Goal: Task Accomplishment & Management: Complete application form

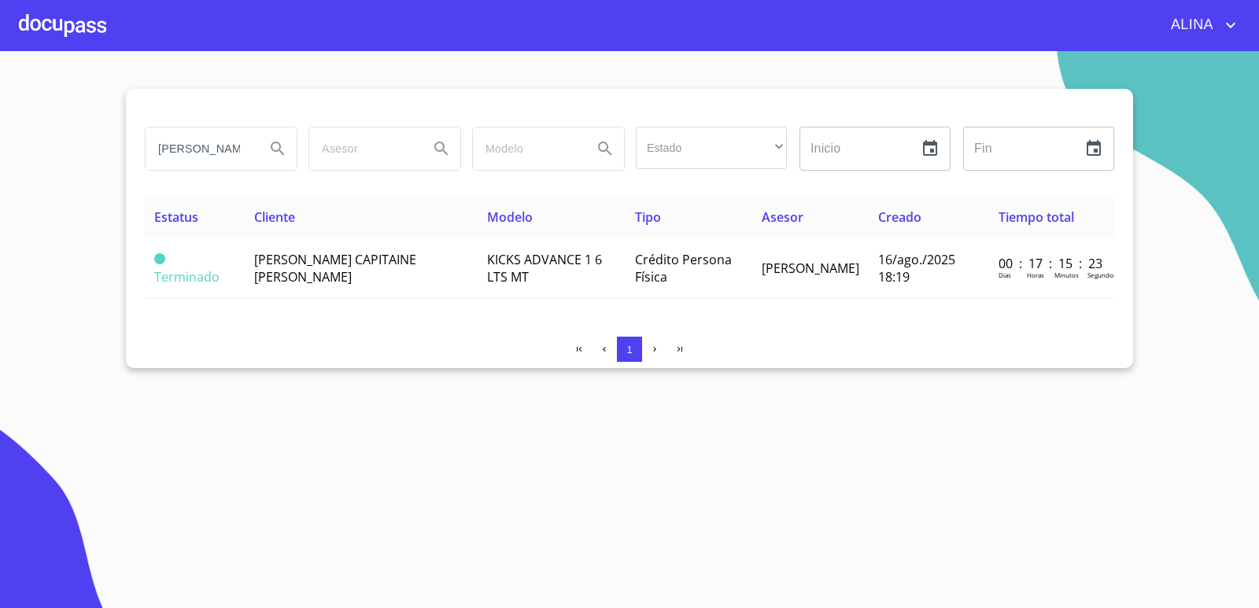
click at [86, 36] on div at bounding box center [62, 25] width 87 height 50
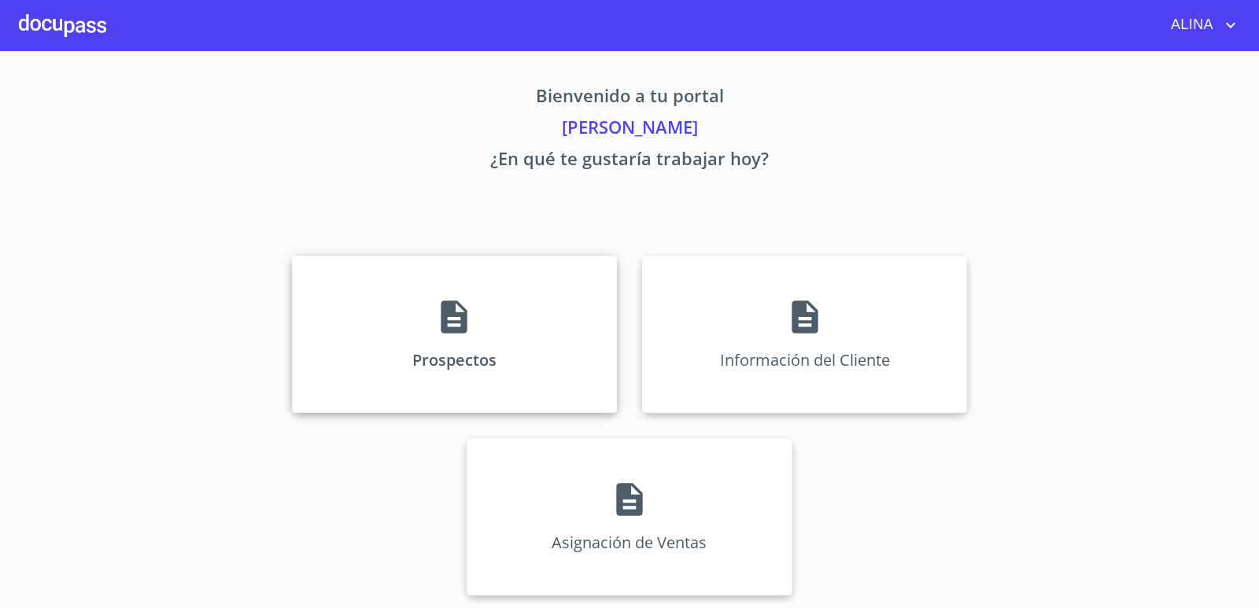
click at [526, 311] on div "Prospectos" at bounding box center [454, 334] width 325 height 157
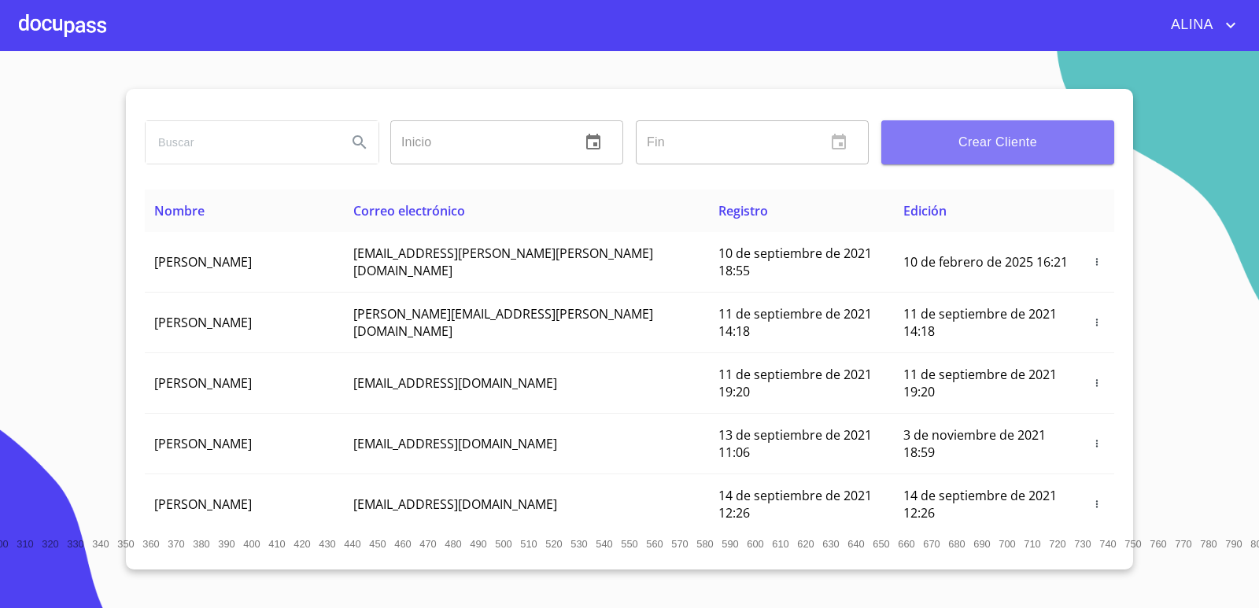
click at [1016, 143] on span "Crear Cliente" at bounding box center [998, 142] width 208 height 22
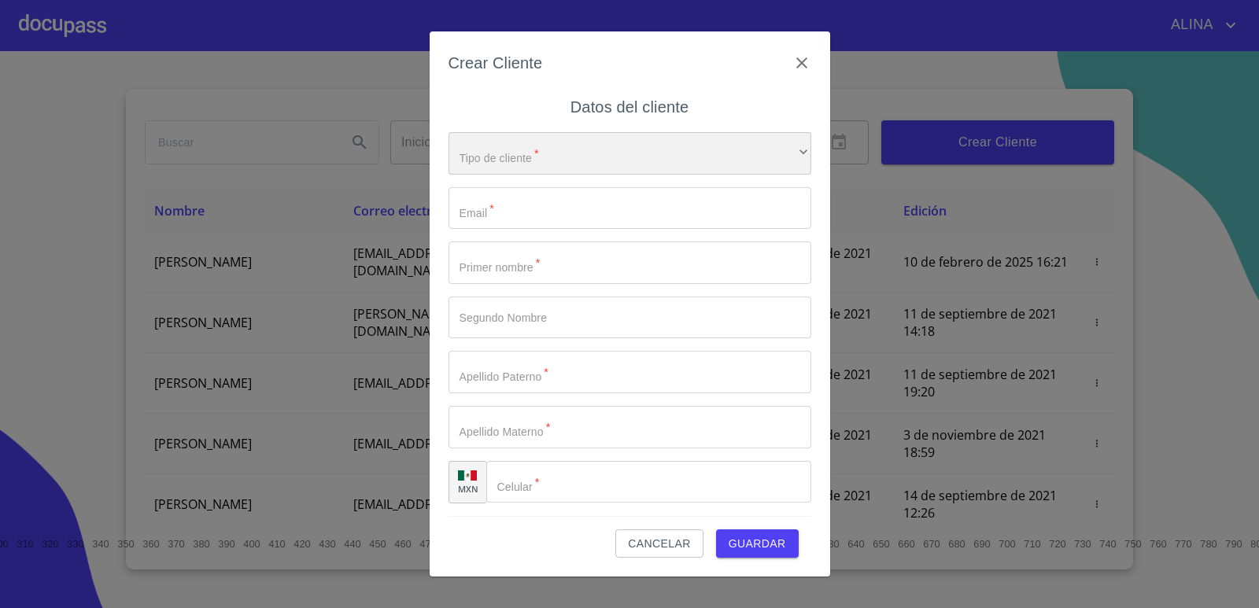
click at [599, 167] on div "​" at bounding box center [629, 153] width 363 height 42
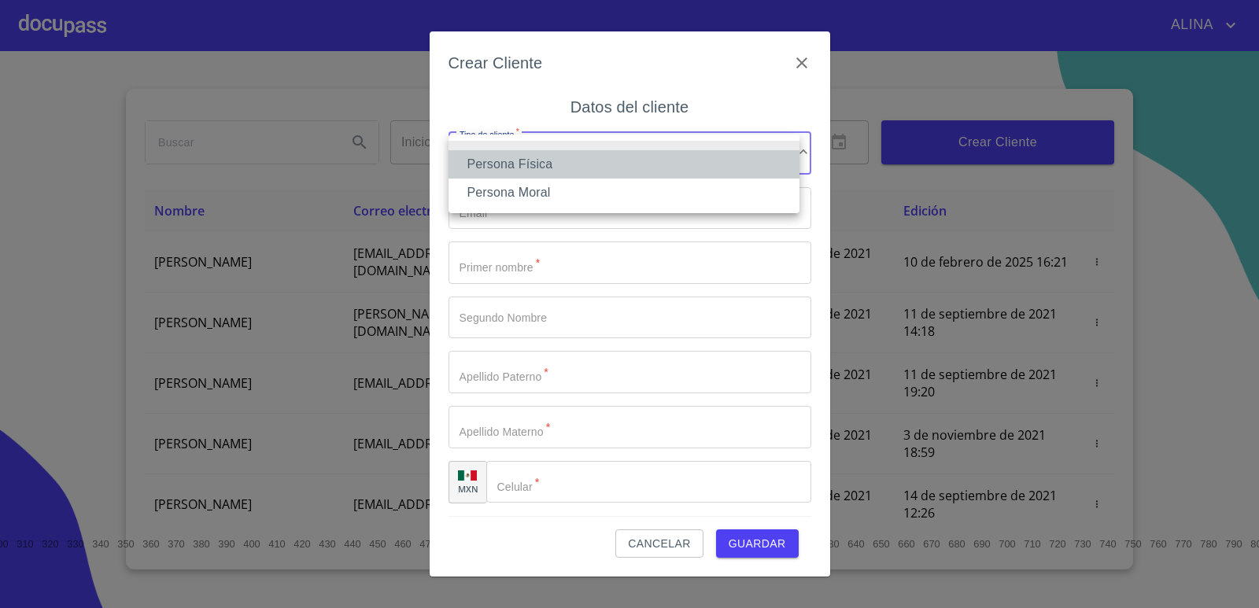
click at [539, 167] on li "Persona Física" at bounding box center [623, 164] width 351 height 28
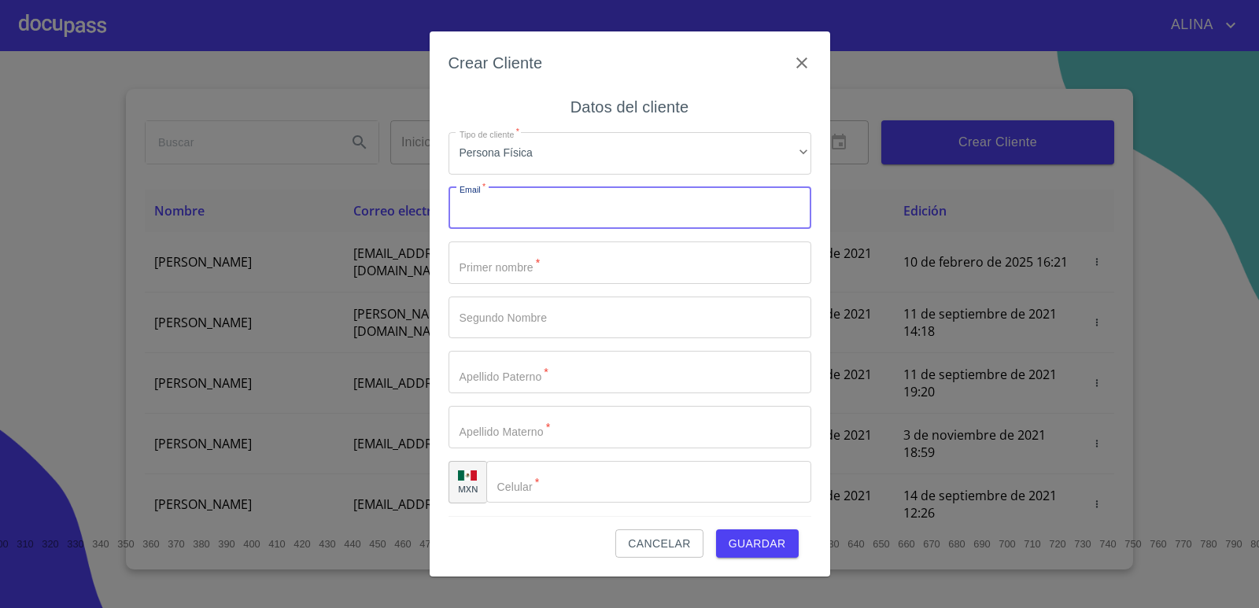
click at [551, 215] on input "Tipo de cliente   *" at bounding box center [629, 208] width 363 height 42
click at [541, 208] on input "Tipo de cliente   *" at bounding box center [629, 208] width 363 height 42
paste input "[EMAIL_ADDRESS][DOMAIN_NAME]"
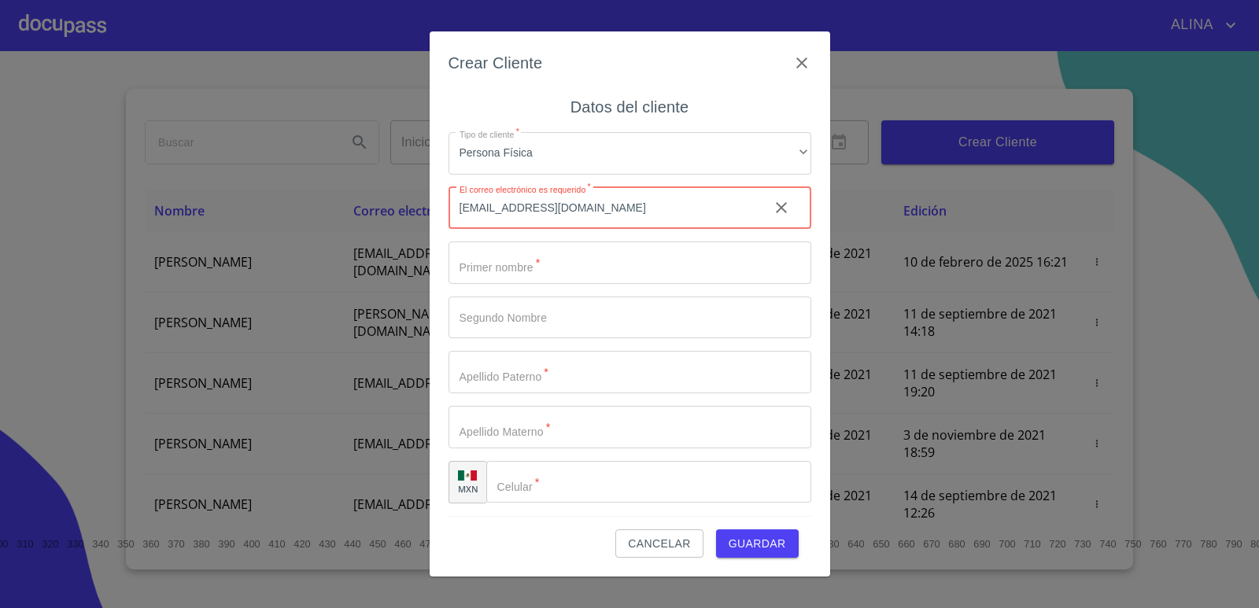
type input "[EMAIL_ADDRESS][DOMAIN_NAME]"
click at [507, 264] on input "Tipo de cliente   *" at bounding box center [629, 262] width 363 height 42
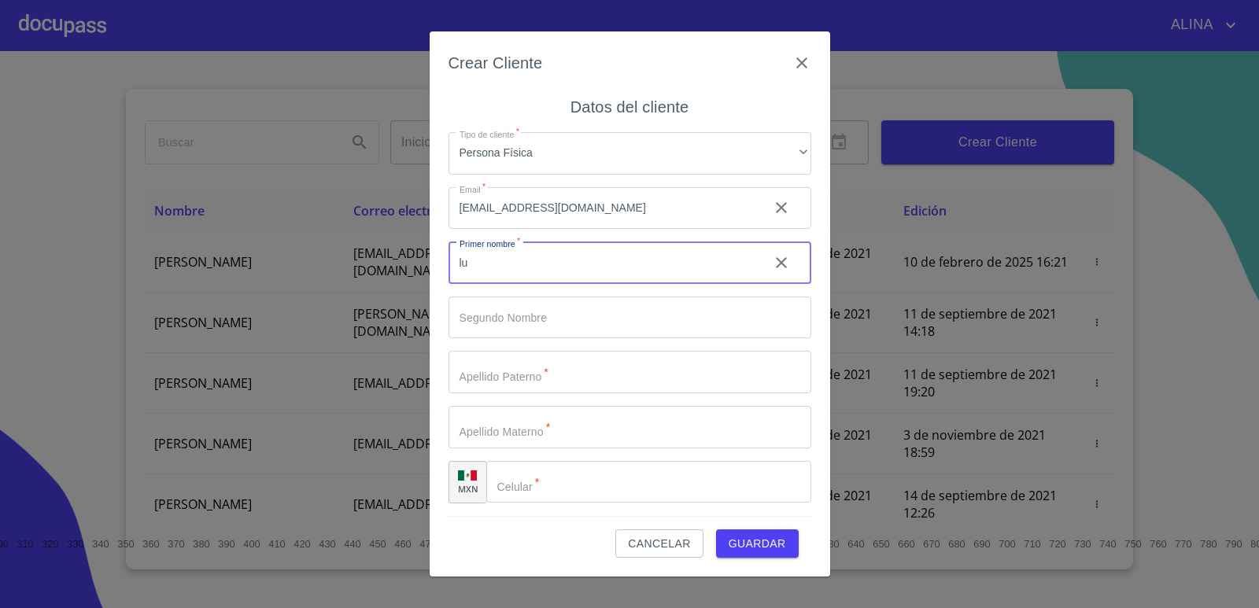
type input "l"
type input "[PERSON_NAME]"
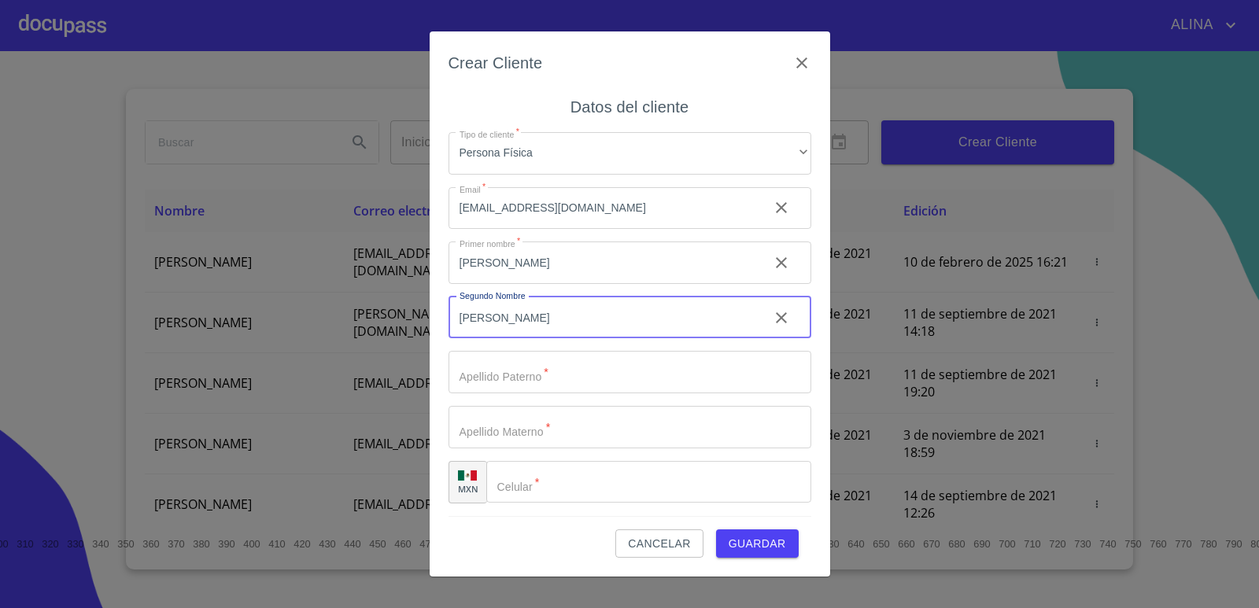
type input "[PERSON_NAME]"
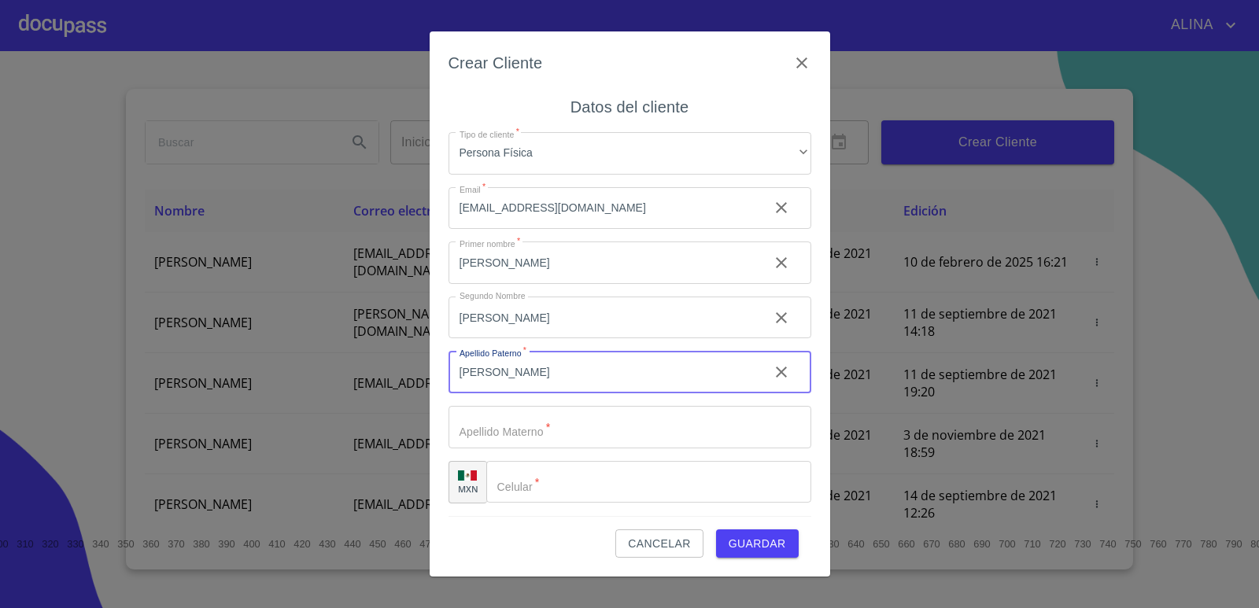
type input "[PERSON_NAME]"
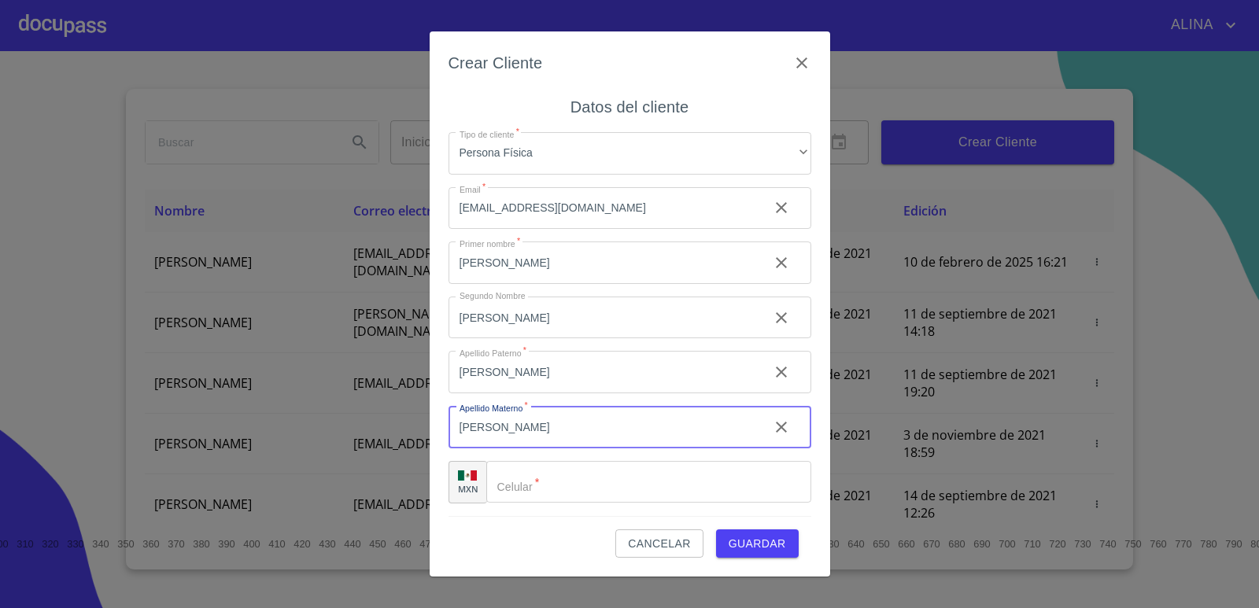
type input "[PERSON_NAME]"
click at [552, 481] on input "Tipo de cliente   *" at bounding box center [648, 482] width 325 height 42
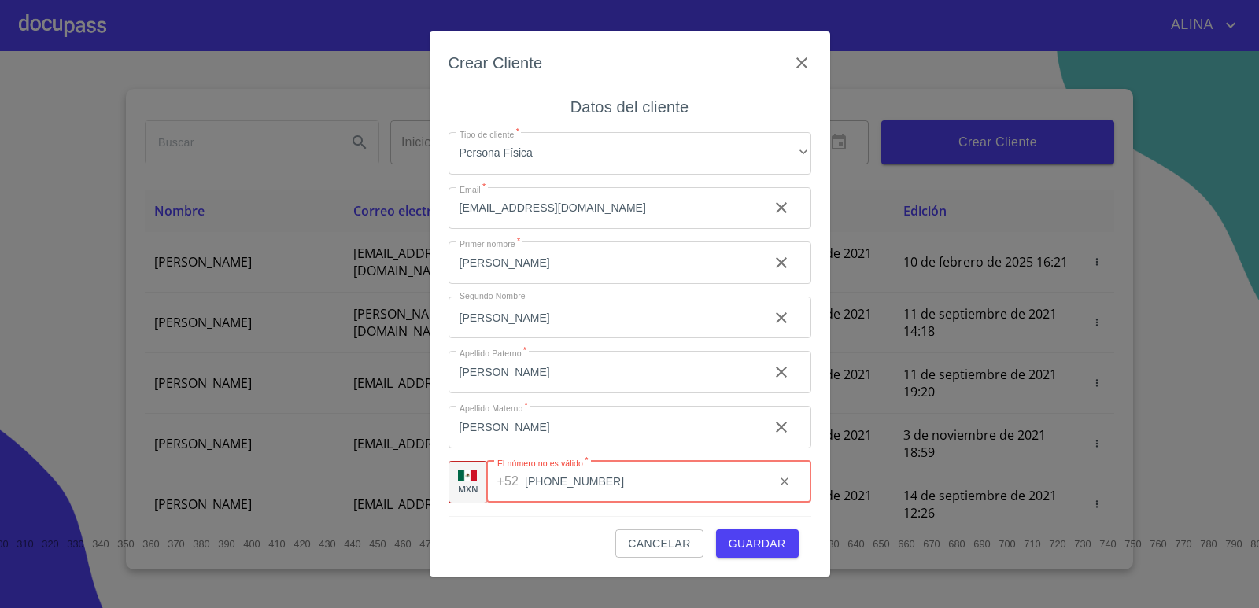
type input "[PHONE_NUMBER]"
click at [764, 549] on span "Guardar" at bounding box center [756, 544] width 57 height 20
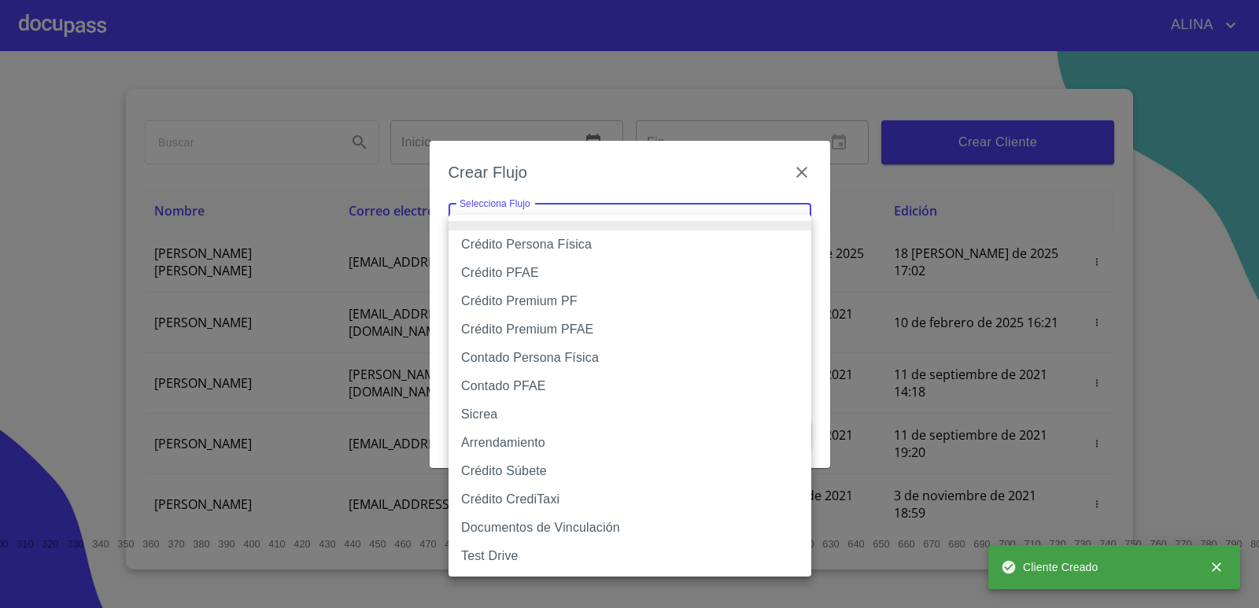
click at [720, 228] on body "[PERSON_NAME] ​ Fin ​ Crear Cliente Nombre Correo electrónico Registro Edición …" at bounding box center [629, 304] width 1259 height 608
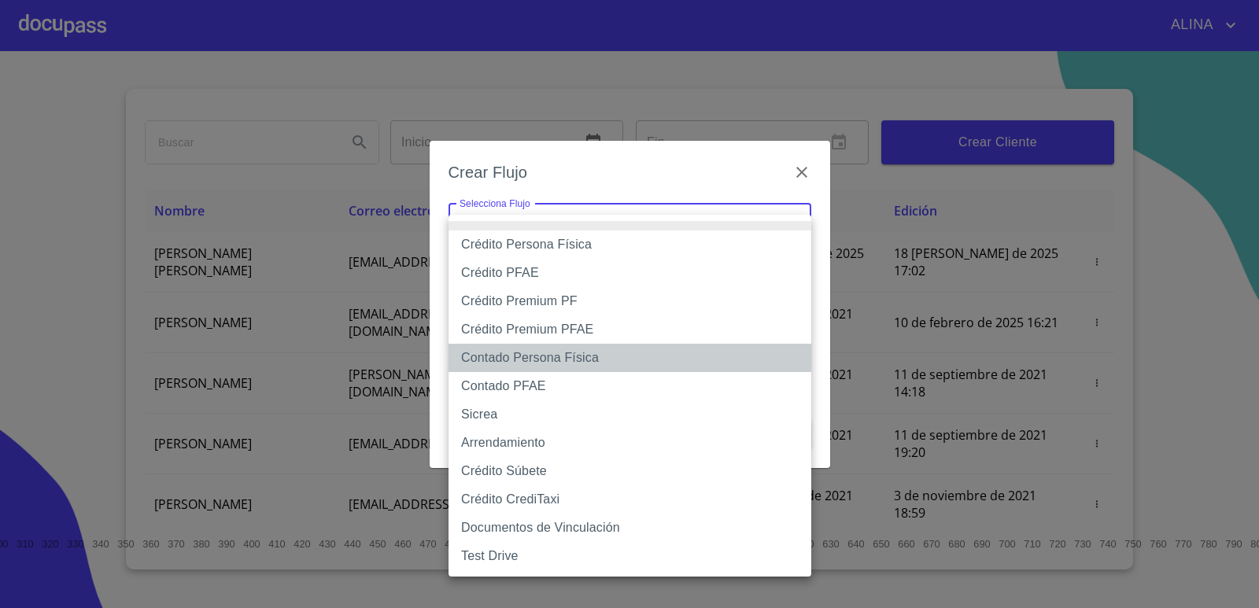
click at [588, 358] on li "Contado Persona Física" at bounding box center [629, 358] width 363 height 28
type input "60bf975b0d9865ccc2471536"
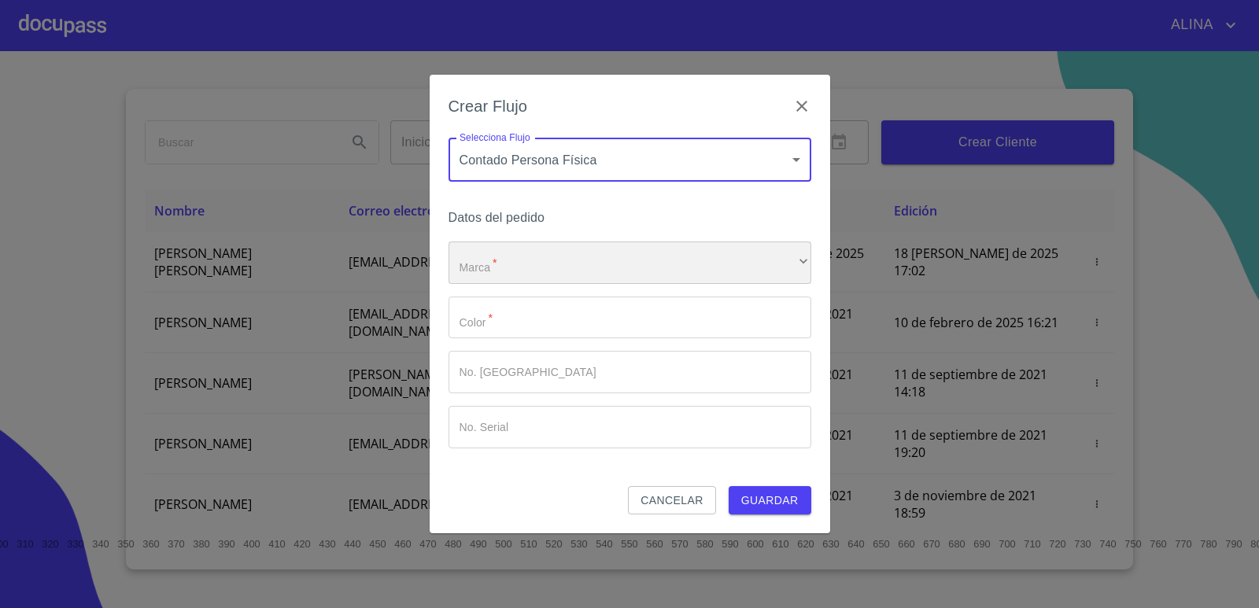
click at [636, 265] on div "​" at bounding box center [629, 262] width 363 height 42
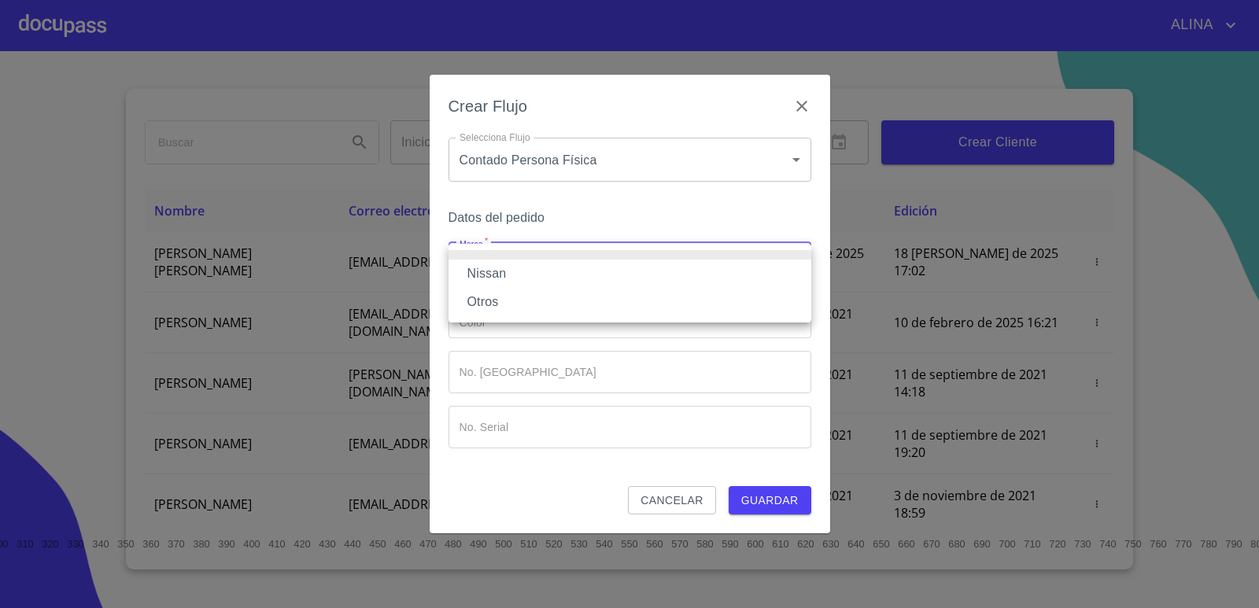
click at [497, 267] on li "Nissan" at bounding box center [629, 274] width 363 height 28
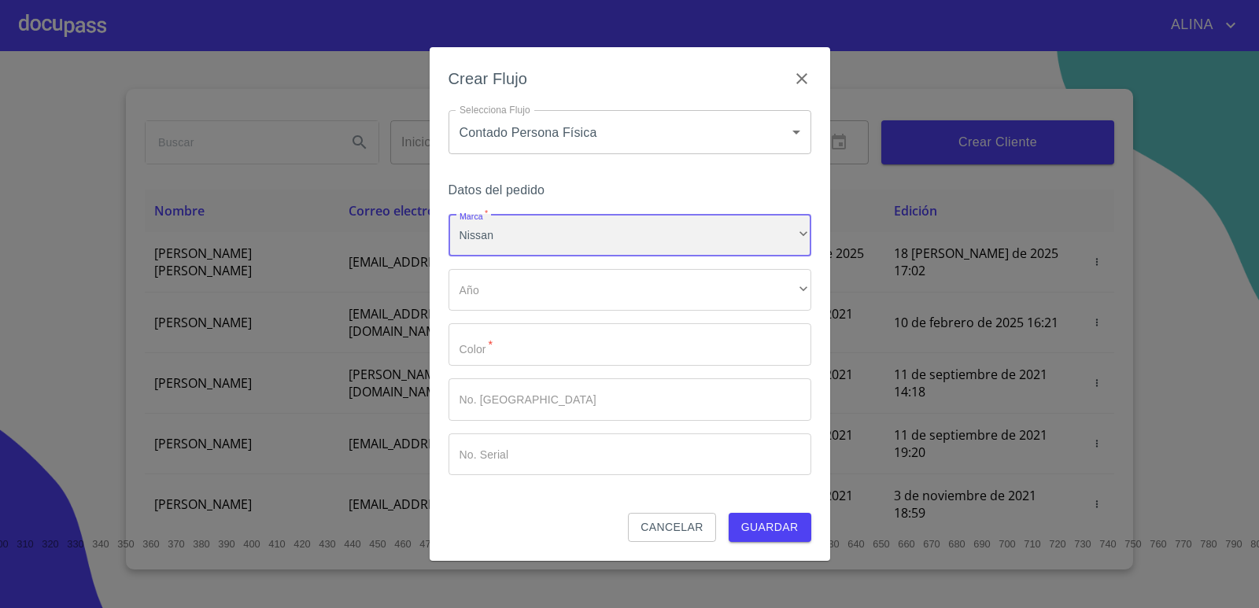
click at [529, 244] on div "Nissan" at bounding box center [629, 235] width 363 height 42
click at [488, 278] on li "Otros" at bounding box center [629, 274] width 363 height 28
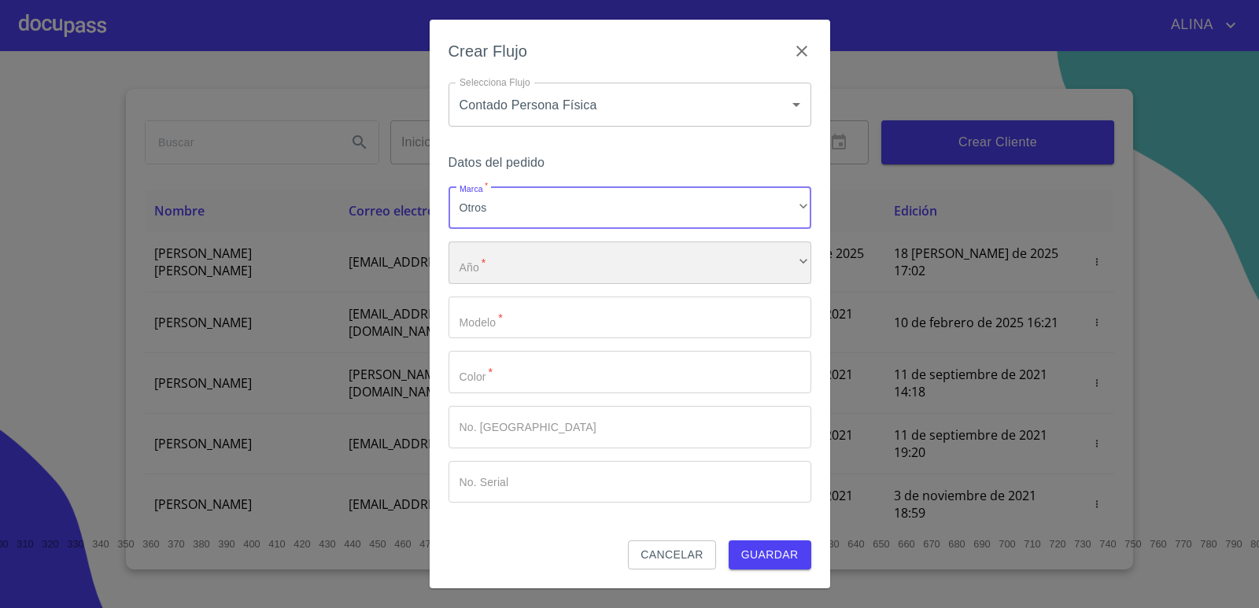
click at [499, 276] on div "​" at bounding box center [629, 262] width 363 height 42
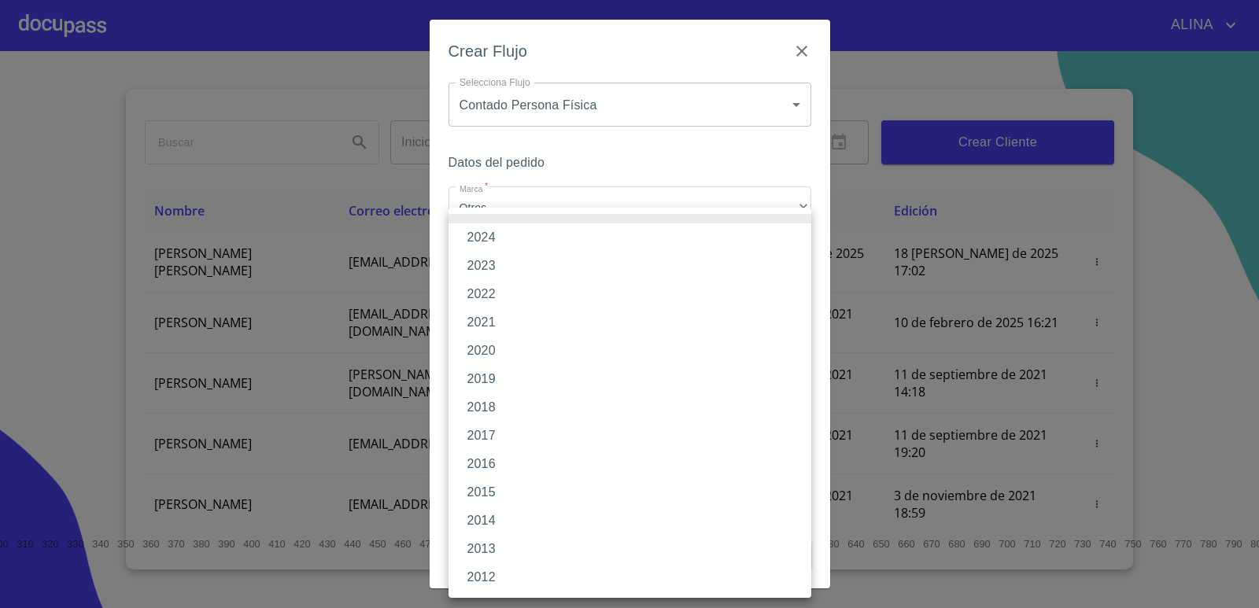
click at [476, 433] on li "2017" at bounding box center [629, 436] width 363 height 28
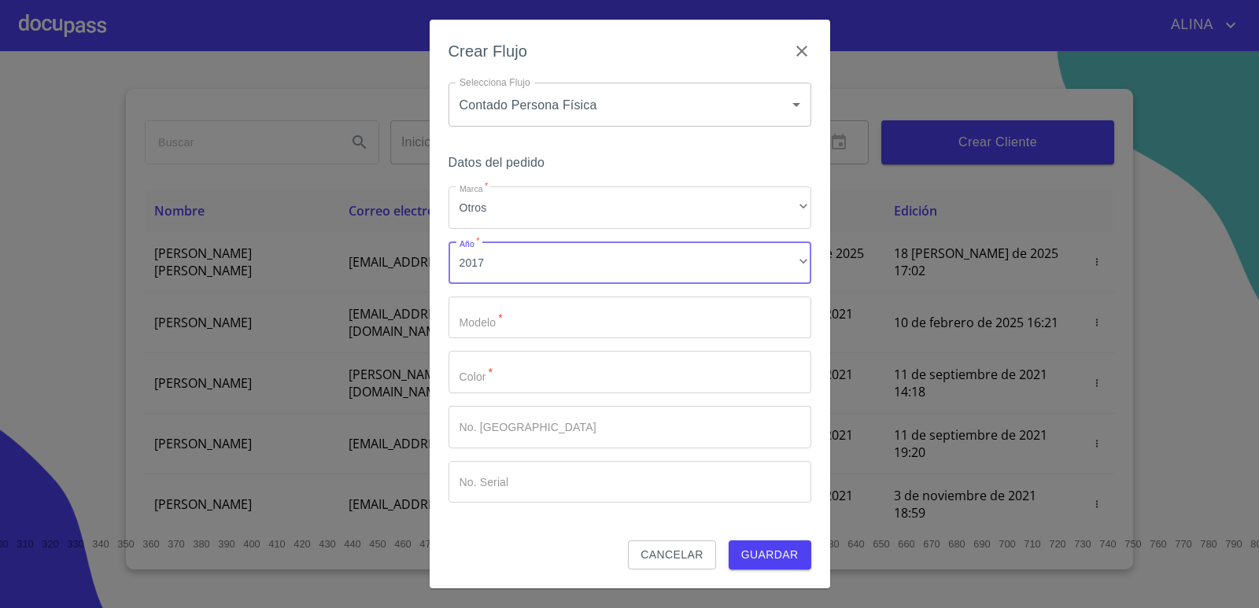
click at [519, 322] on input "Marca   *" at bounding box center [629, 318] width 363 height 42
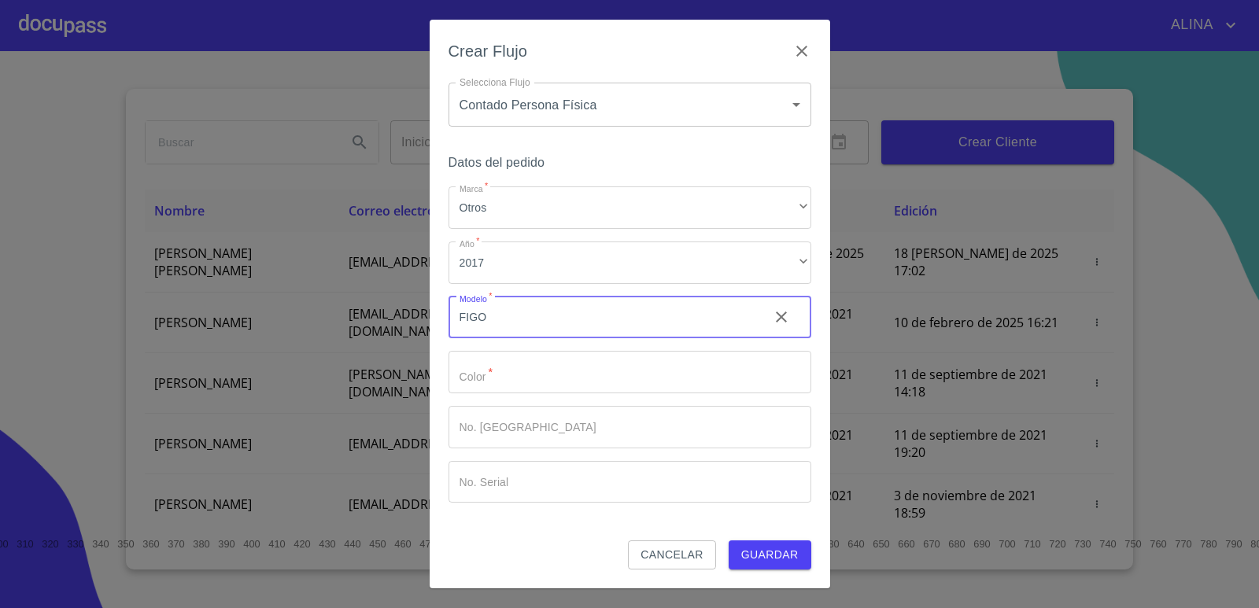
type input "FIGO"
click at [516, 339] on input "Marca   *" at bounding box center [602, 318] width 308 height 42
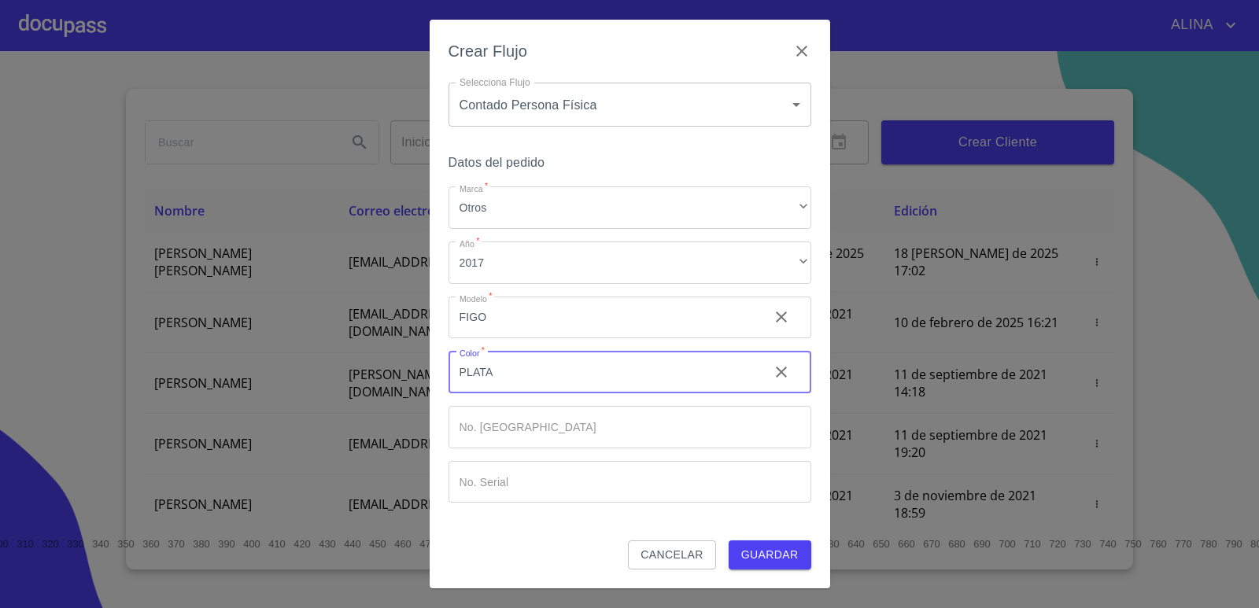
type input "PLATA"
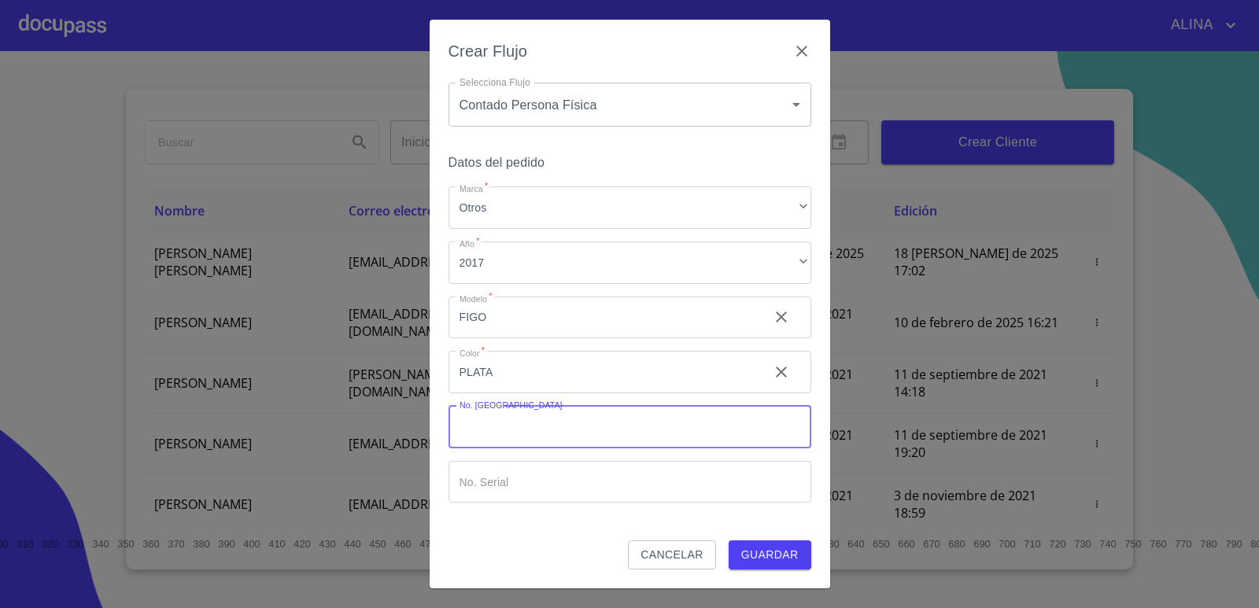
click at [521, 434] on input "Marca   *" at bounding box center [629, 427] width 363 height 42
type input "148806"
click at [551, 480] on input "Marca   *" at bounding box center [629, 482] width 363 height 42
click at [545, 475] on input "Marca   *" at bounding box center [629, 482] width 363 height 42
paste input "U142748"
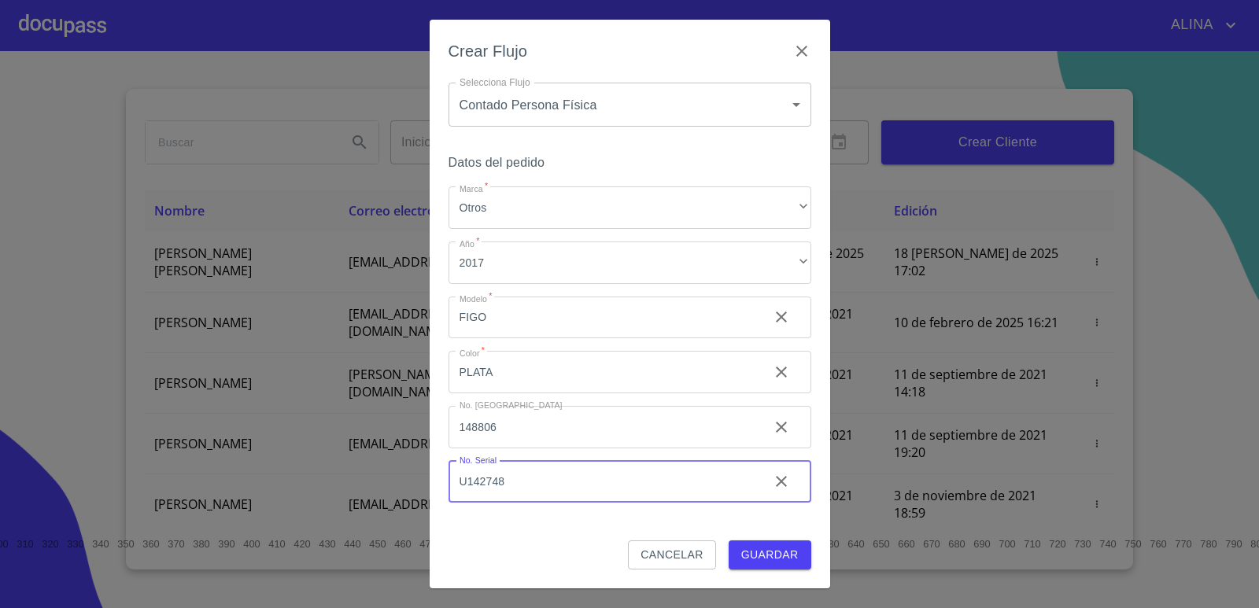
type input "U142748"
click at [761, 549] on span "Guardar" at bounding box center [769, 555] width 57 height 20
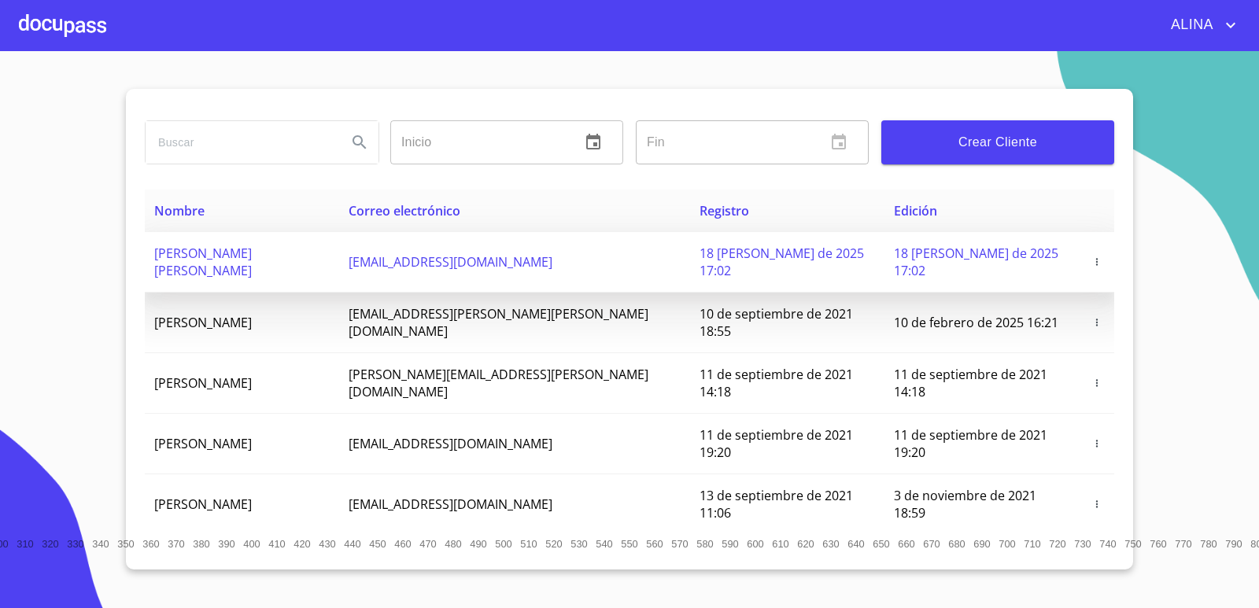
copy span "[PERSON_NAME] [PERSON_NAME]"
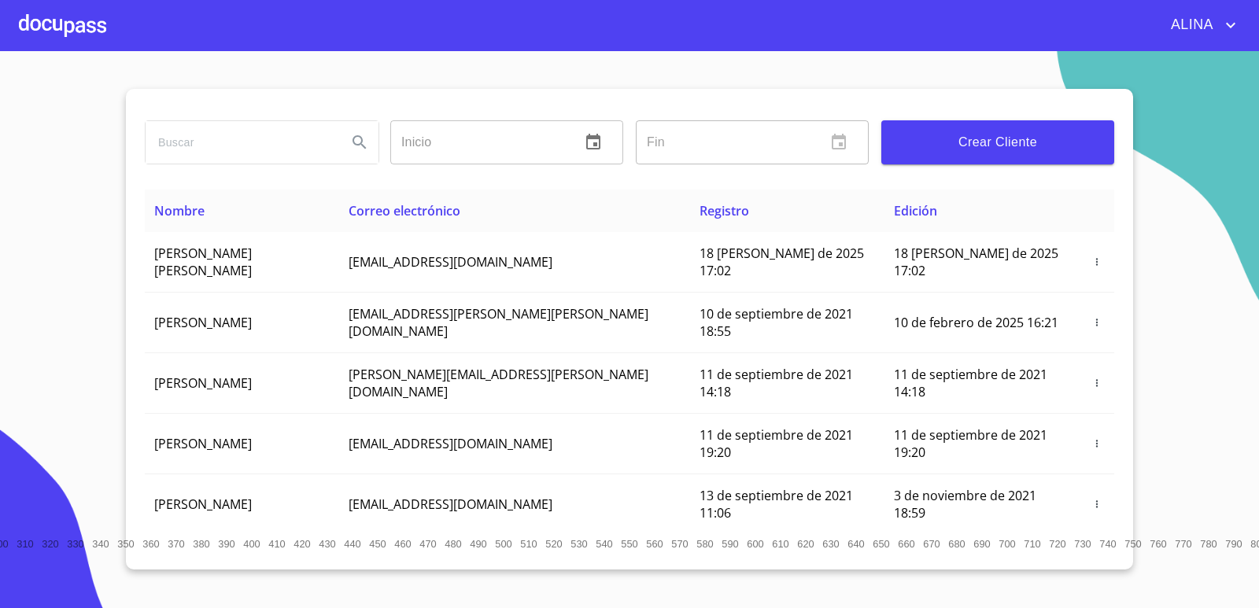
drag, startPoint x: 153, startPoint y: 255, endPoint x: 317, endPoint y: 212, distance: 170.0
click at [339, 260] on td "[PERSON_NAME] [PERSON_NAME]" at bounding box center [242, 262] width 194 height 61
click at [99, 24] on div at bounding box center [62, 25] width 87 height 50
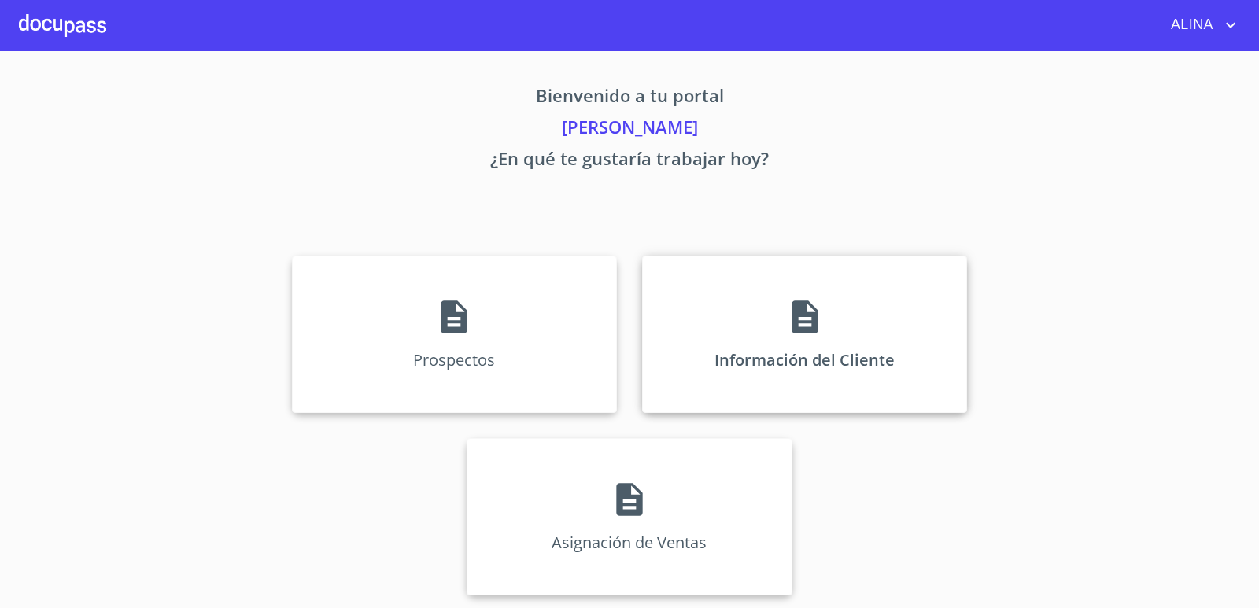
click at [674, 316] on div "Información del Cliente" at bounding box center [804, 334] width 325 height 157
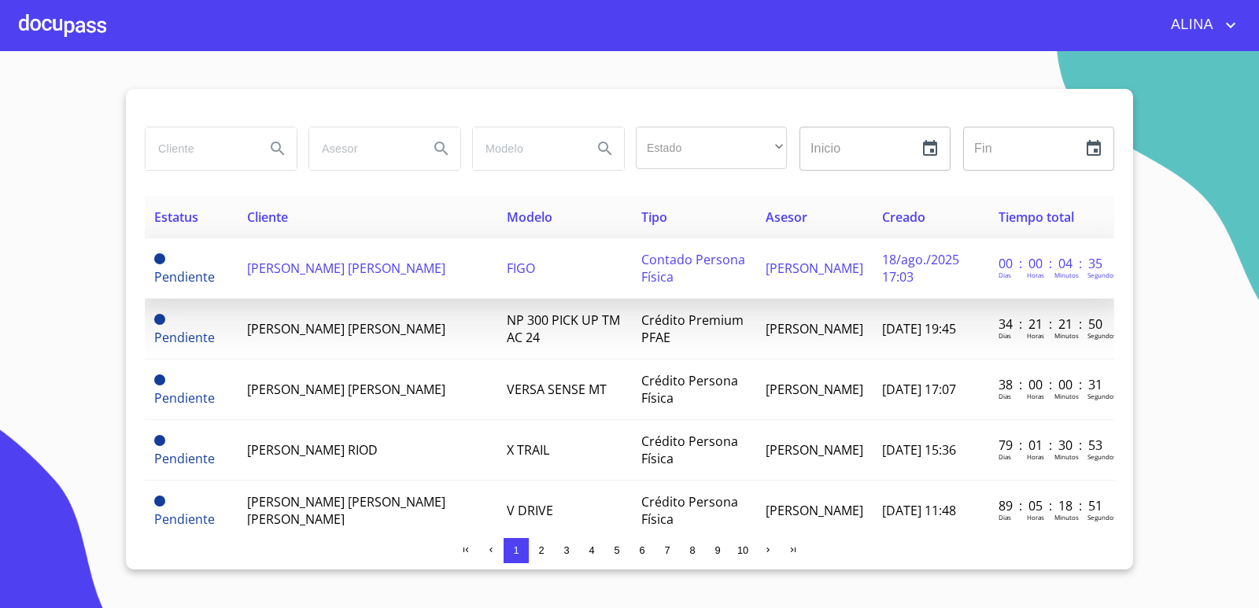
click at [337, 272] on span "[PERSON_NAME] [PERSON_NAME]" at bounding box center [346, 268] width 198 height 17
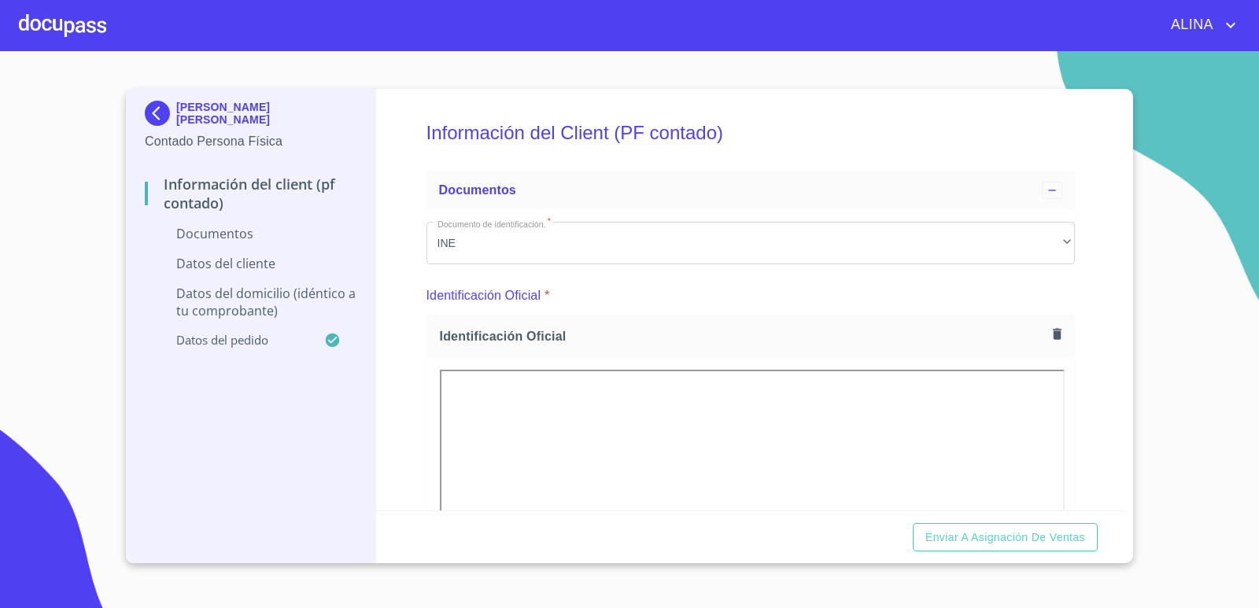
click at [1208, 438] on section "[PERSON_NAME] [PERSON_NAME] Contado Persona Física Información del Client (PF c…" at bounding box center [629, 329] width 1259 height 557
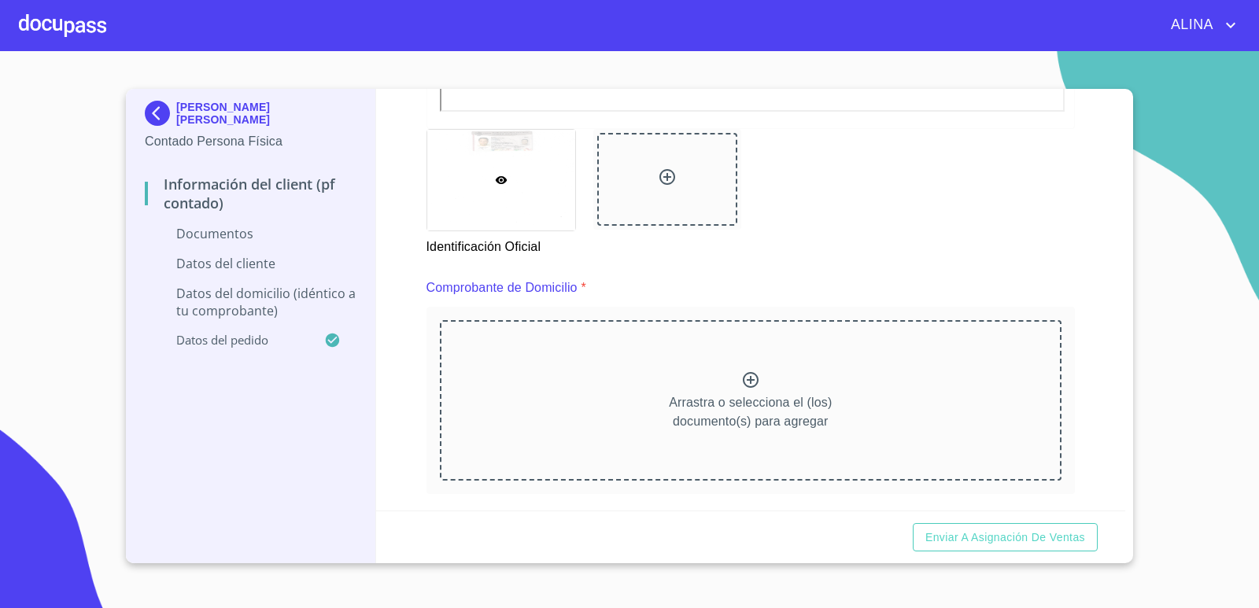
scroll to position [787, 0]
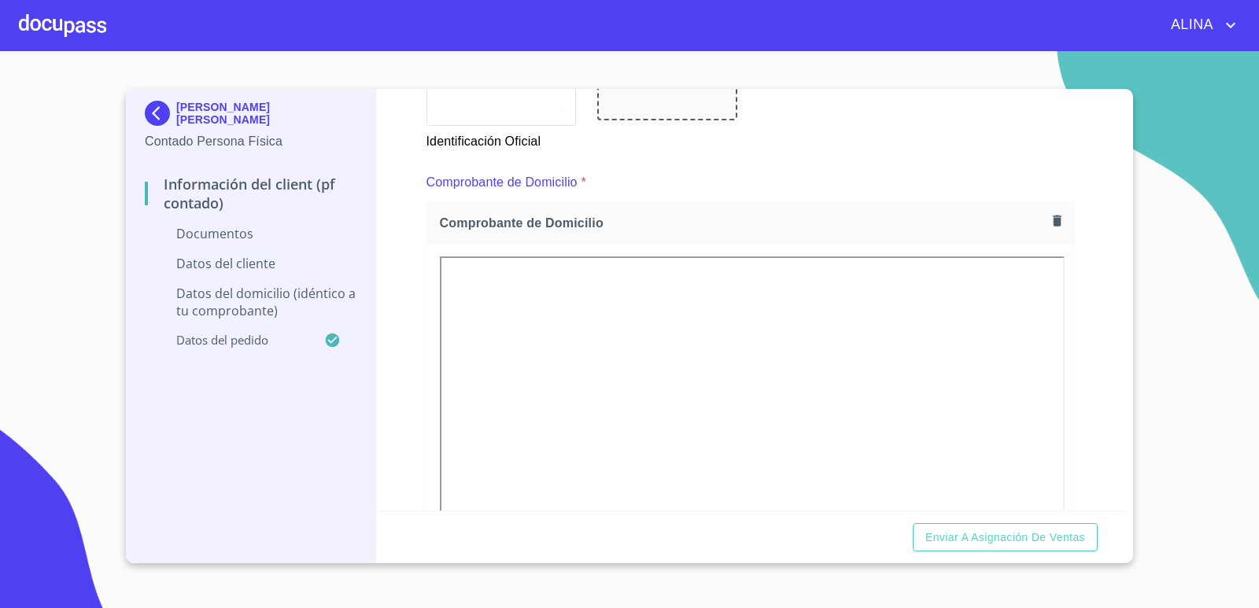
click at [823, 155] on div "Identificación Oficial" at bounding box center [751, 87] width 668 height 146
click at [1051, 218] on icon "button" at bounding box center [1056, 220] width 15 height 15
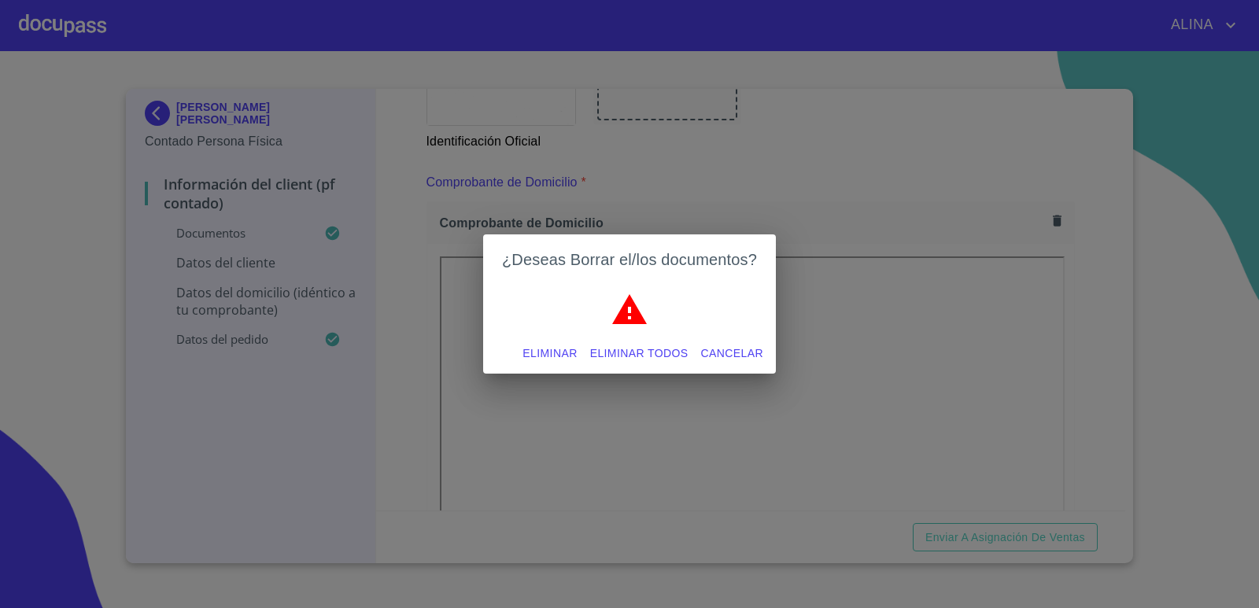
click at [628, 357] on span "Eliminar todos" at bounding box center [639, 354] width 98 height 20
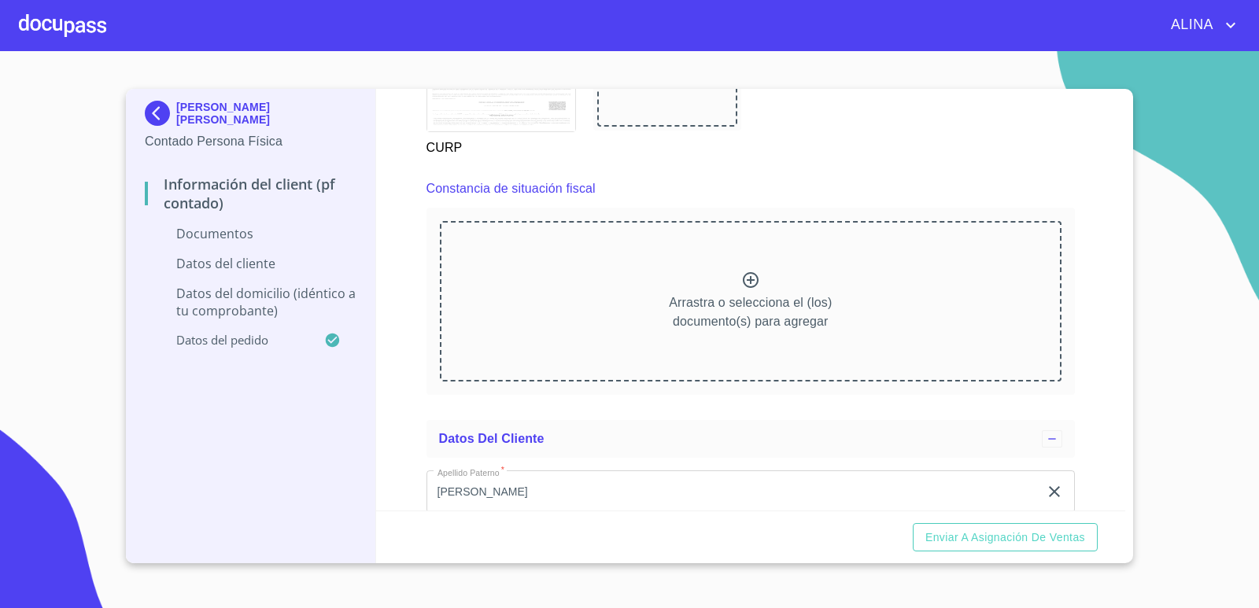
scroll to position [1809, 0]
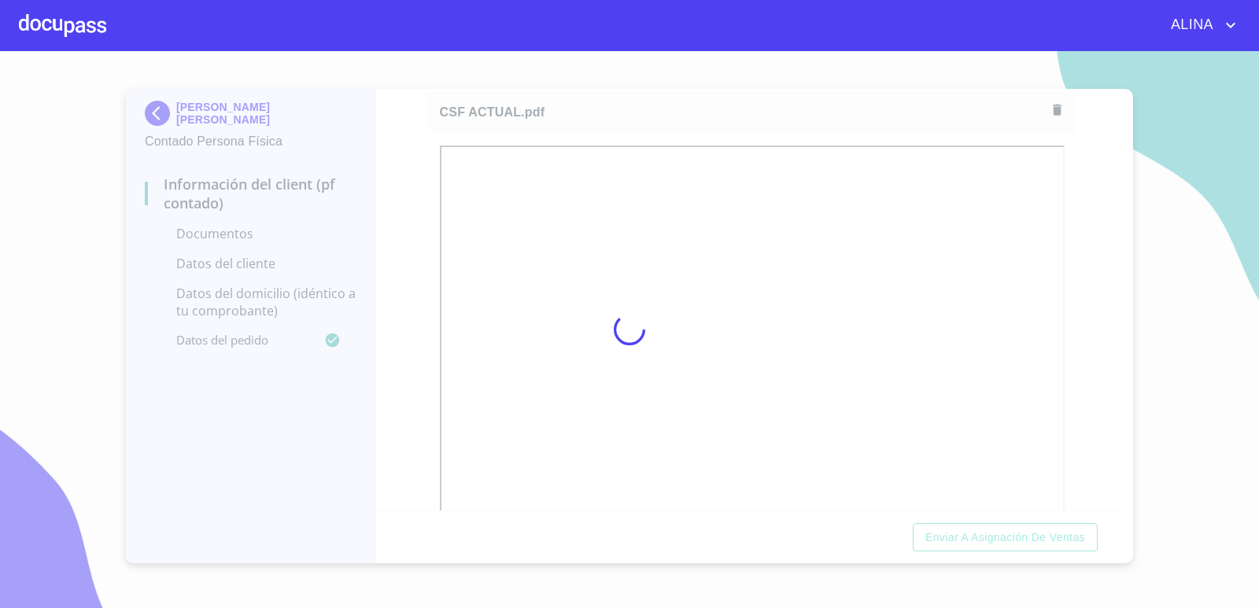
click at [1085, 472] on div at bounding box center [629, 329] width 1259 height 557
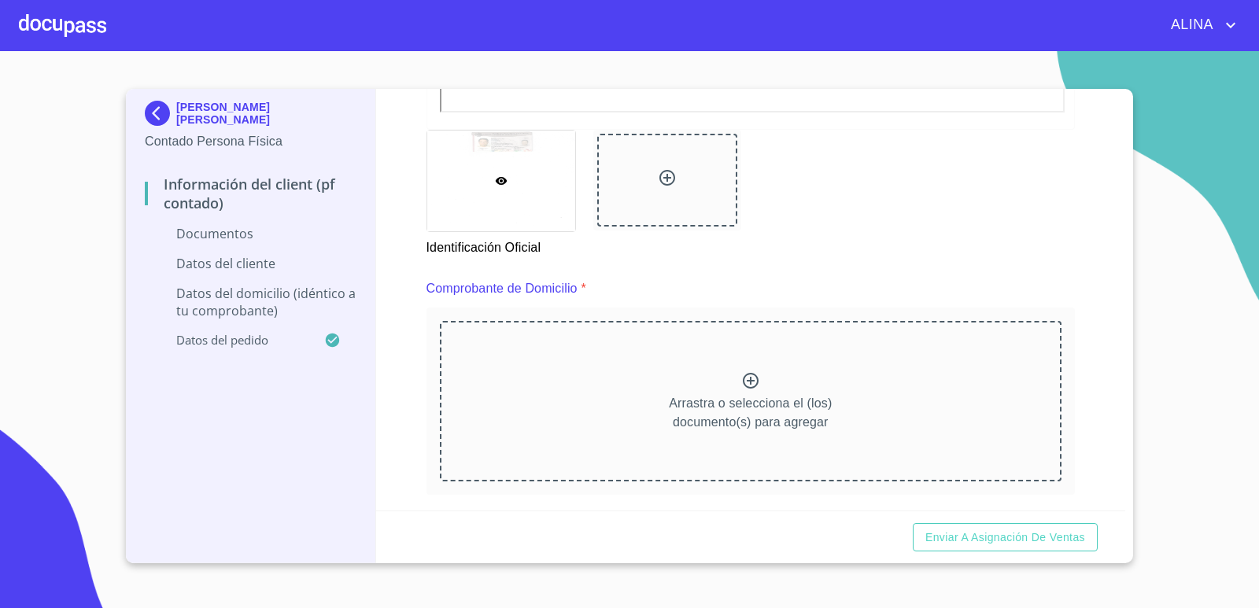
scroll to position [708, 0]
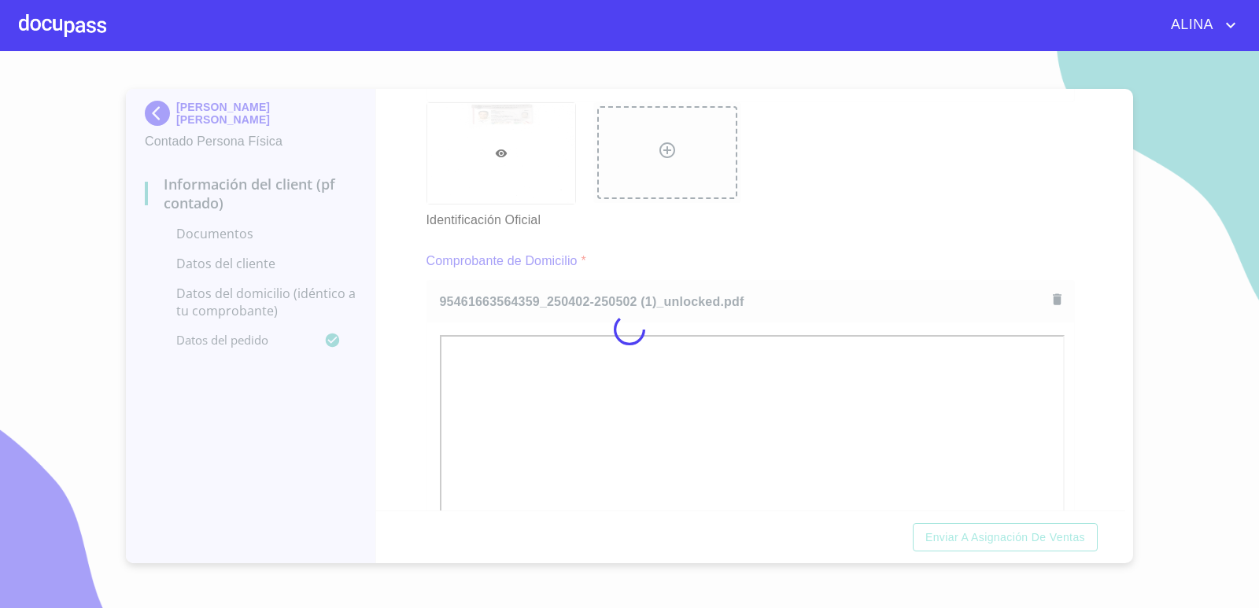
click at [810, 198] on div at bounding box center [629, 329] width 1259 height 557
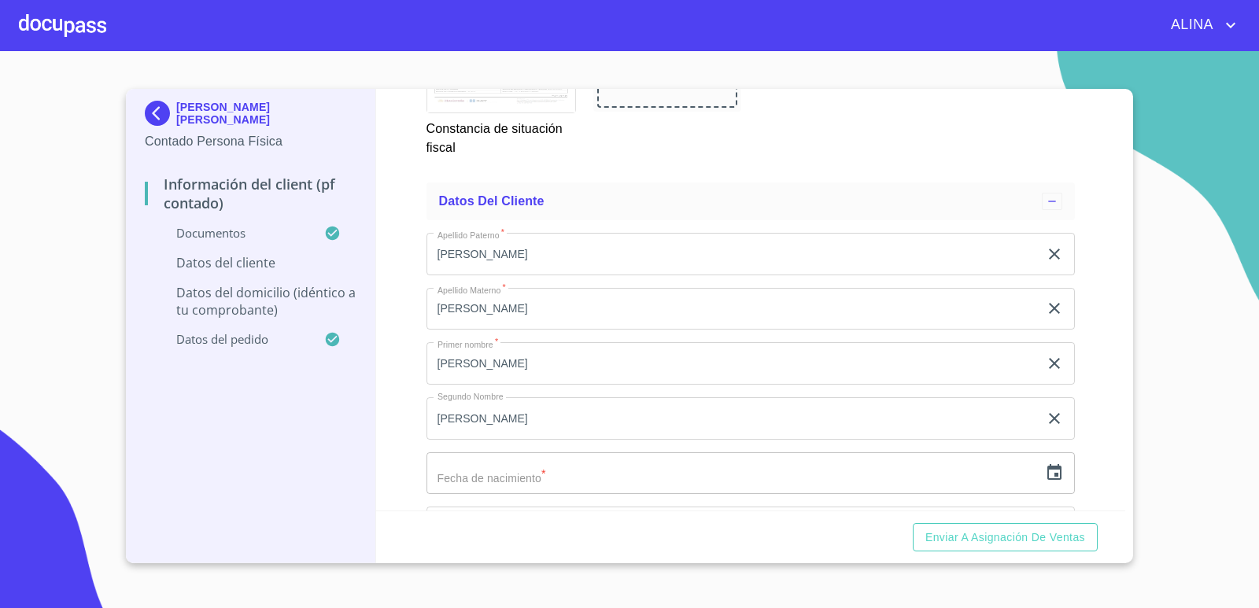
scroll to position [2910, 0]
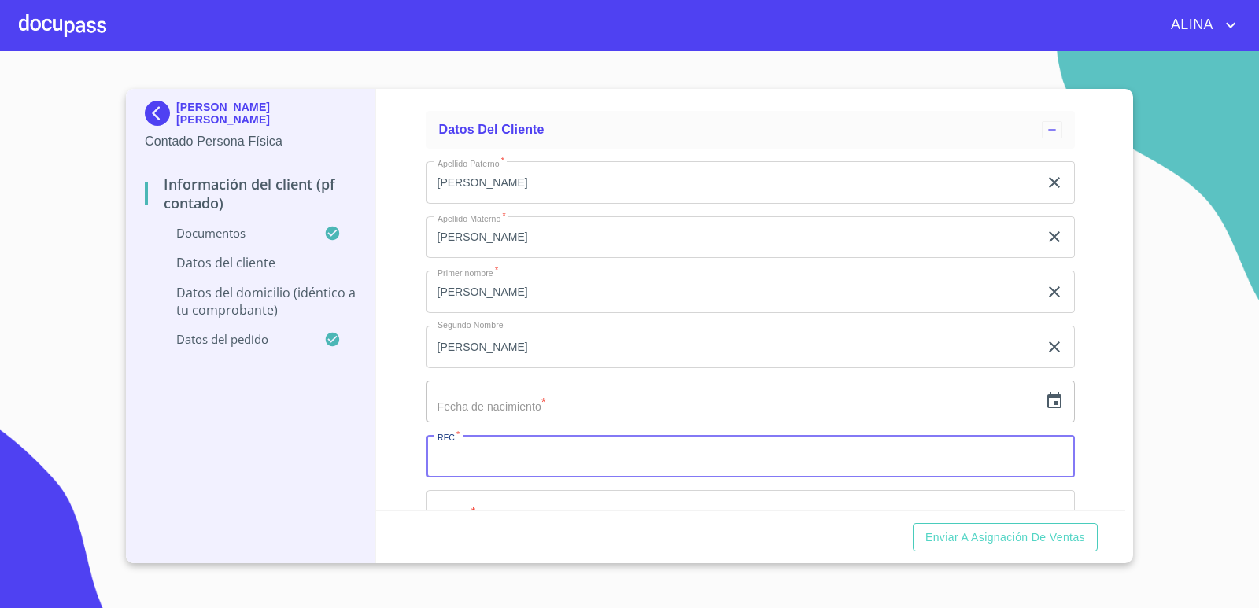
click at [540, 449] on input "Documento de identificación.   *" at bounding box center [750, 456] width 649 height 42
paste input "PEML720110814"
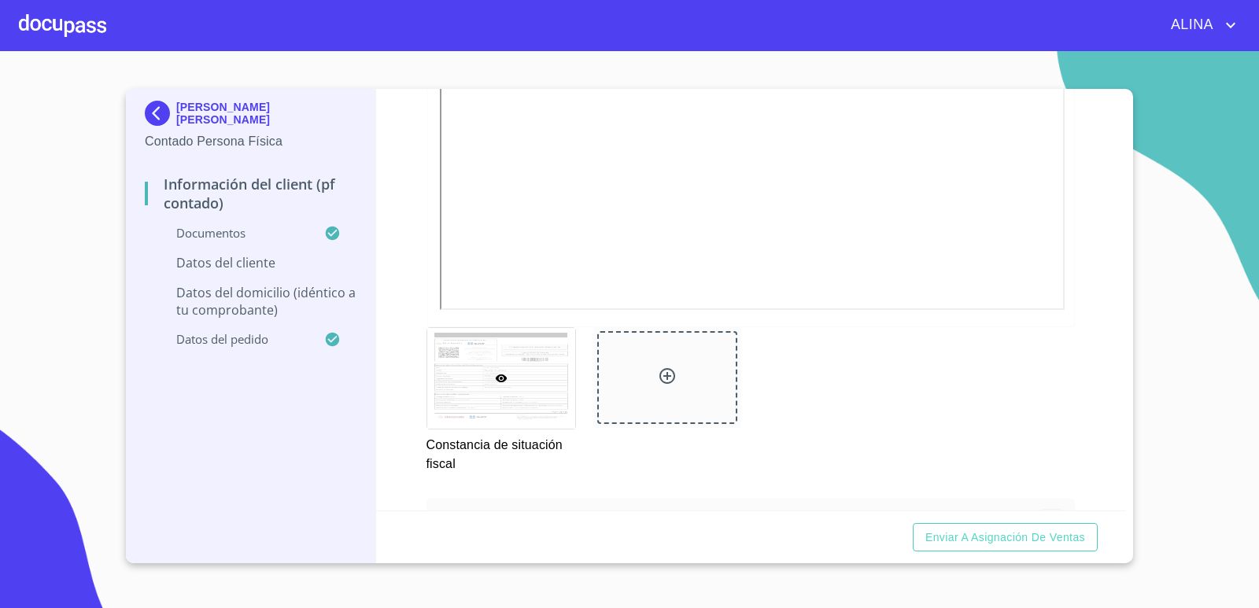
scroll to position [2438, 0]
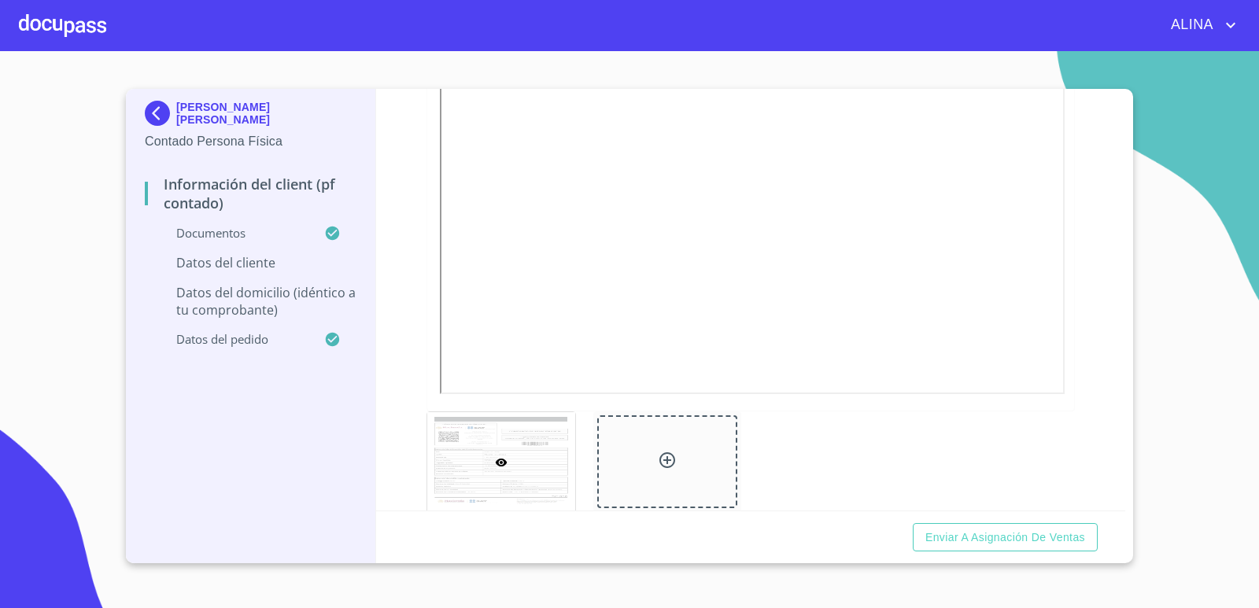
type input "PEML720110814"
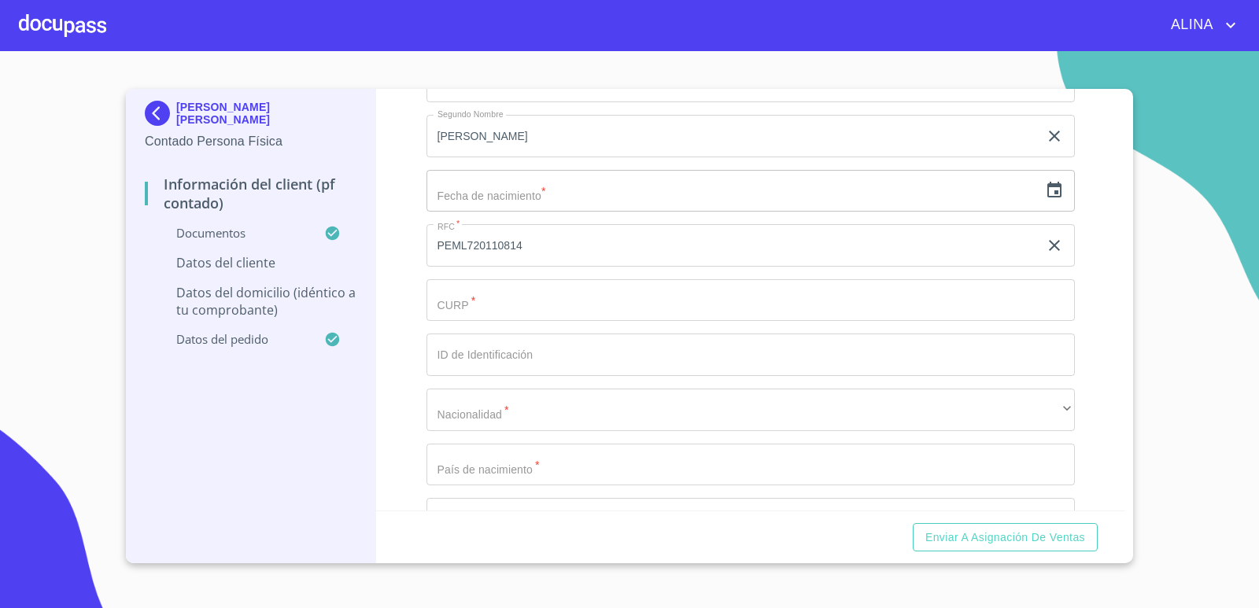
scroll to position [3146, 0]
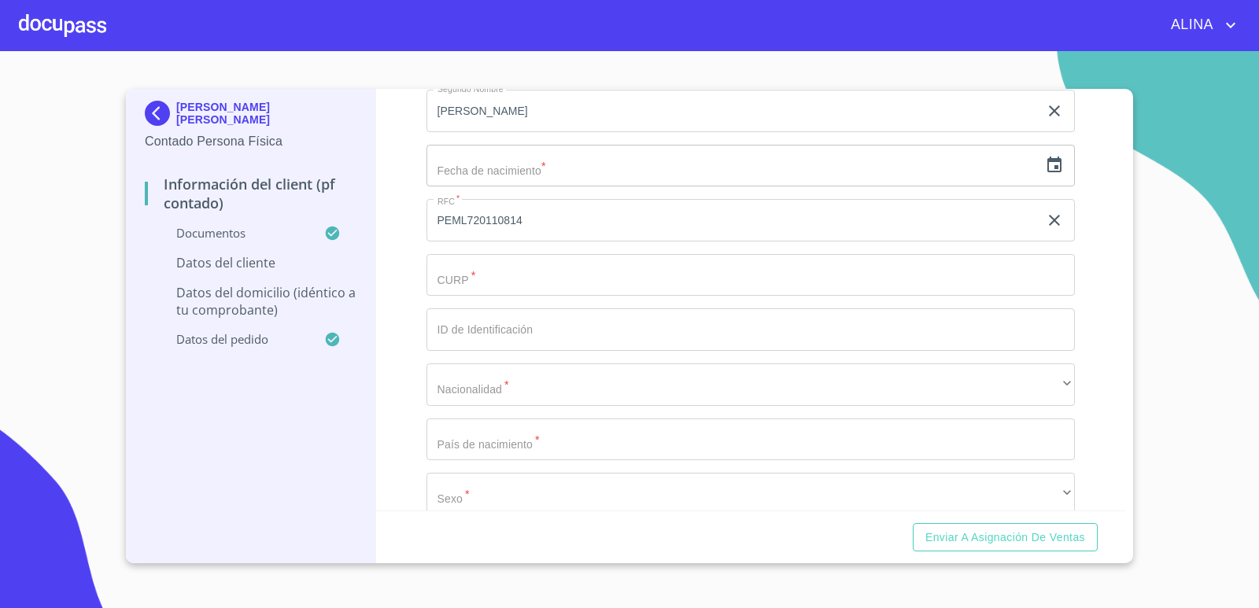
paste input "PEML720110HJCRNS02"
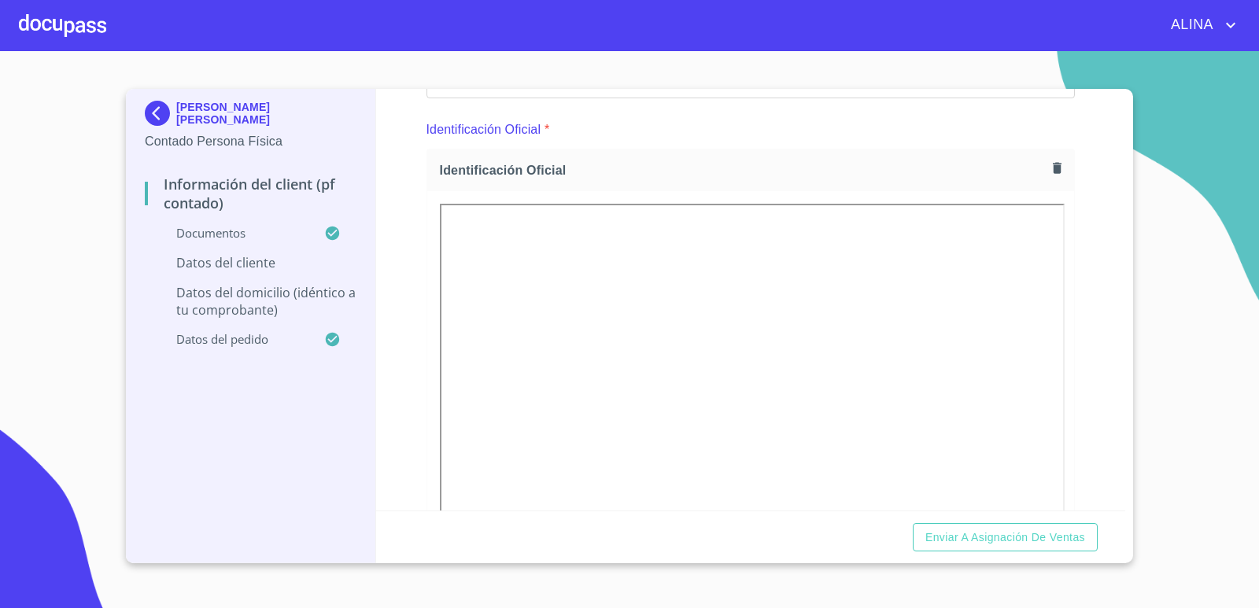
scroll to position [236, 0]
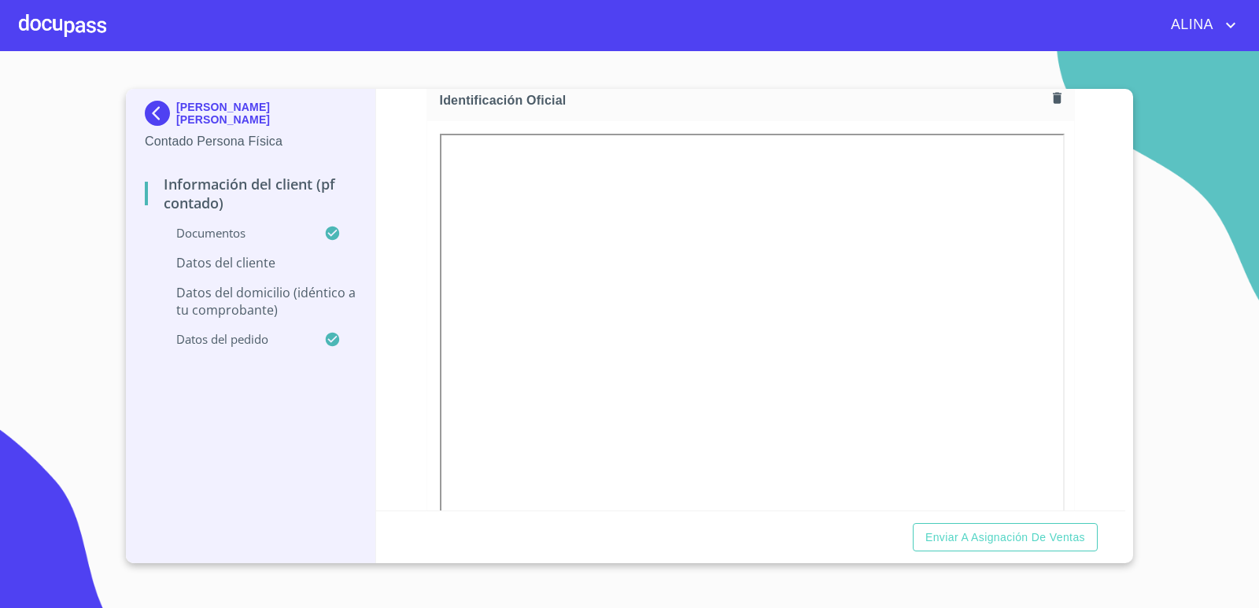
type input "PEML720110HJCRNS02"
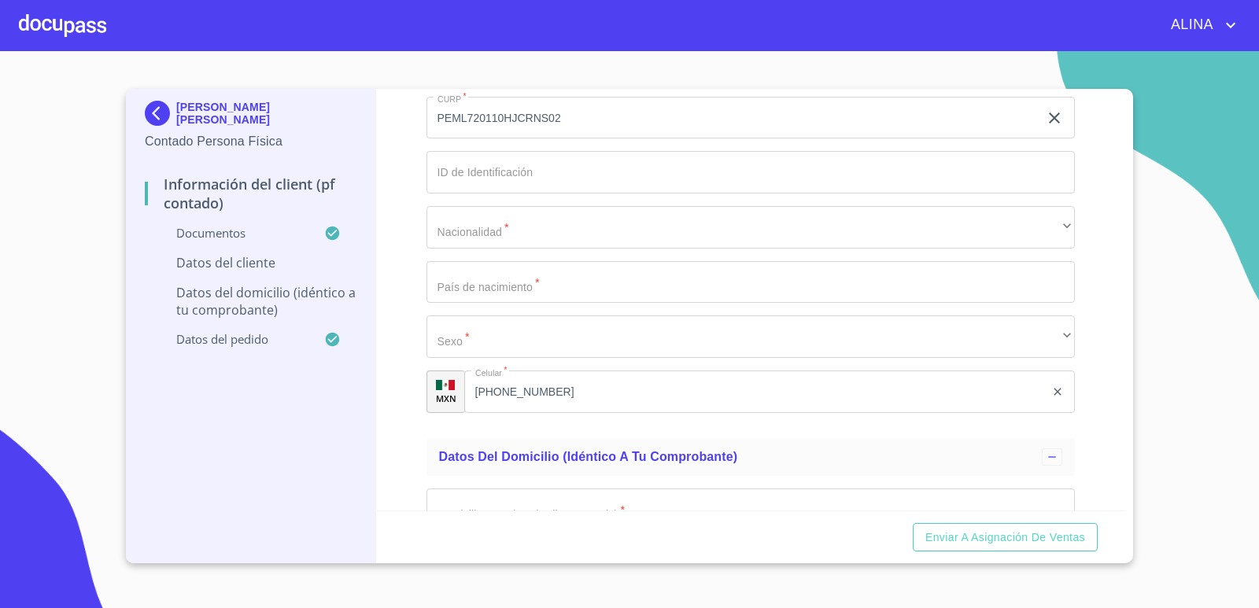
scroll to position [3225, 0]
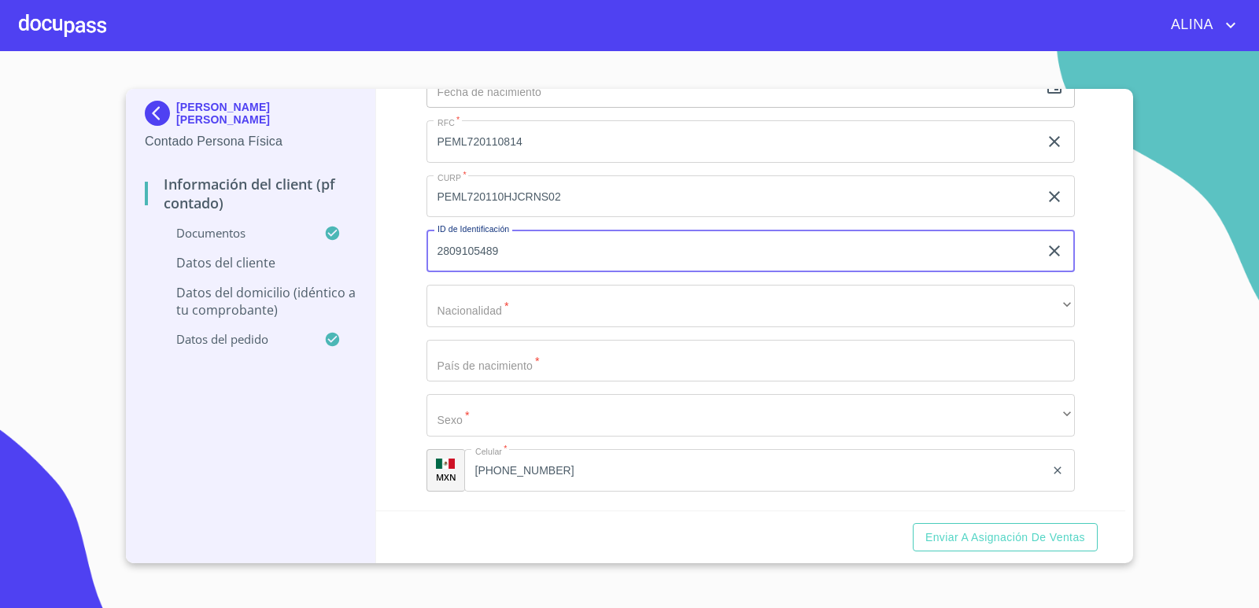
type input "2809105489"
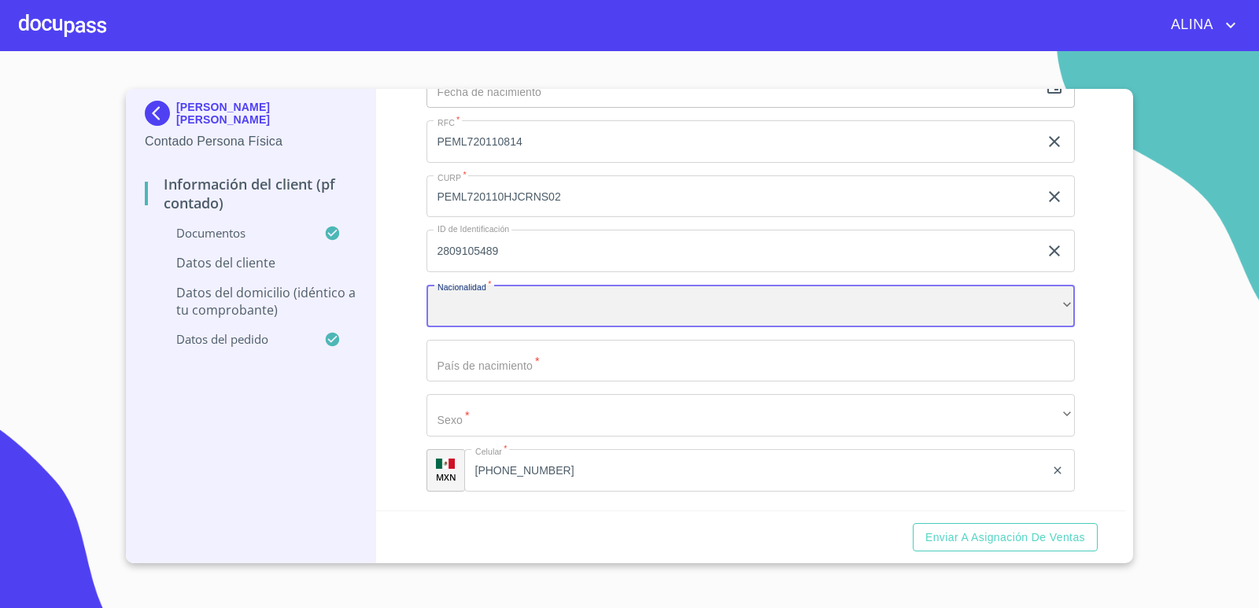
click at [657, 297] on div "​" at bounding box center [750, 306] width 649 height 42
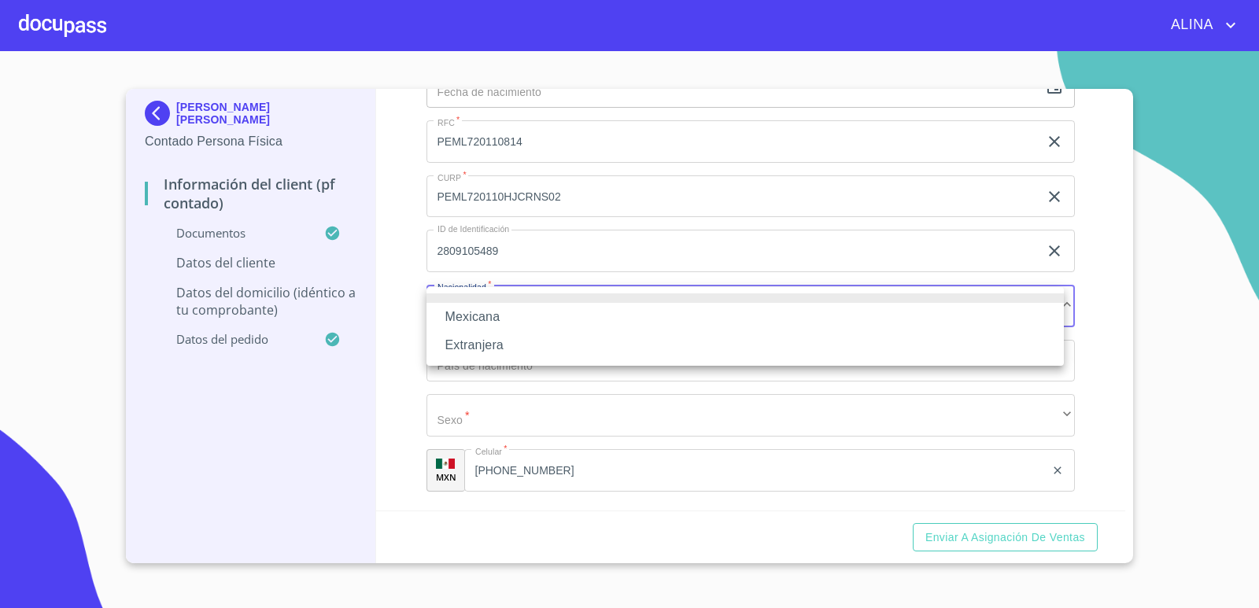
click at [491, 313] on li "Mexicana" at bounding box center [744, 317] width 637 height 28
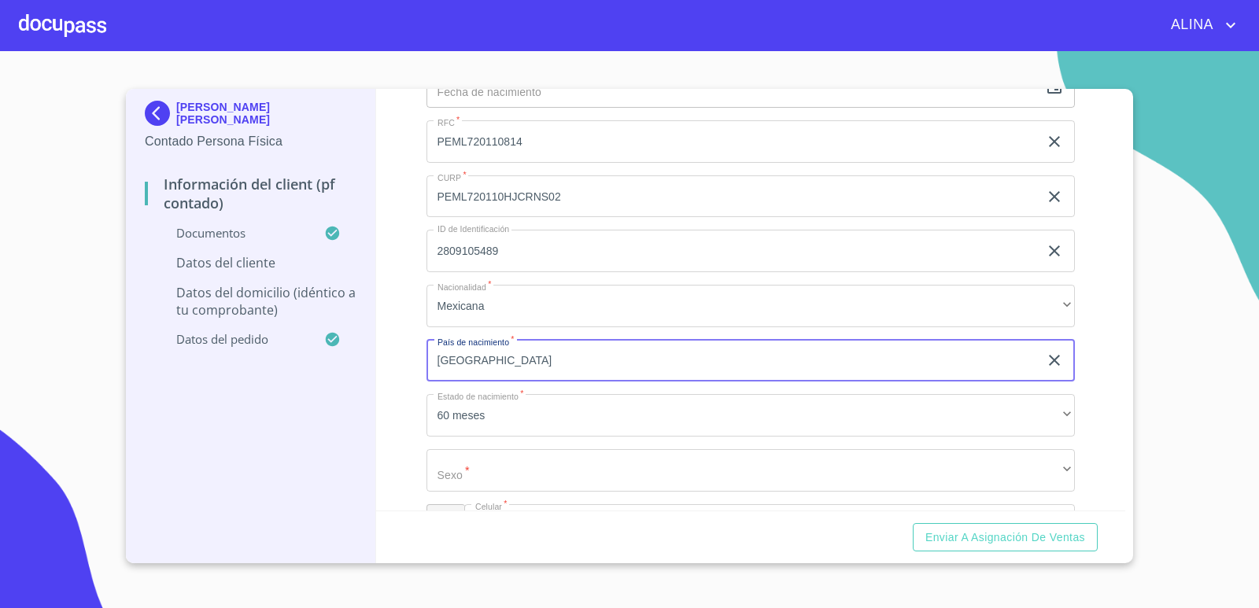
type input "[GEOGRAPHIC_DATA]"
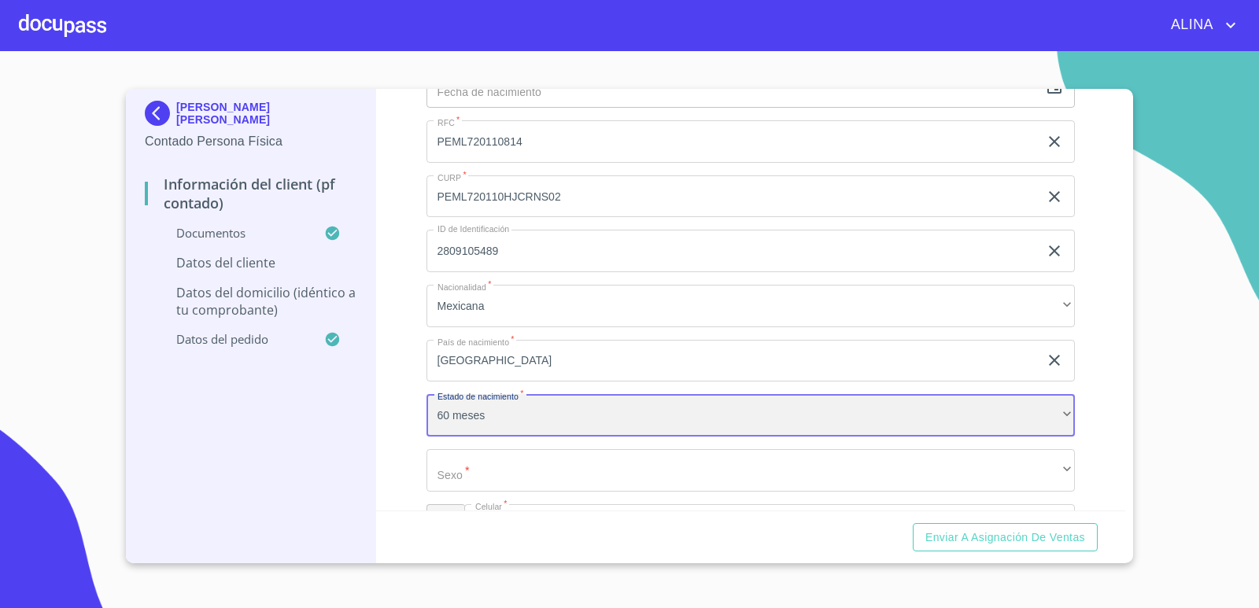
click at [523, 406] on div "60 meses" at bounding box center [750, 415] width 649 height 42
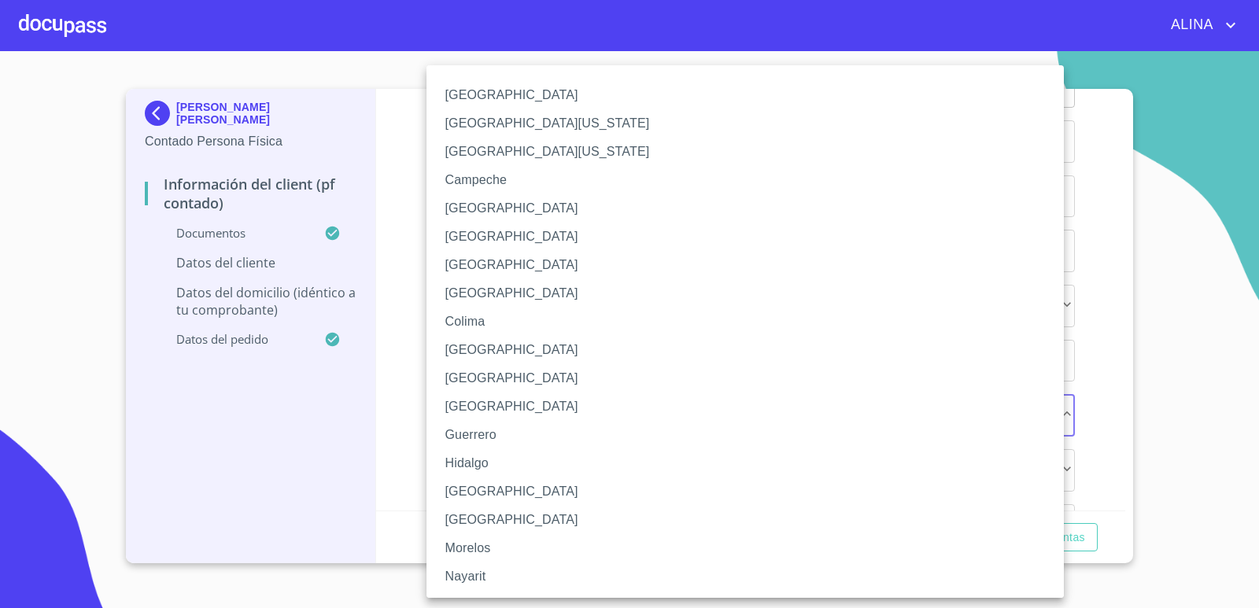
click at [474, 495] on li "[GEOGRAPHIC_DATA]" at bounding box center [750, 491] width 649 height 28
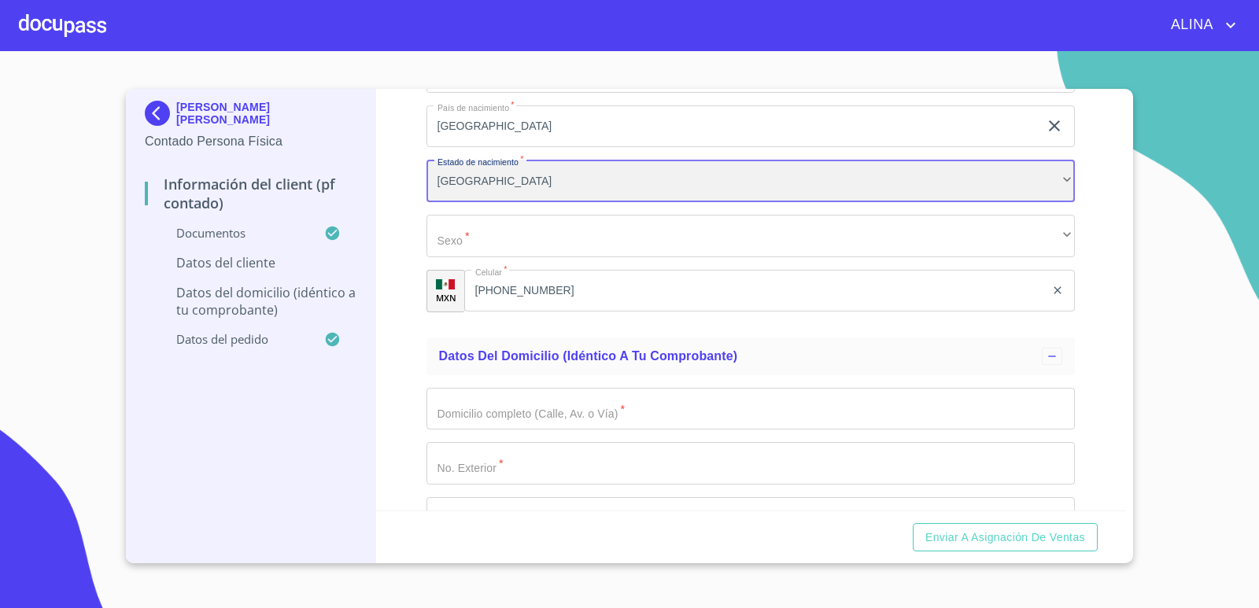
scroll to position [3461, 0]
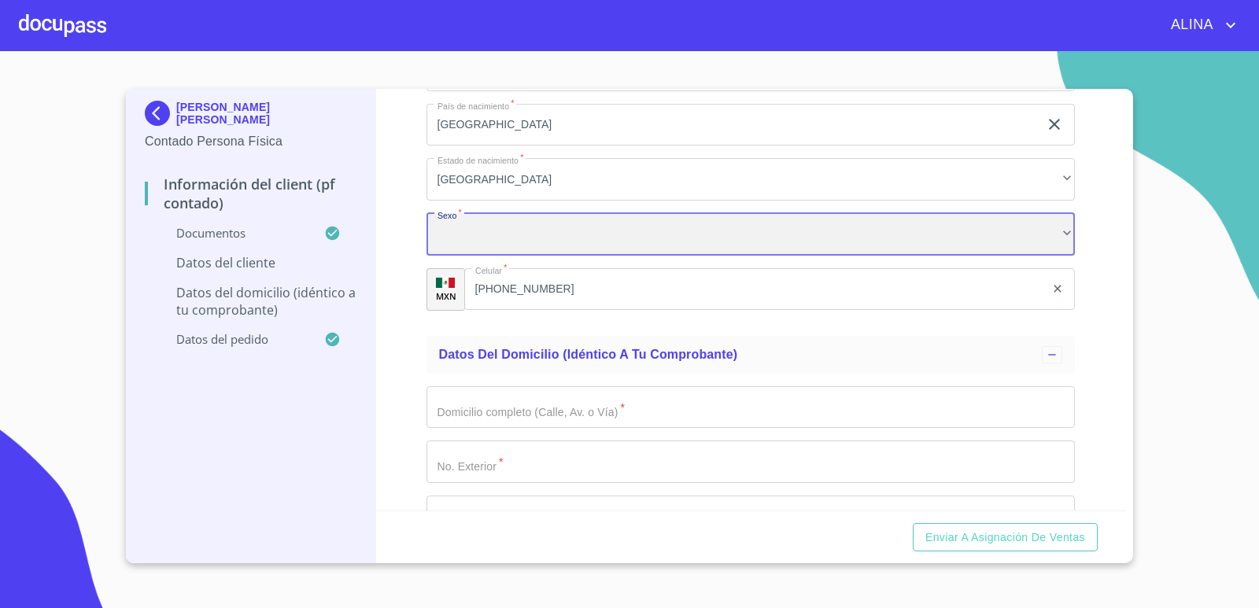
click at [498, 242] on div "​" at bounding box center [750, 234] width 649 height 42
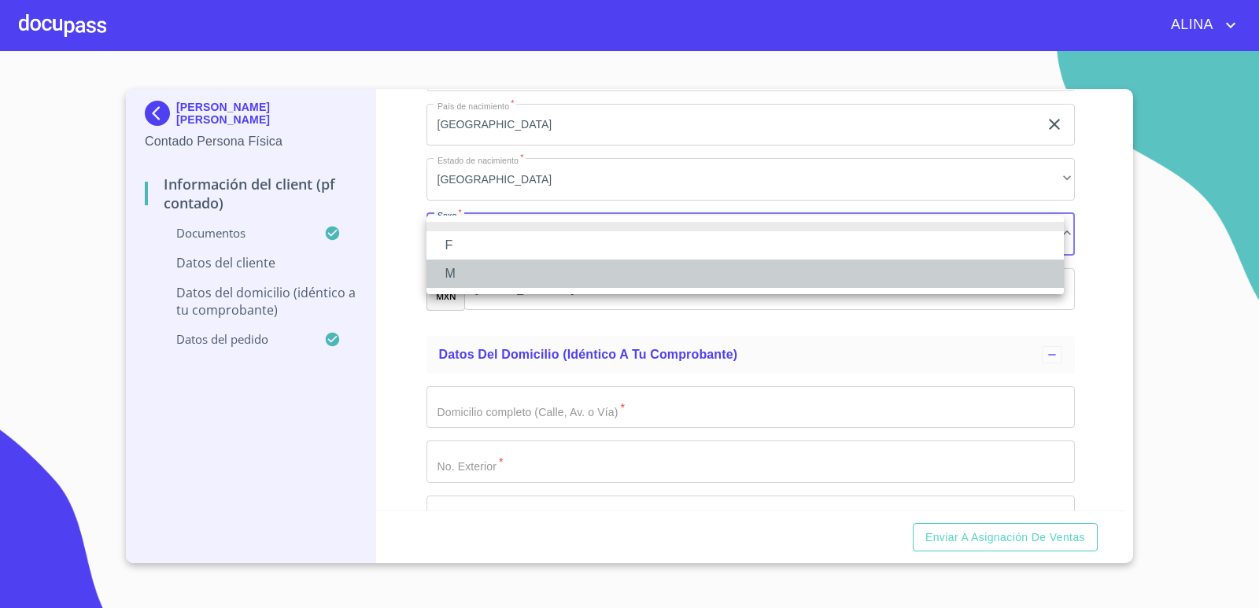
click at [460, 277] on li "M" at bounding box center [744, 274] width 637 height 28
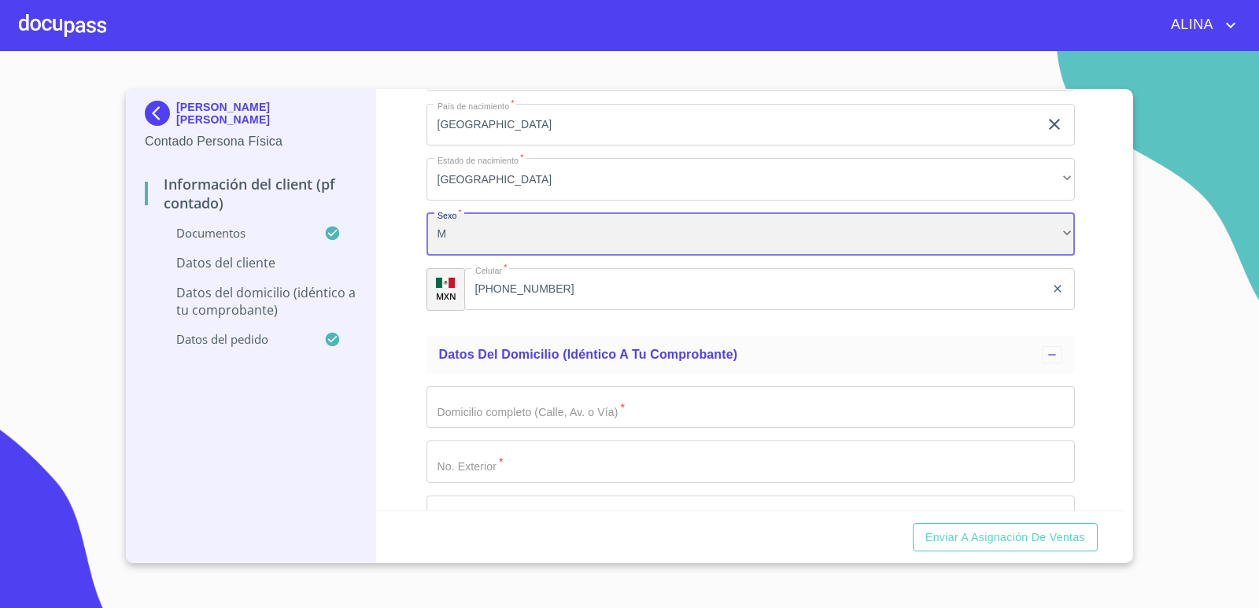
click at [478, 245] on div "M" at bounding box center [750, 234] width 649 height 42
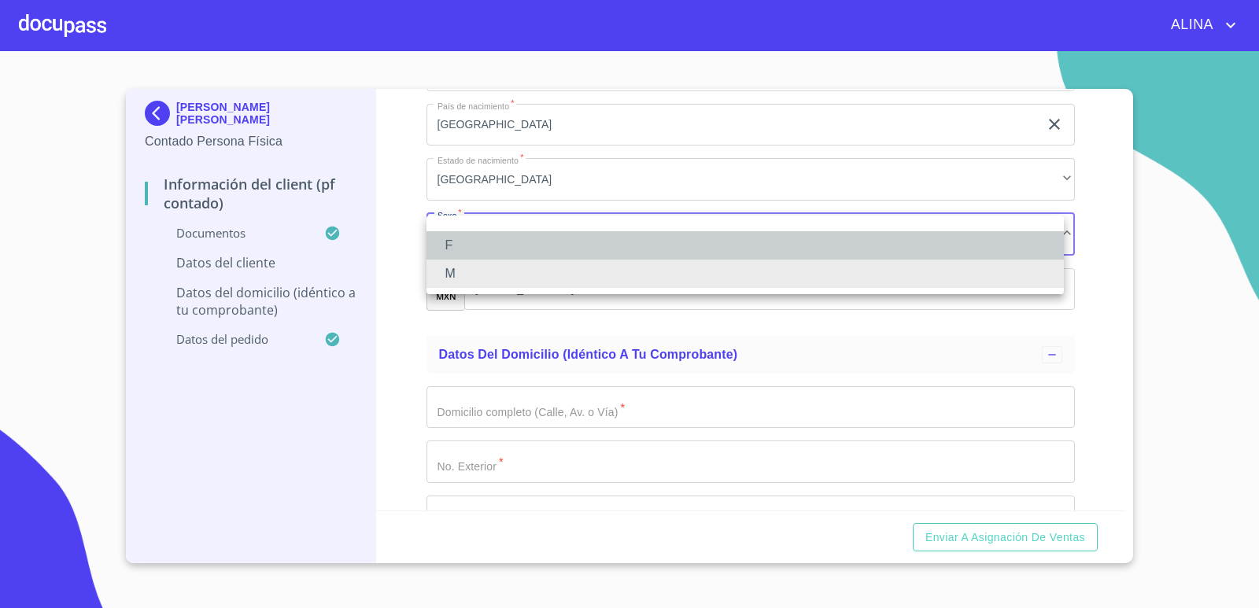
click at [467, 245] on li "F" at bounding box center [744, 245] width 637 height 28
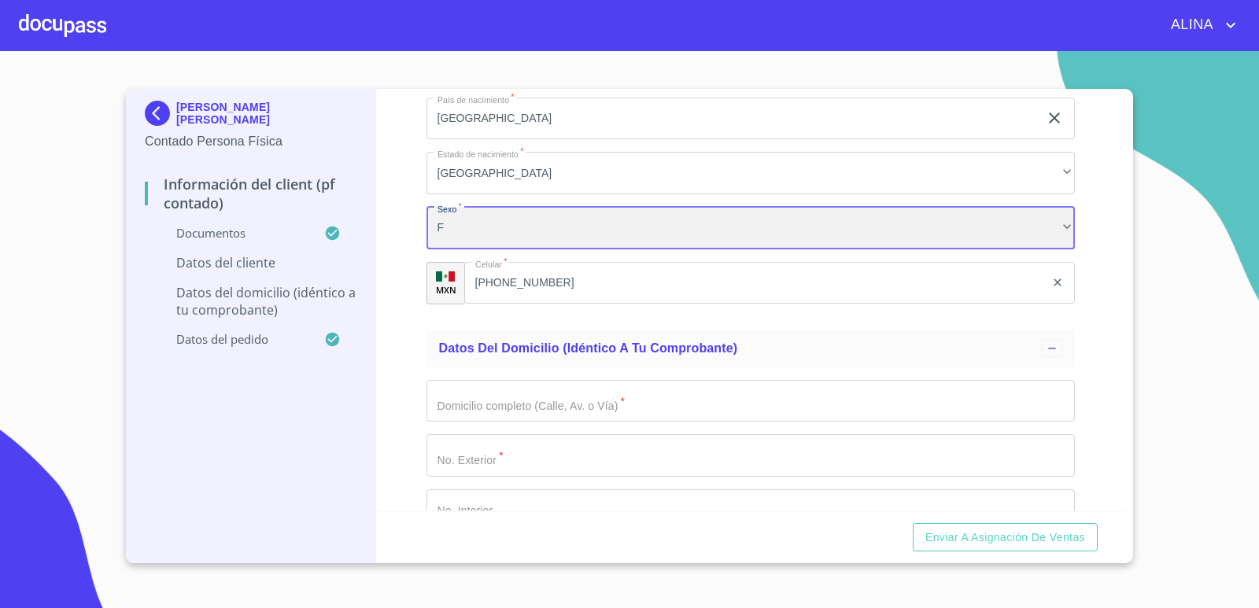
scroll to position [3540, 0]
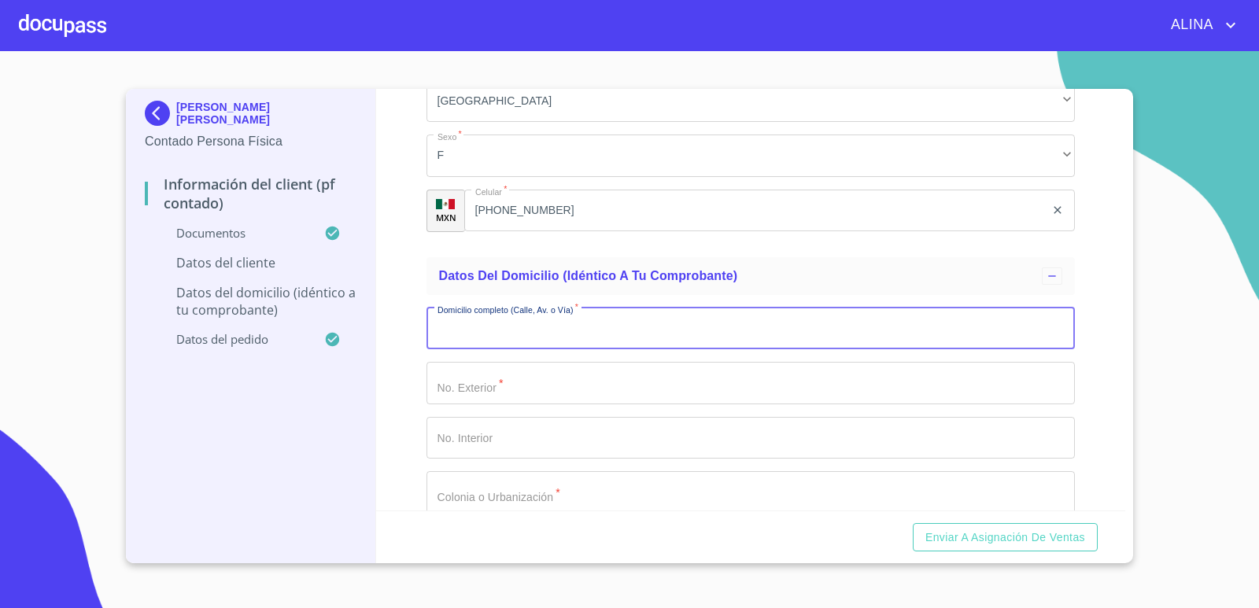
click at [557, 324] on input "Documento de identificación.   *" at bounding box center [750, 329] width 649 height 42
type input "r"
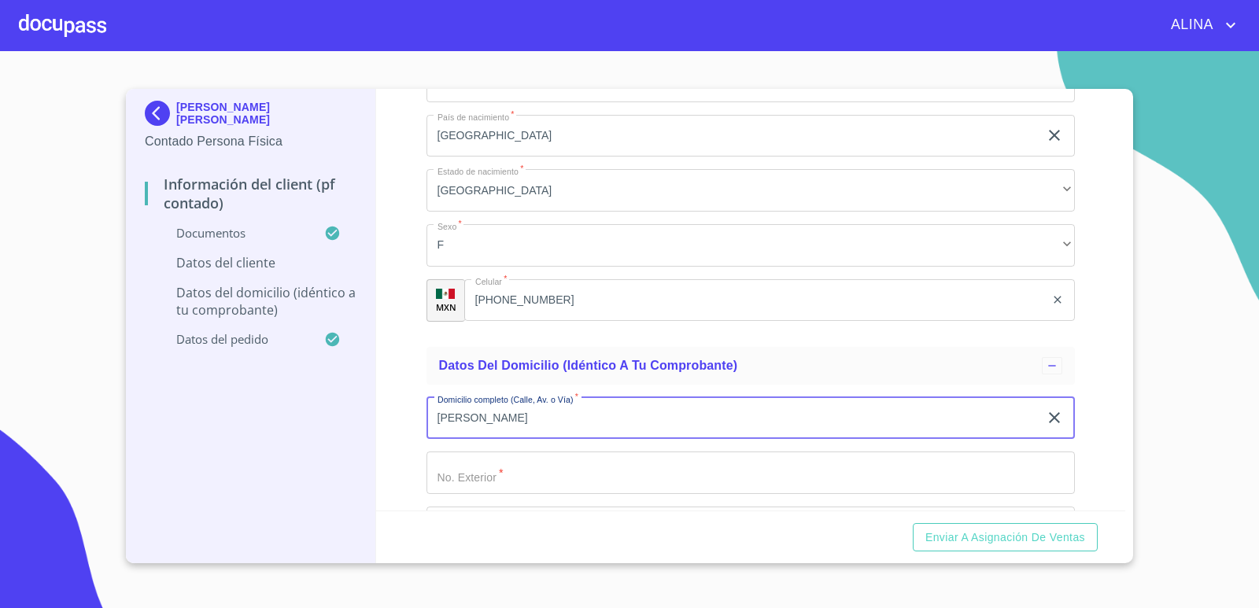
scroll to position [3461, 0]
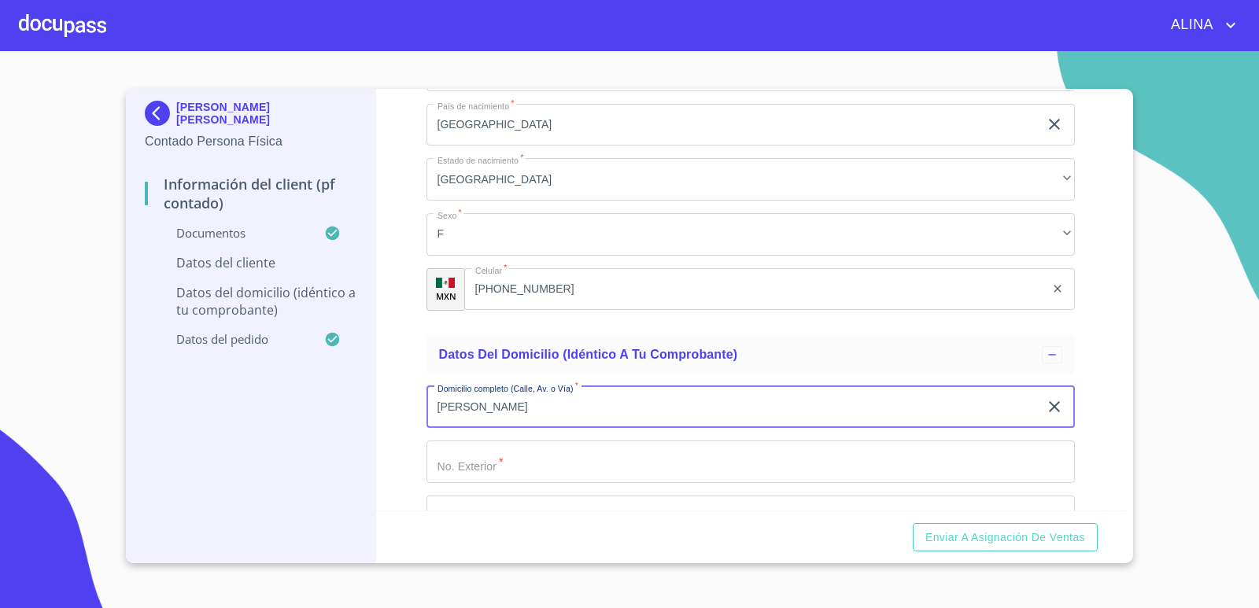
click at [501, 407] on input "[PERSON_NAME]" at bounding box center [732, 407] width 613 height 42
type input "[PERSON_NAME]"
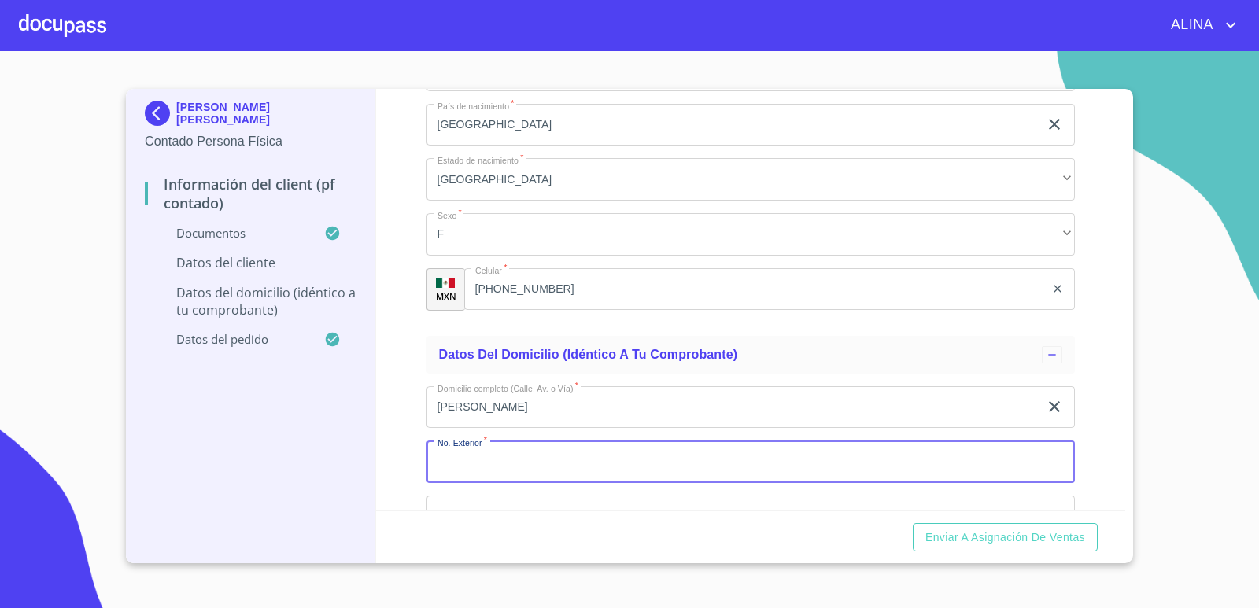
click at [522, 461] on input "Documento de identificación.   *" at bounding box center [750, 461] width 649 height 42
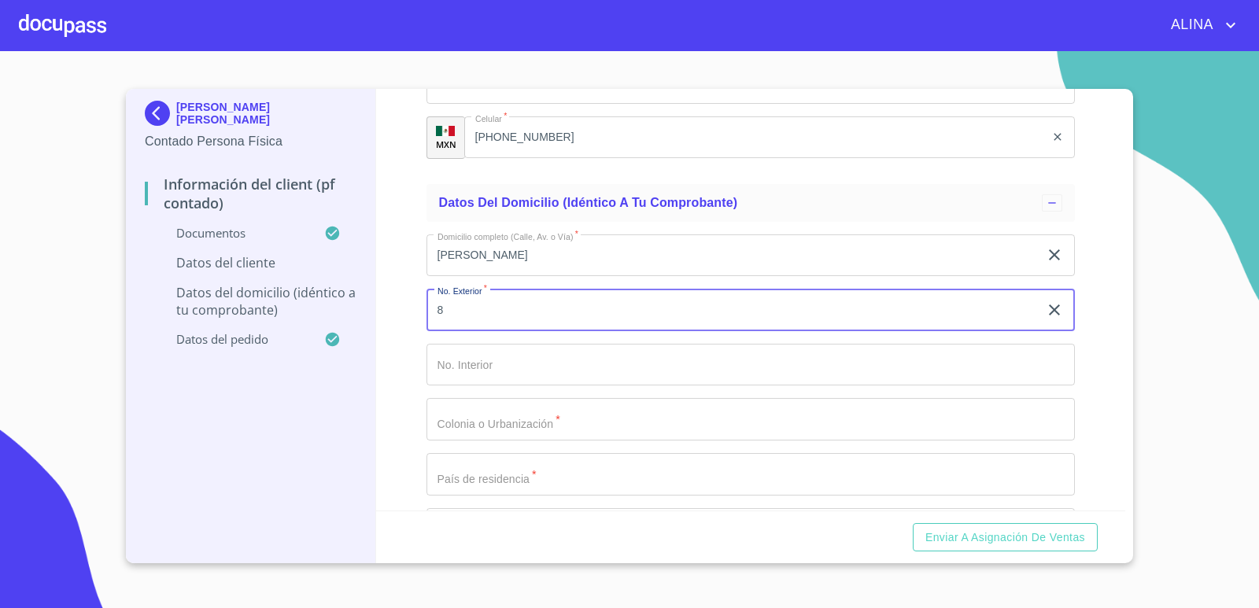
scroll to position [3618, 0]
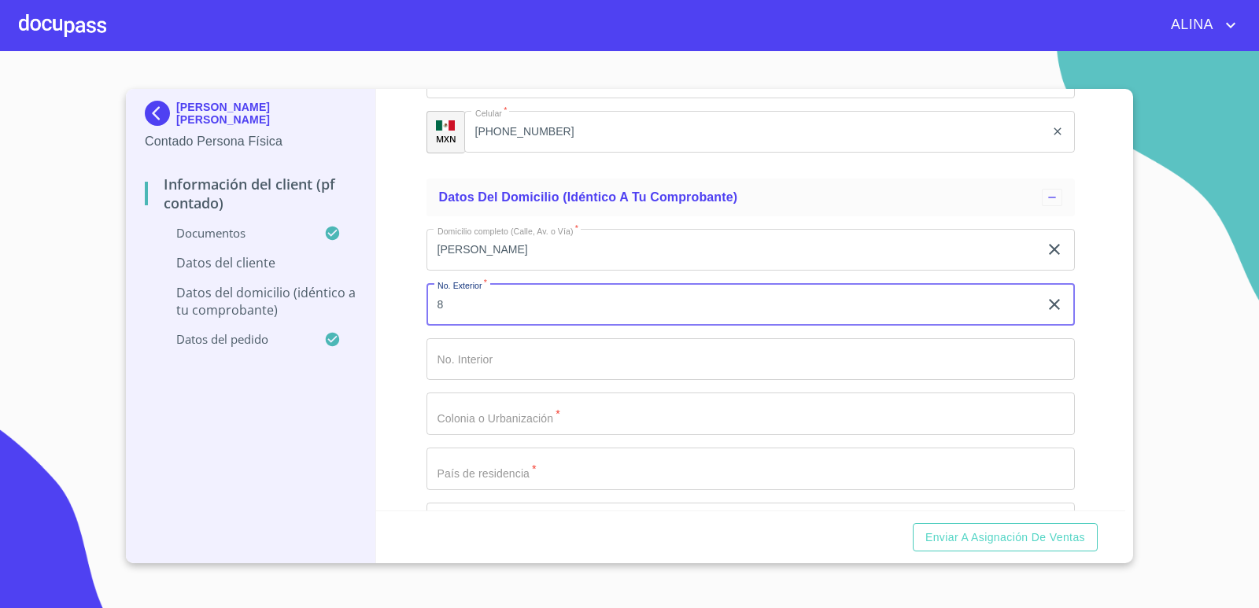
type input "8"
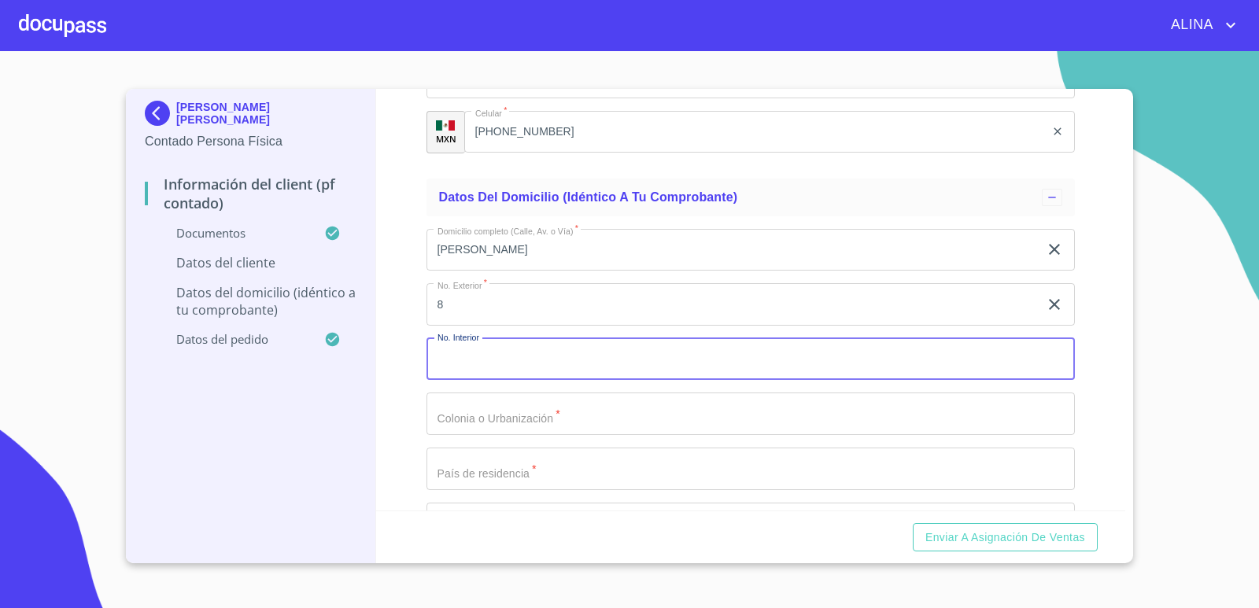
click at [522, 365] on input "Documento de identificación.   *" at bounding box center [750, 359] width 649 height 42
type input "176"
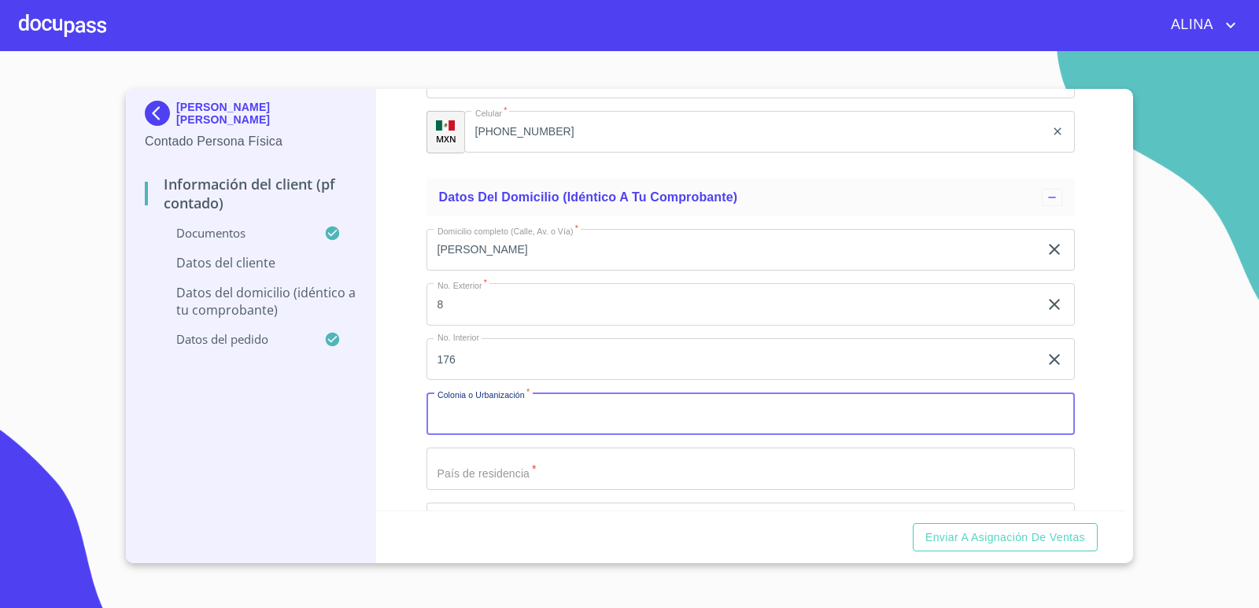
click at [525, 419] on input "Documento de identificación.   *" at bounding box center [750, 414] width 649 height 42
type input "PENAL"
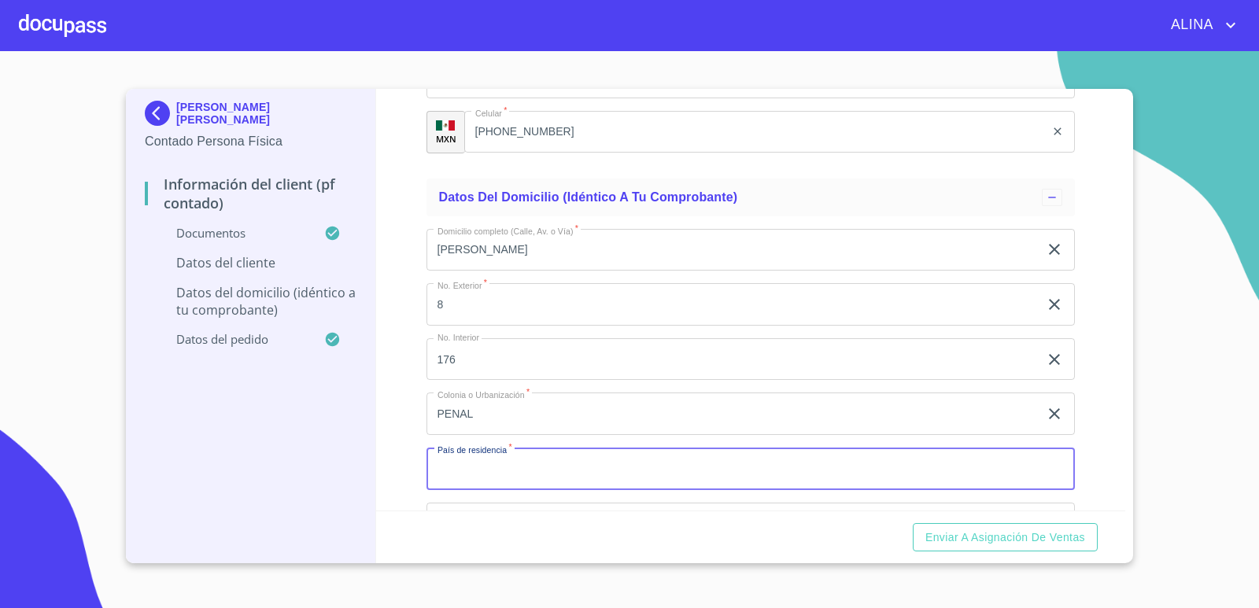
click at [558, 459] on input "Documento de identificación.   *" at bounding box center [750, 469] width 649 height 42
type input "[GEOGRAPHIC_DATA]"
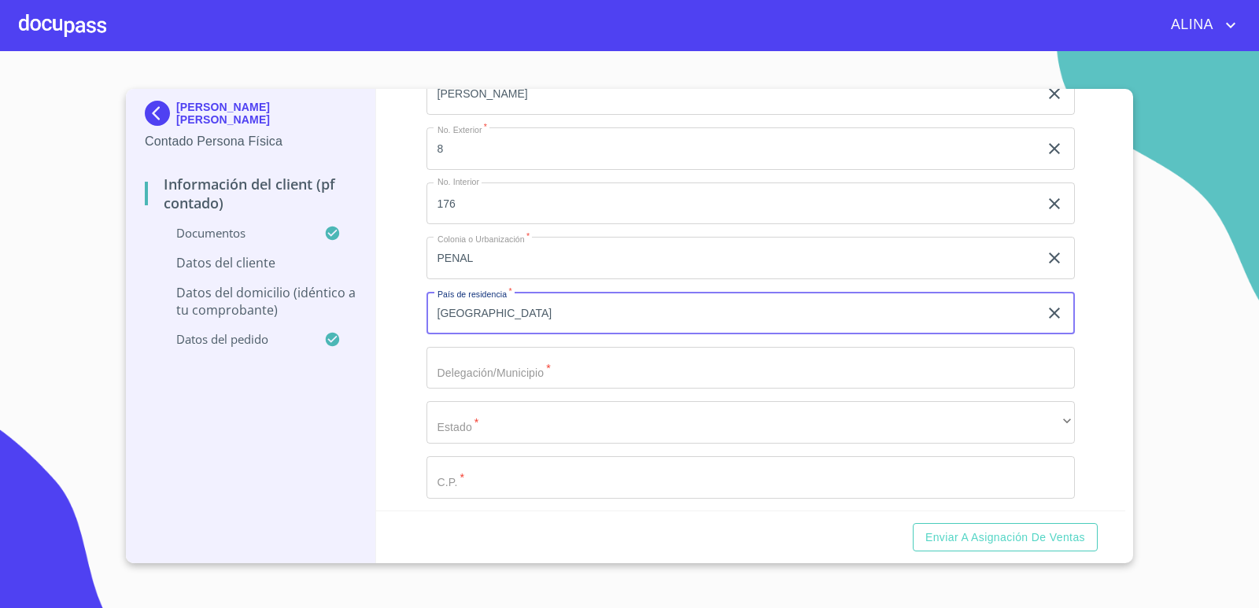
scroll to position [3776, 0]
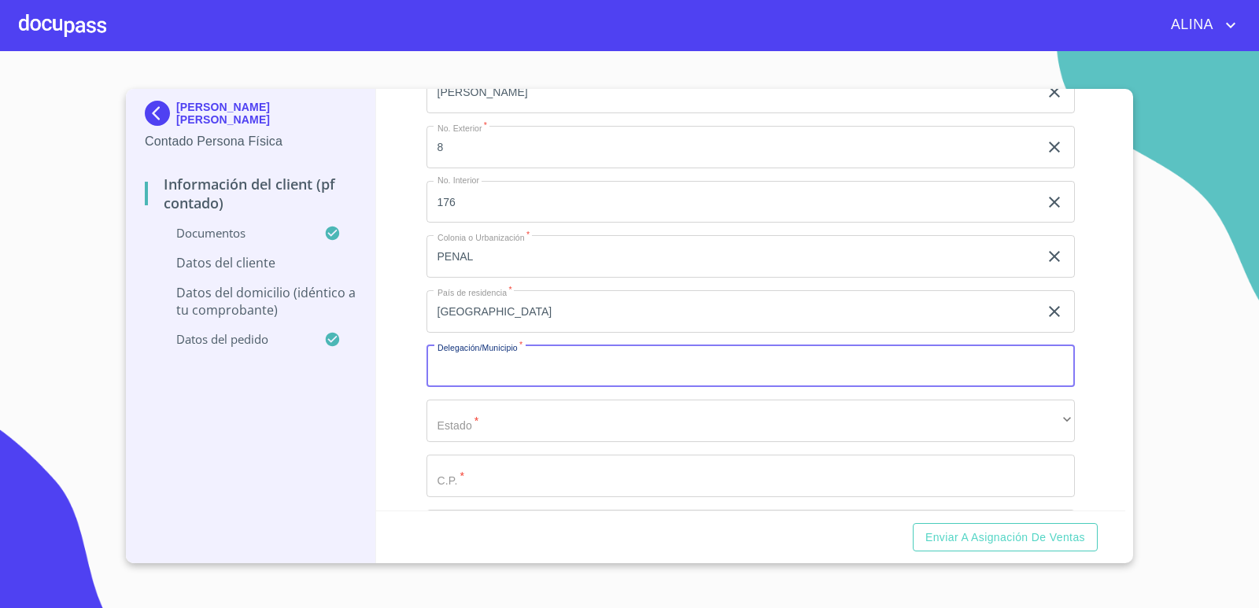
click at [506, 356] on input "Documento de identificación.   *" at bounding box center [750, 366] width 649 height 42
type input "[GEOGRAPHIC_DATA]"
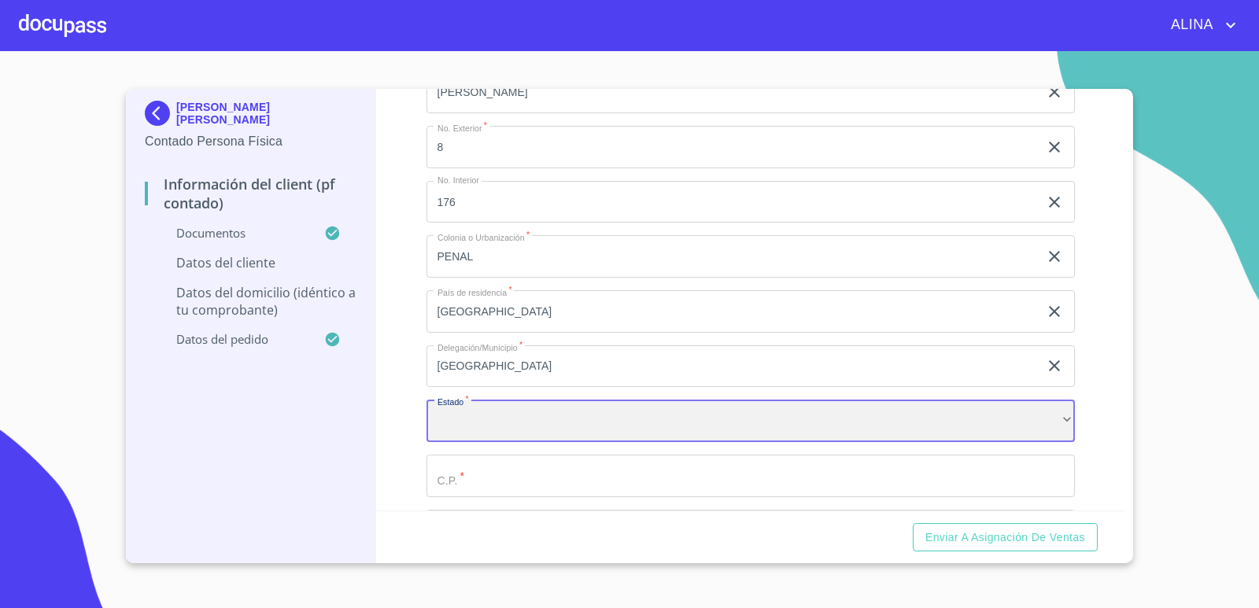
click at [533, 427] on div "​" at bounding box center [750, 421] width 649 height 42
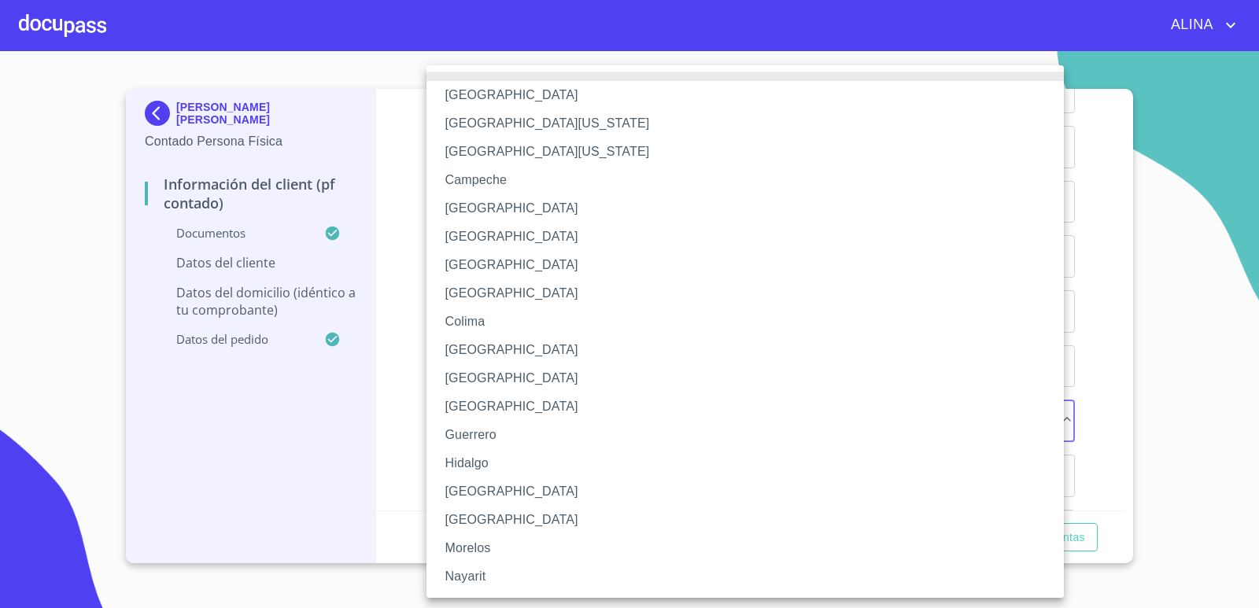
click at [470, 483] on li "[GEOGRAPHIC_DATA]" at bounding box center [750, 491] width 649 height 28
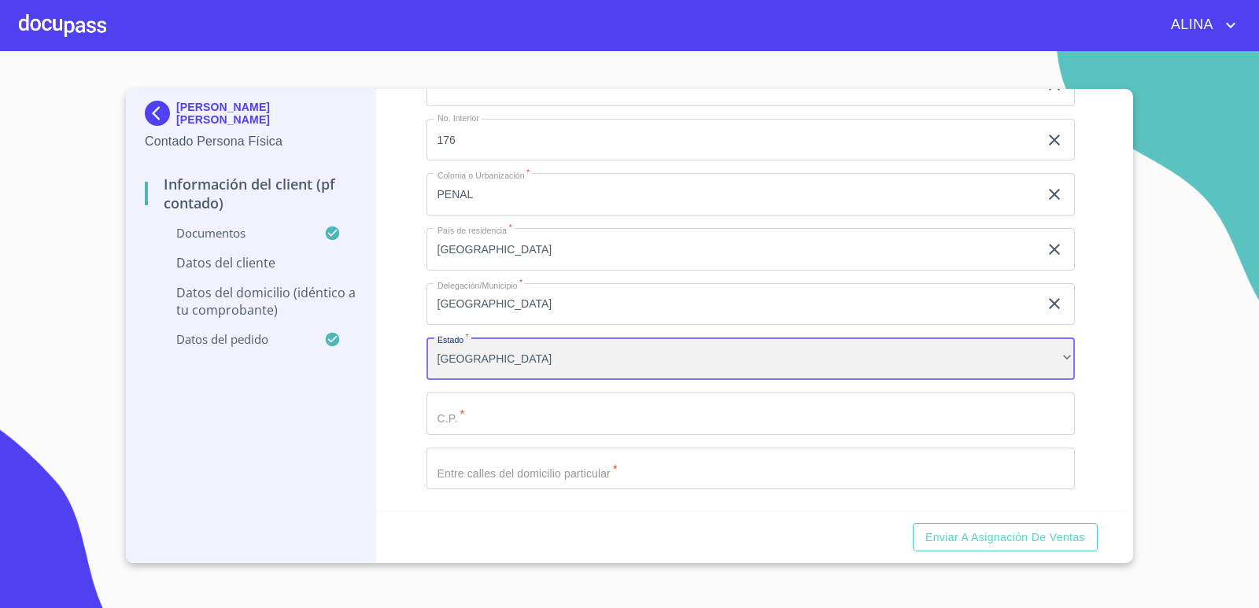
scroll to position [3933, 0]
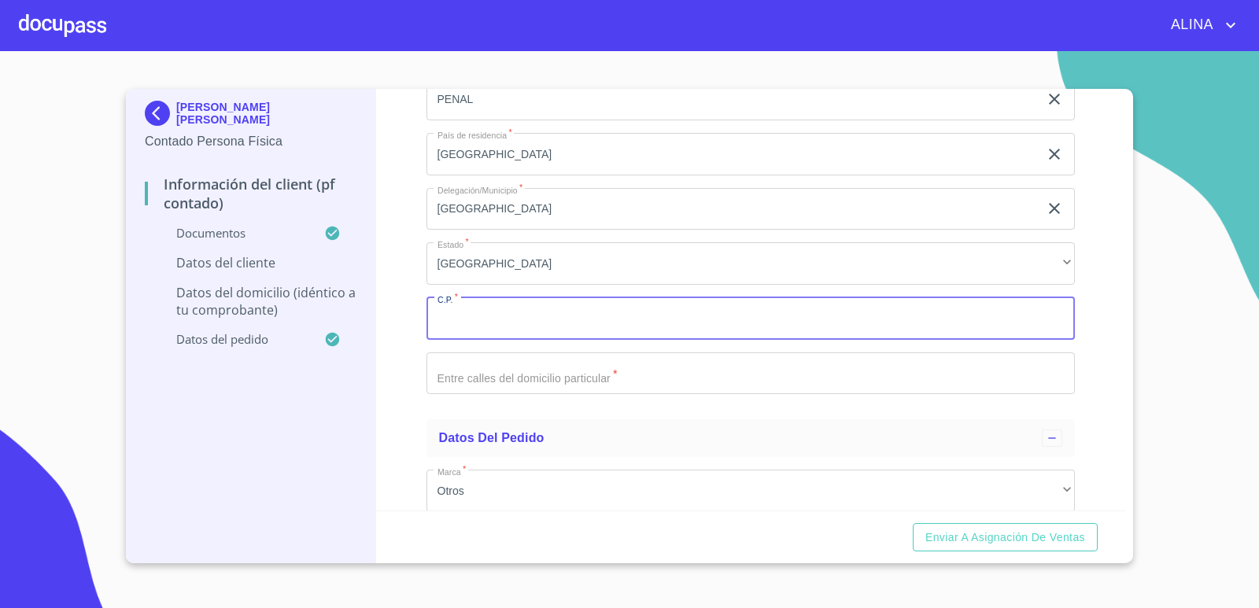
click at [559, 324] on input "Documento de identificación.   *" at bounding box center [750, 318] width 649 height 42
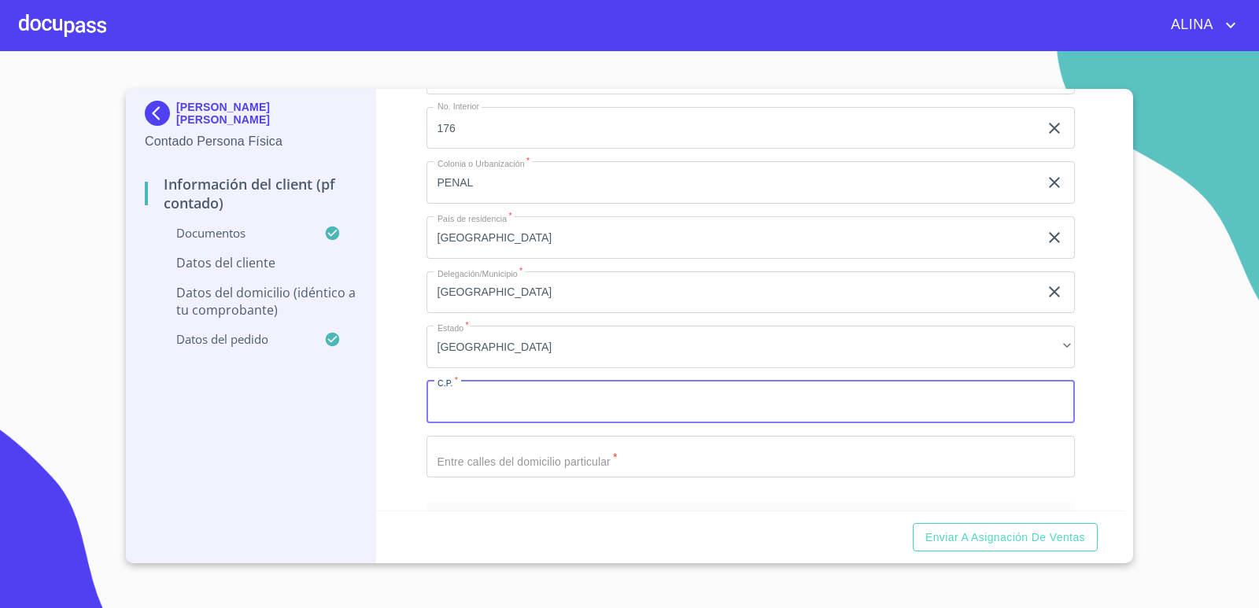
scroll to position [3859, 0]
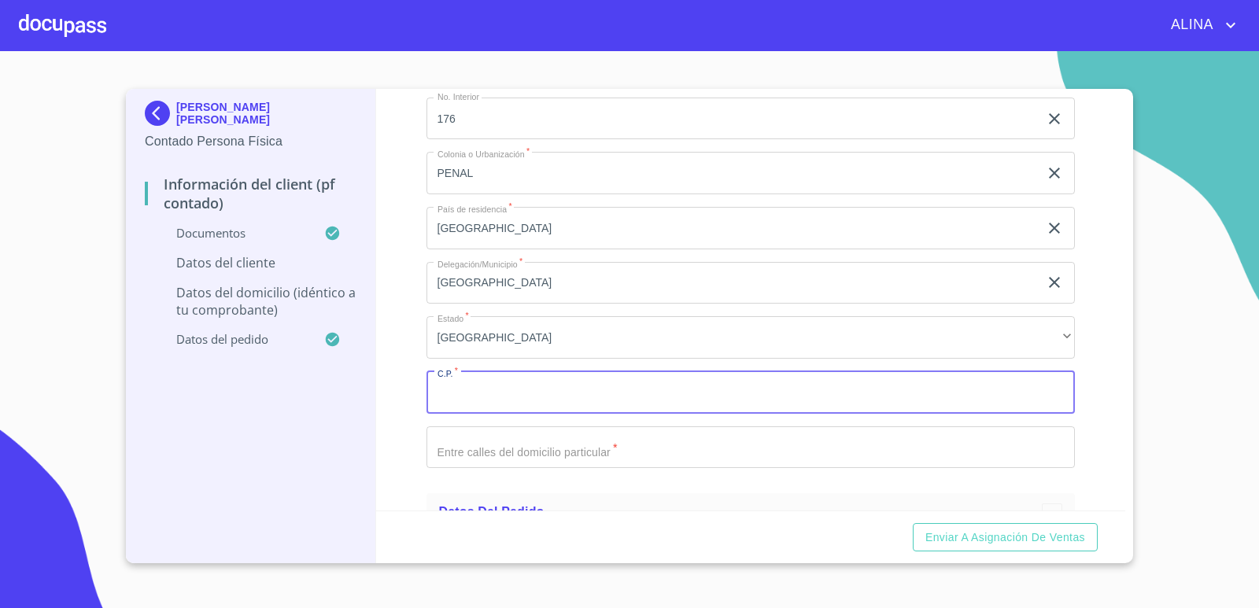
click at [713, 385] on input "Documento de identificación.   *" at bounding box center [750, 392] width 649 height 42
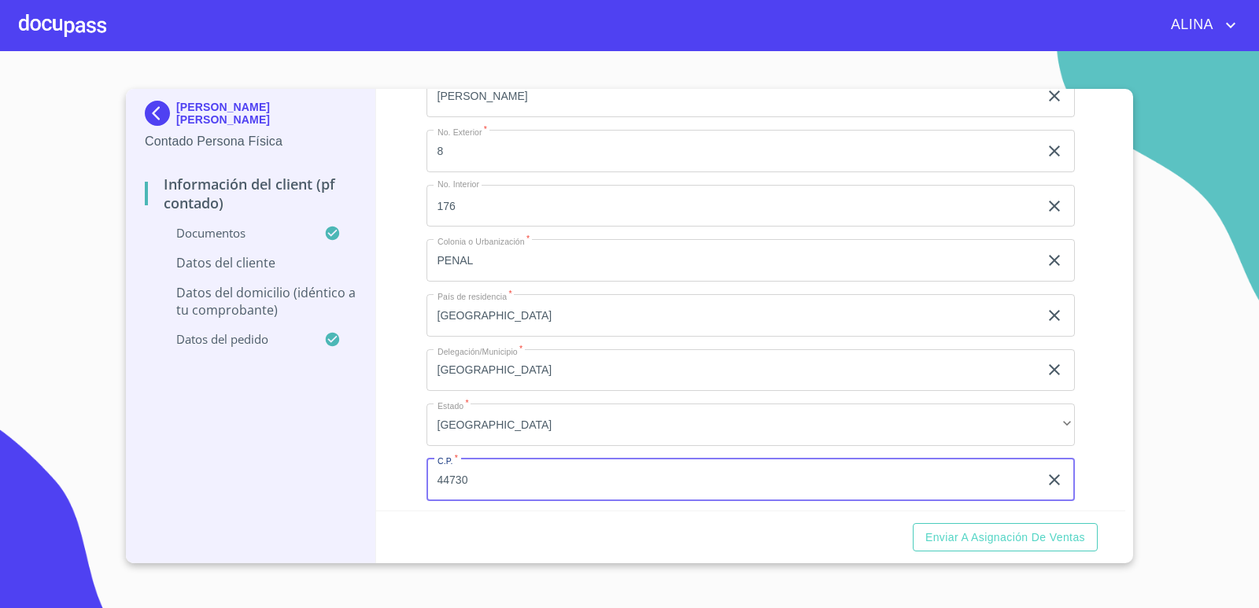
scroll to position [3623, 0]
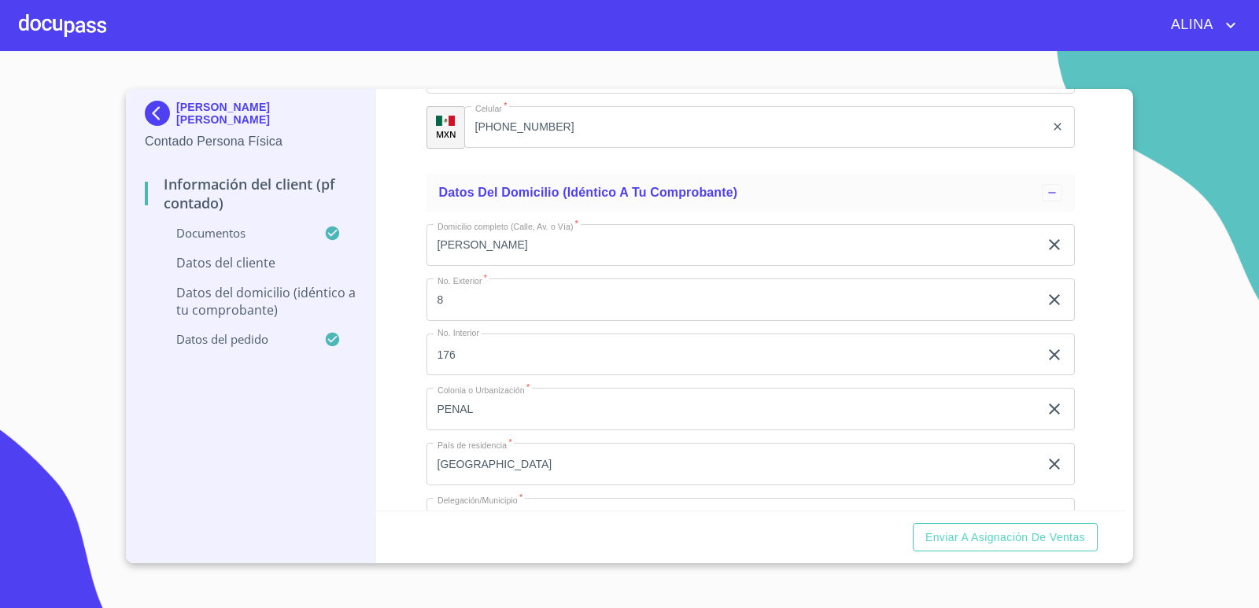
type input "44730"
drag, startPoint x: 436, startPoint y: 245, endPoint x: 575, endPoint y: 256, distance: 139.7
click at [575, 256] on input "[PERSON_NAME]" at bounding box center [732, 245] width 613 height 42
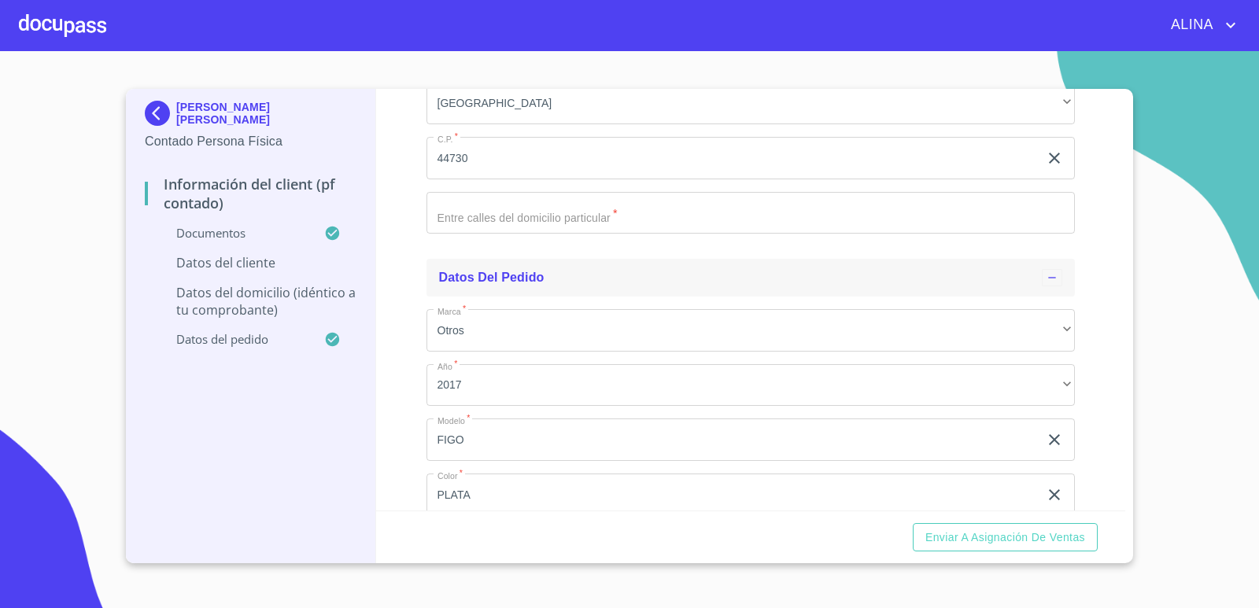
scroll to position [4095, 0]
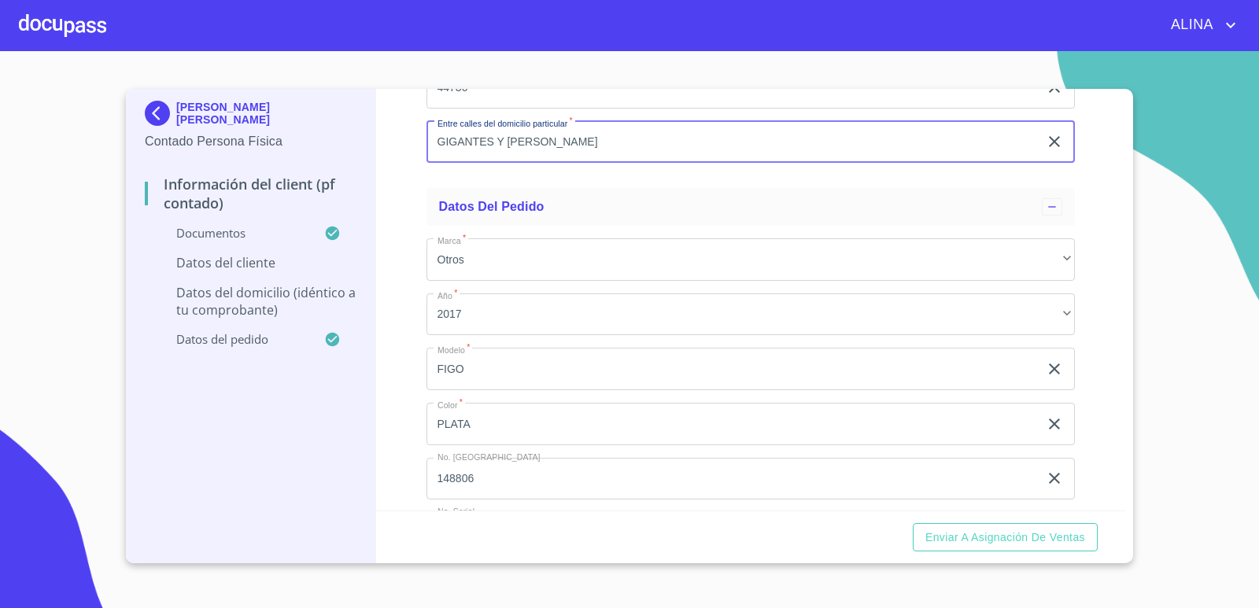
scroll to position [4227, 0]
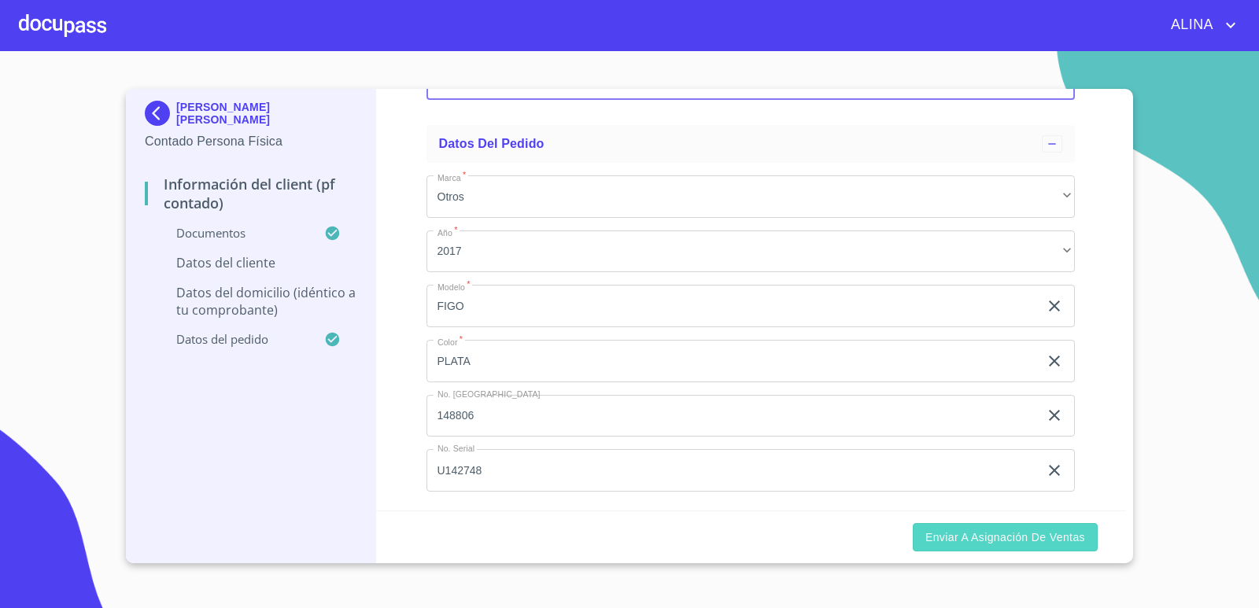
type input "GIGANTES Y [PERSON_NAME]"
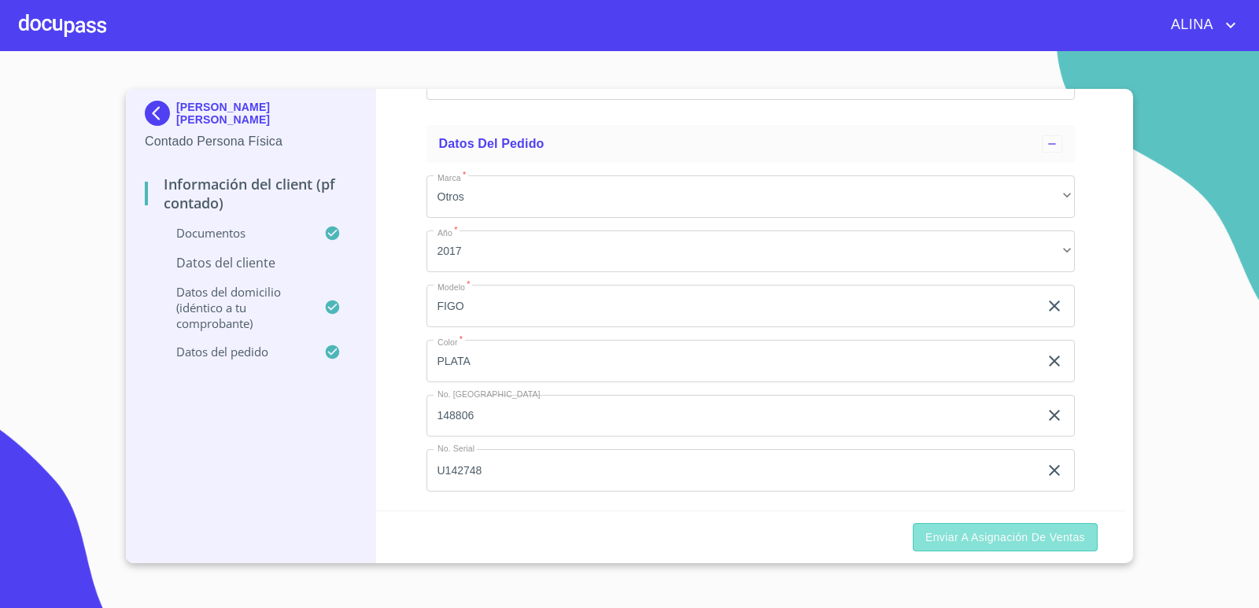
click at [1004, 525] on button "Enviar a Asignación de Ventas" at bounding box center [1004, 537] width 185 height 29
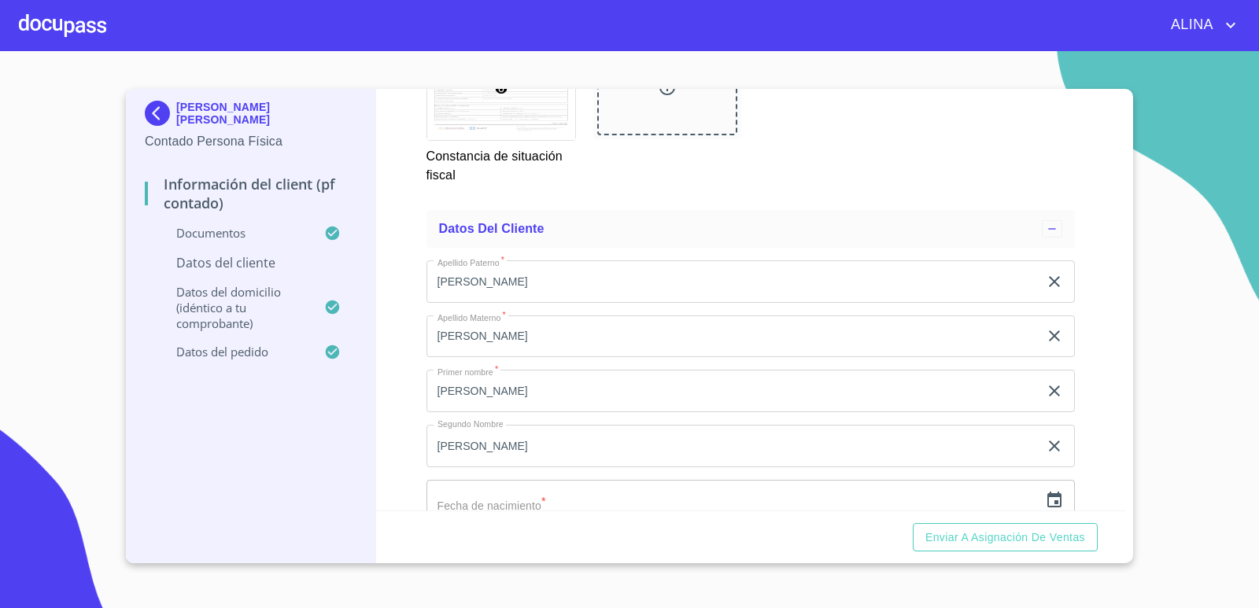
scroll to position [2969, 0]
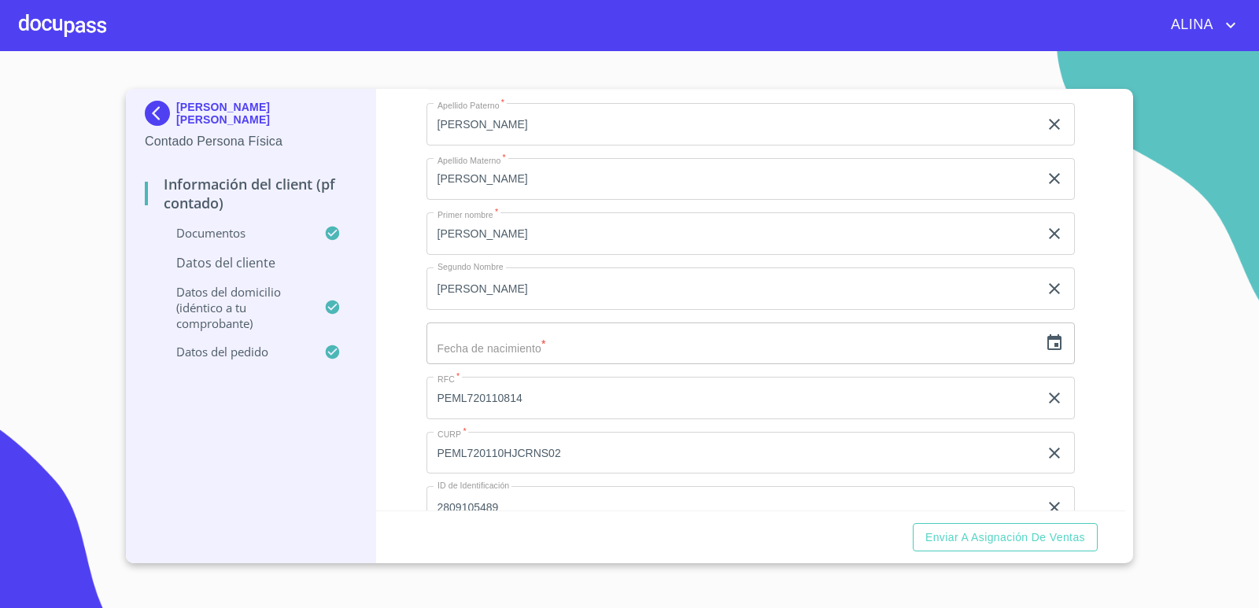
click at [1047, 345] on icon "button" at bounding box center [1054, 342] width 14 height 16
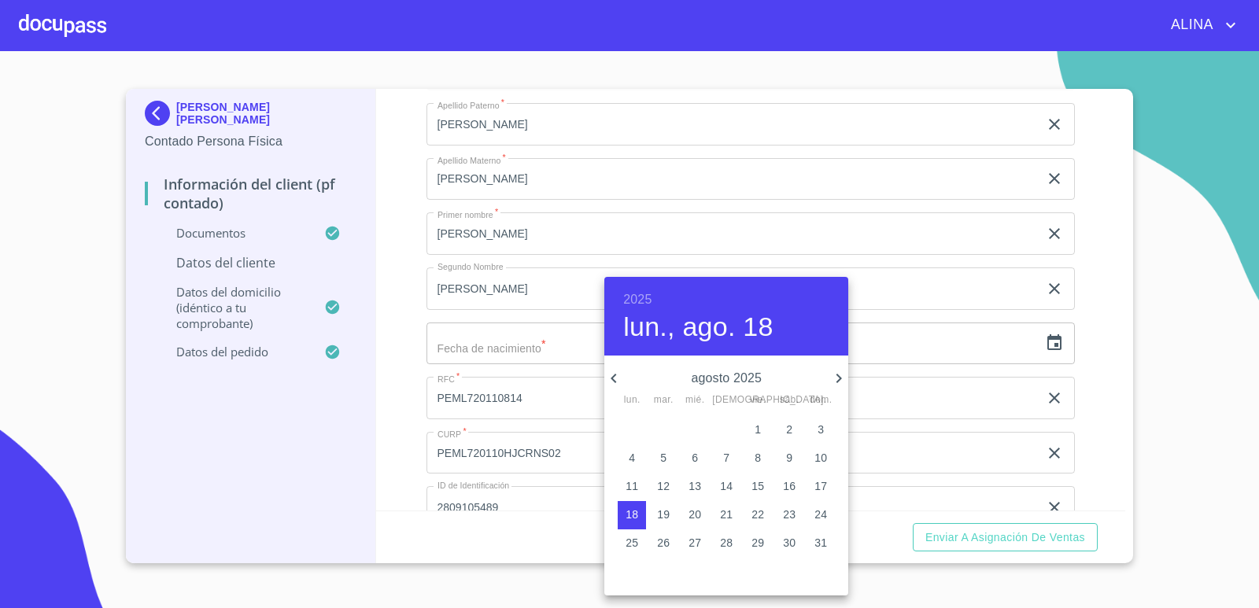
click at [1110, 293] on div at bounding box center [629, 304] width 1259 height 608
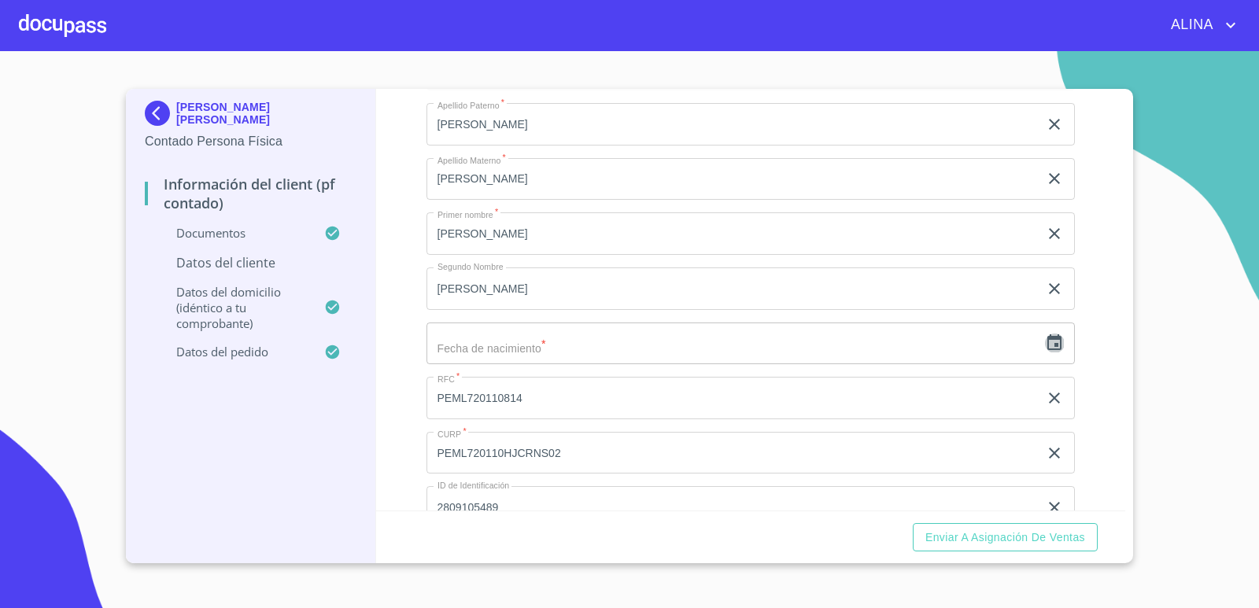
click at [1045, 343] on icon "button" at bounding box center [1054, 343] width 19 height 19
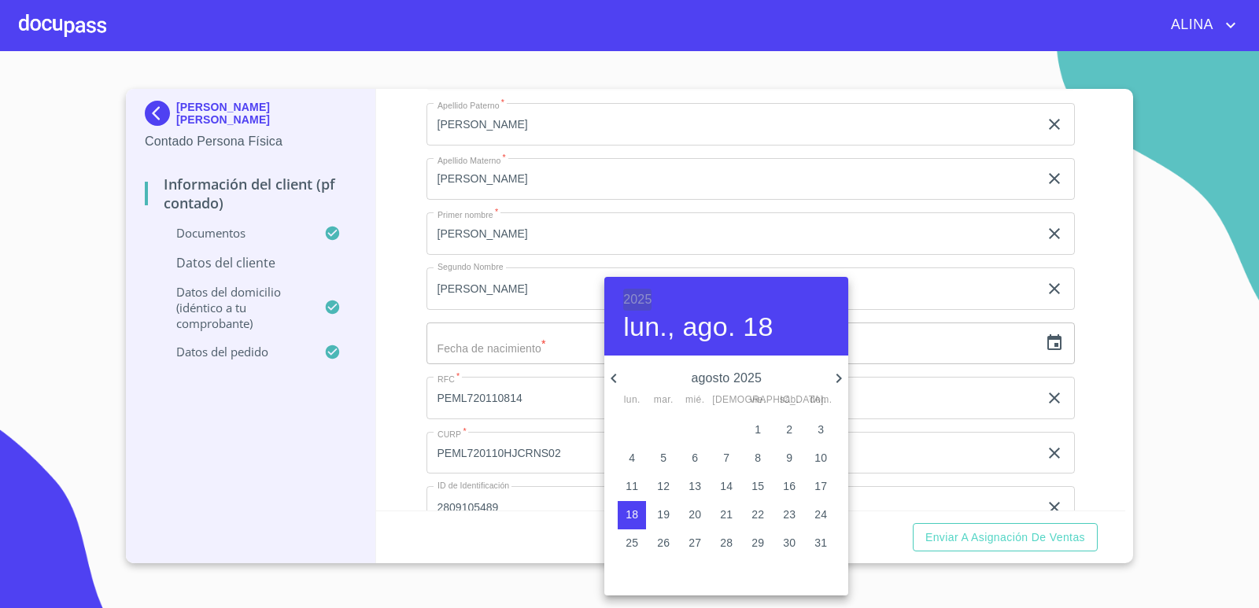
click at [645, 293] on h6 "2025" at bounding box center [637, 300] width 28 height 22
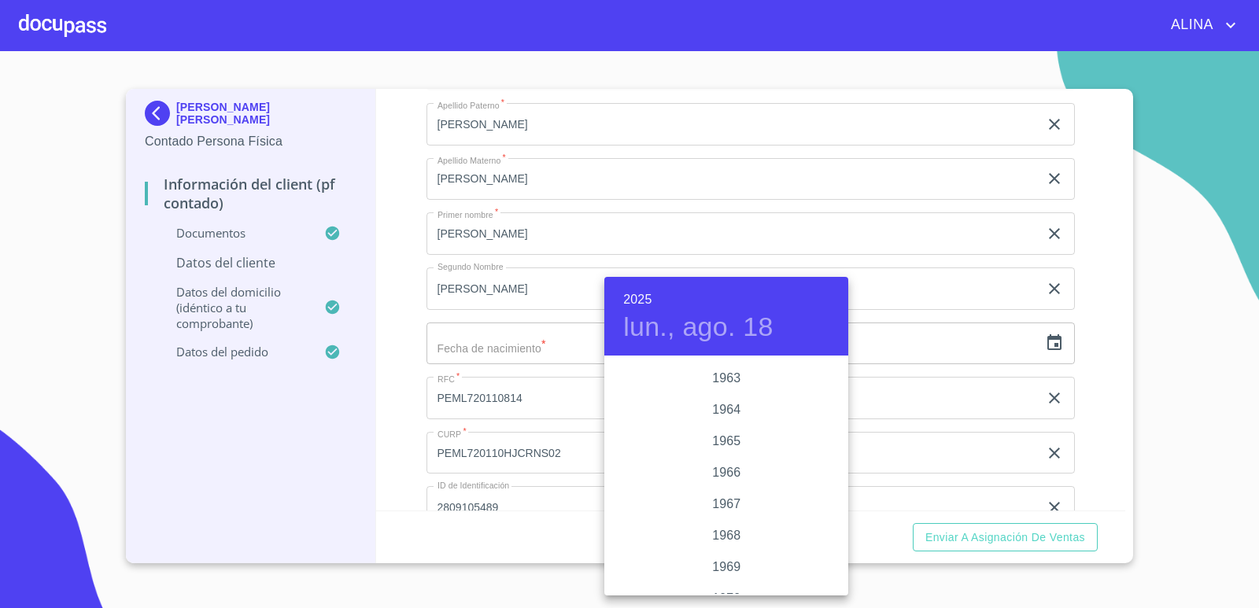
scroll to position [1321, 0]
click at [729, 523] on div "1972" at bounding box center [726, 530] width 244 height 31
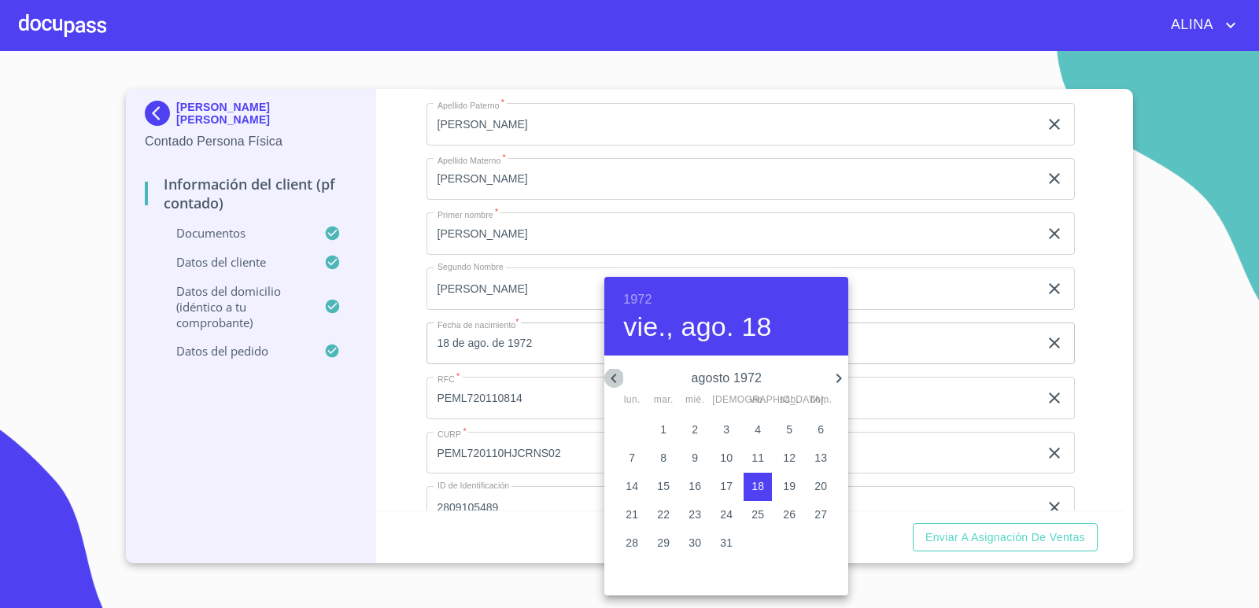
click at [615, 379] on icon "button" at bounding box center [613, 378] width 19 height 19
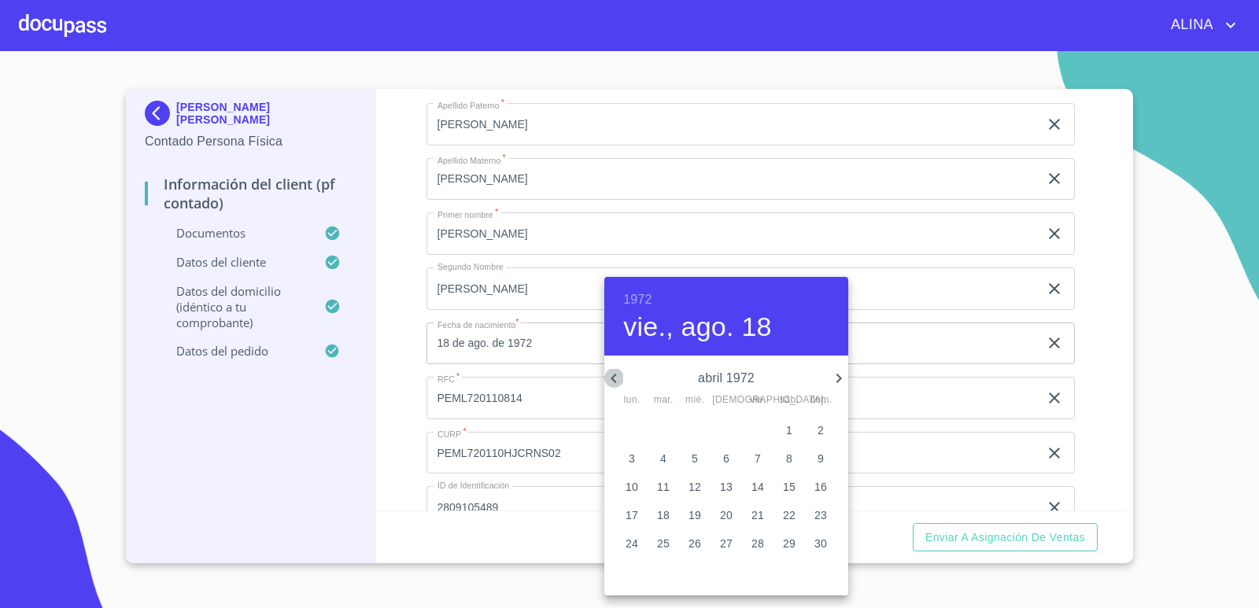
click at [615, 379] on icon "button" at bounding box center [613, 378] width 19 height 19
click at [634, 482] on p "10" at bounding box center [631, 486] width 13 height 16
type input "10 de ene. de 1972"
click at [1092, 450] on div at bounding box center [629, 304] width 1259 height 608
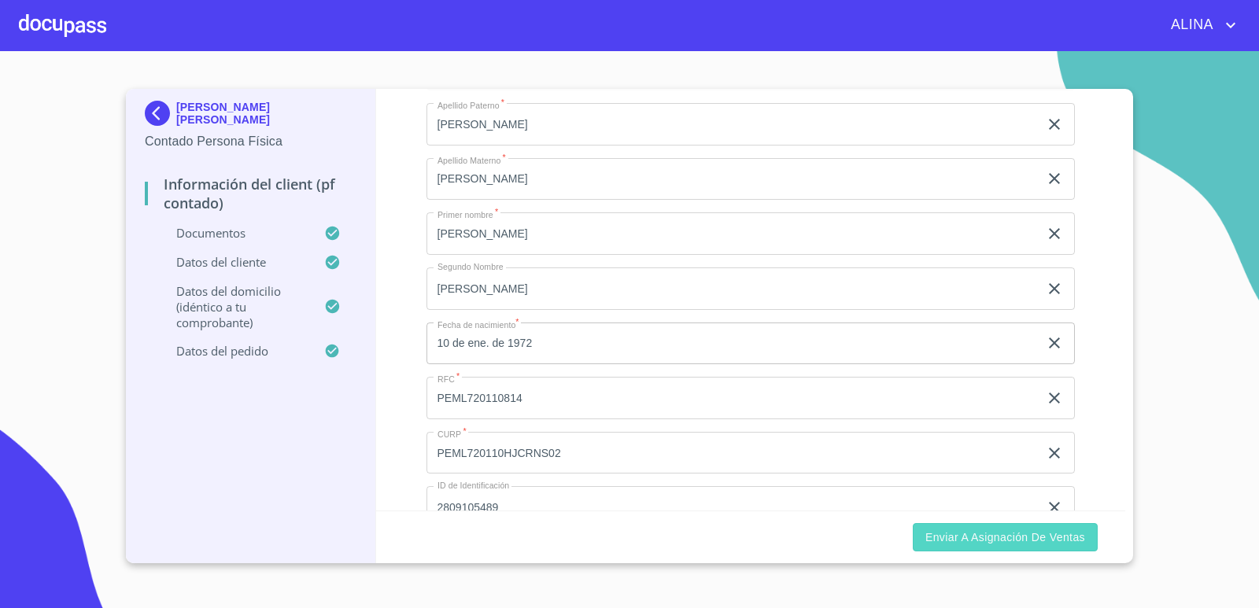
click at [1063, 537] on span "Enviar a Asignación de Ventas" at bounding box center [1005, 538] width 160 height 20
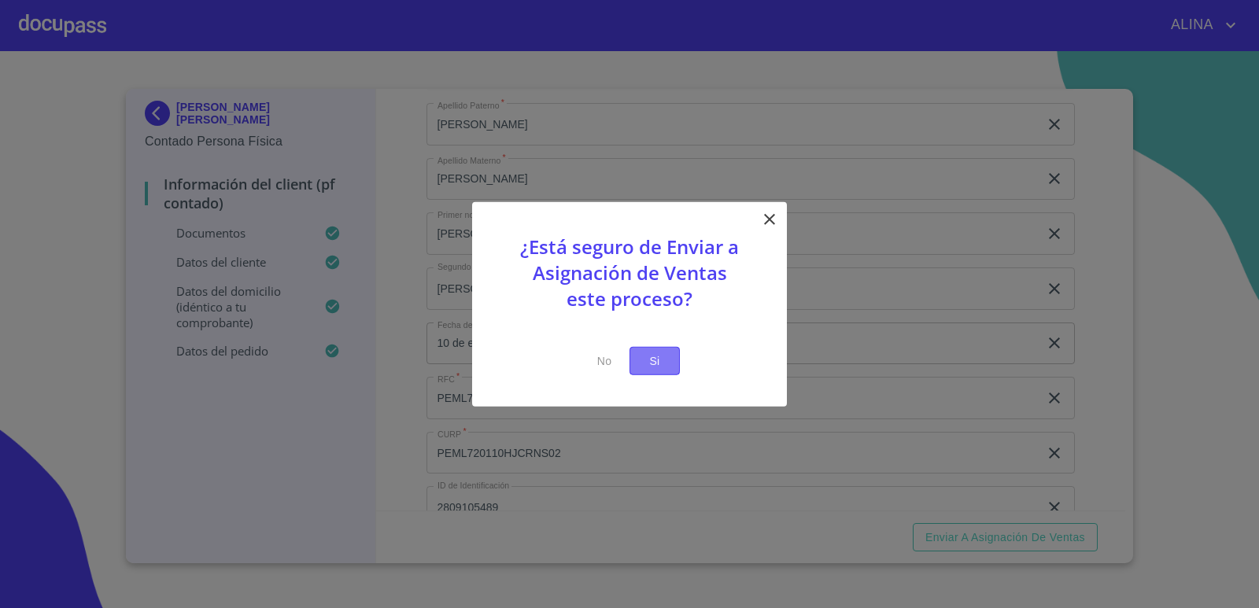
click at [662, 363] on span "Si" at bounding box center [654, 361] width 25 height 20
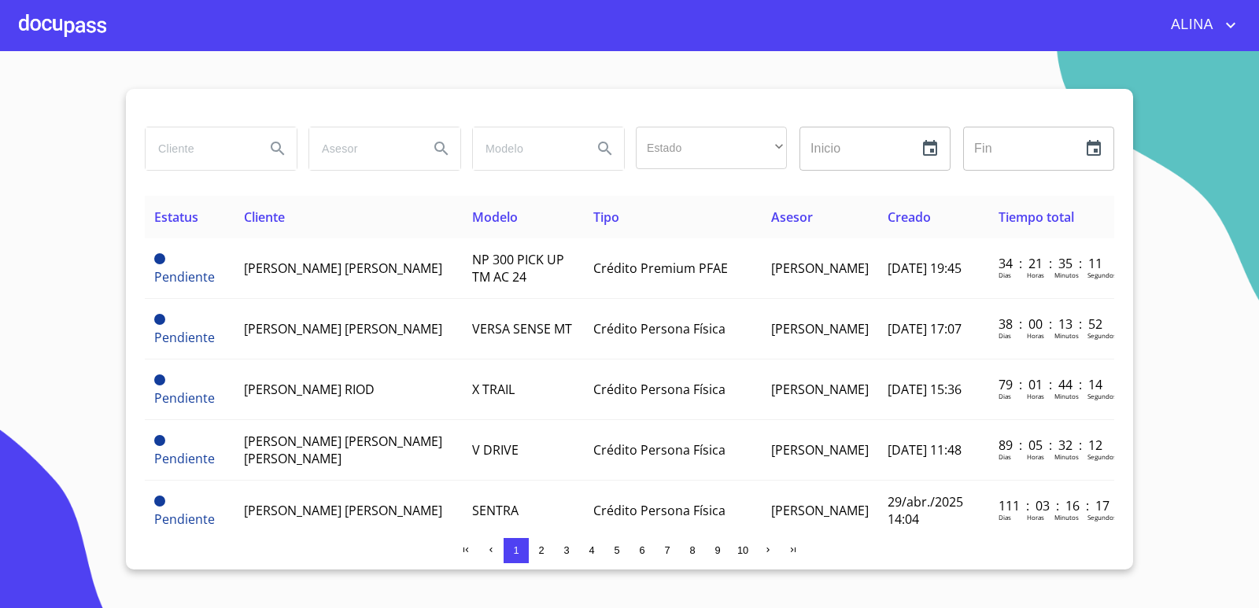
click at [221, 146] on input "search" at bounding box center [199, 148] width 107 height 42
click at [97, 31] on div at bounding box center [62, 25] width 87 height 50
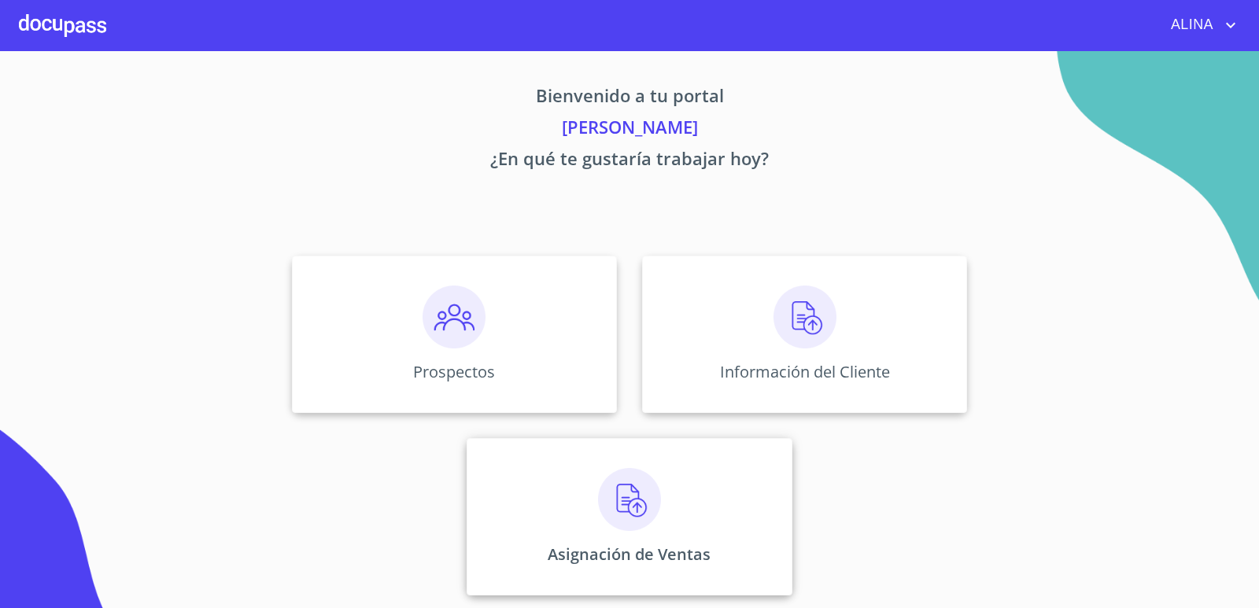
click at [712, 489] on div "Asignación de Ventas" at bounding box center [628, 516] width 325 height 157
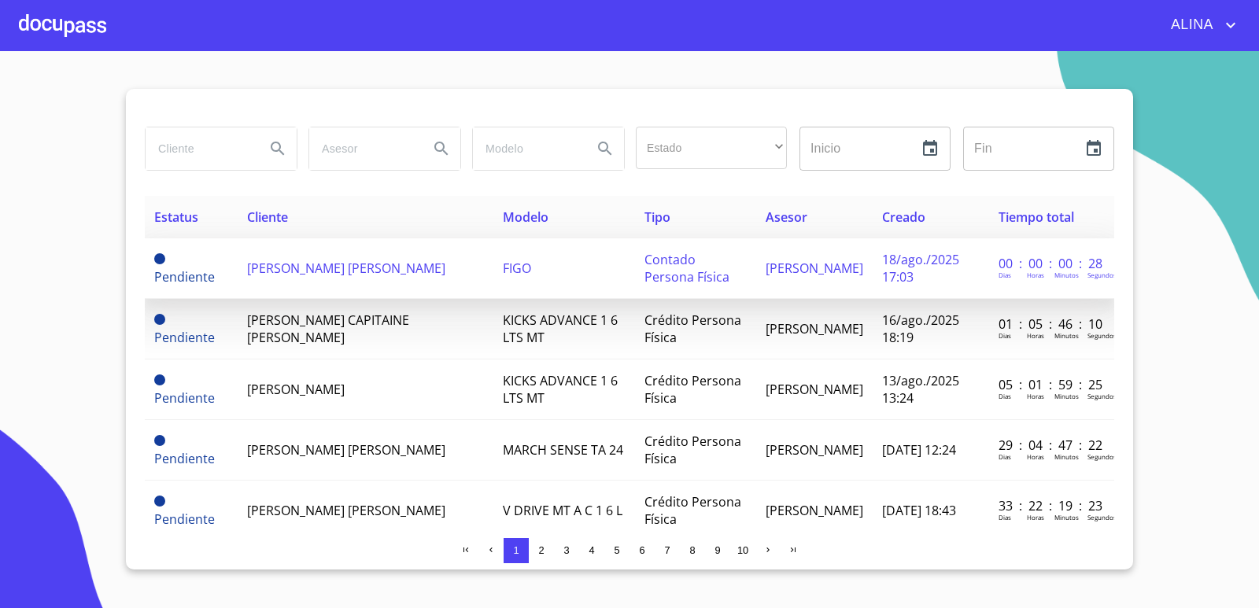
click at [293, 267] on span "[PERSON_NAME] [PERSON_NAME]" at bounding box center [346, 268] width 198 height 17
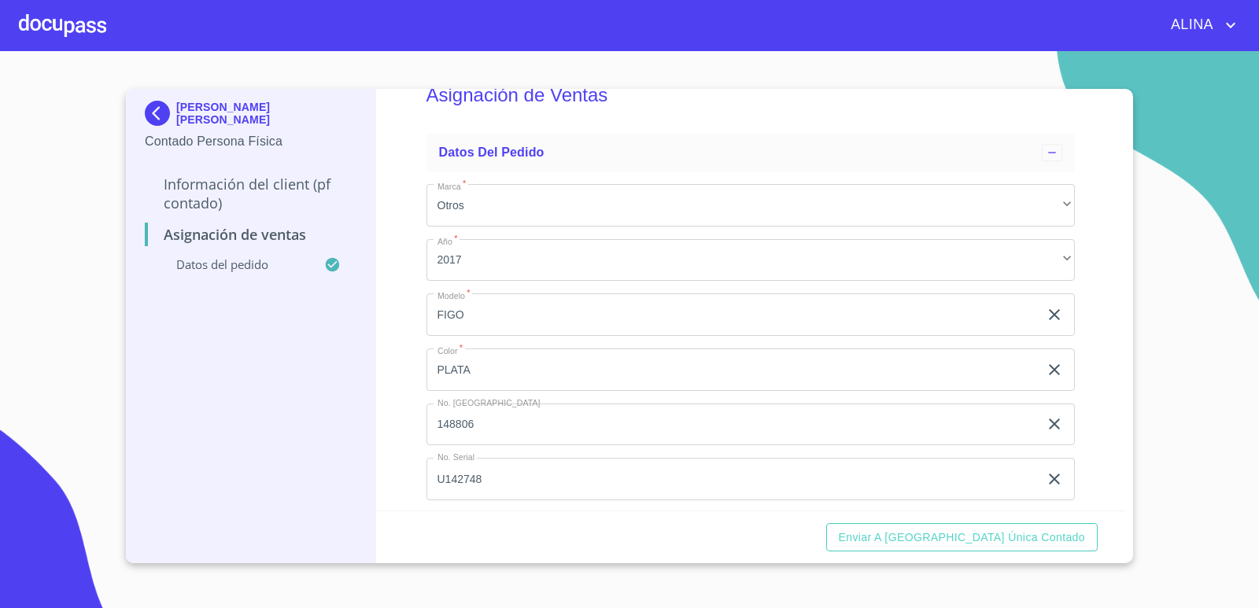
scroll to position [58, 0]
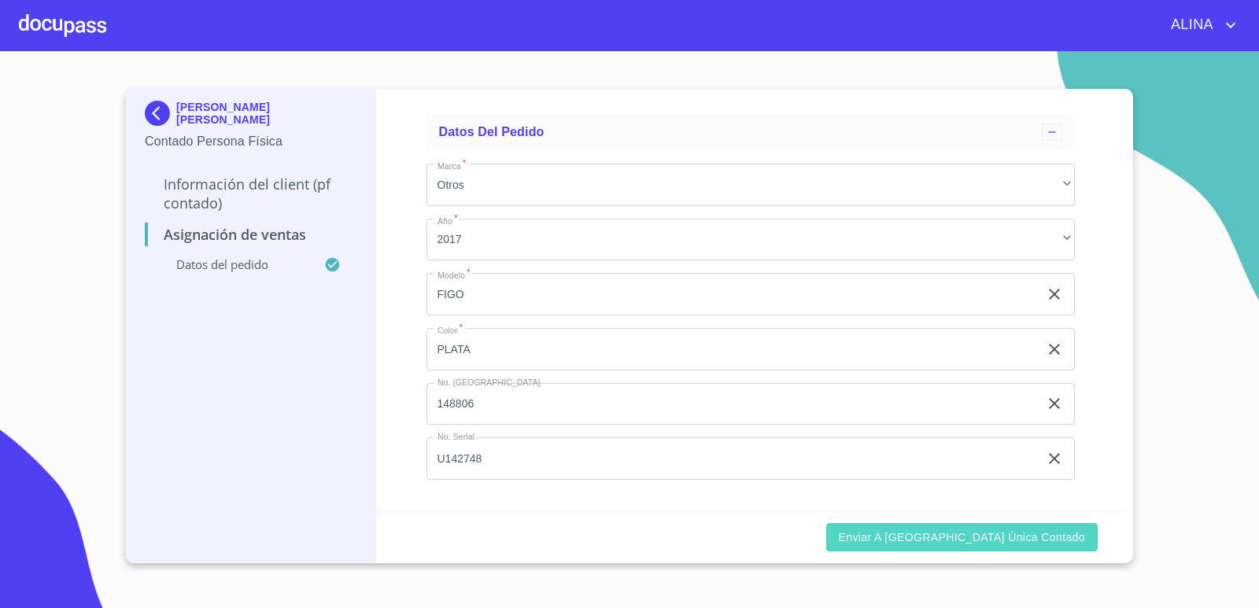
click at [1036, 539] on span "Enviar a [GEOGRAPHIC_DATA] única contado" at bounding box center [962, 538] width 247 height 20
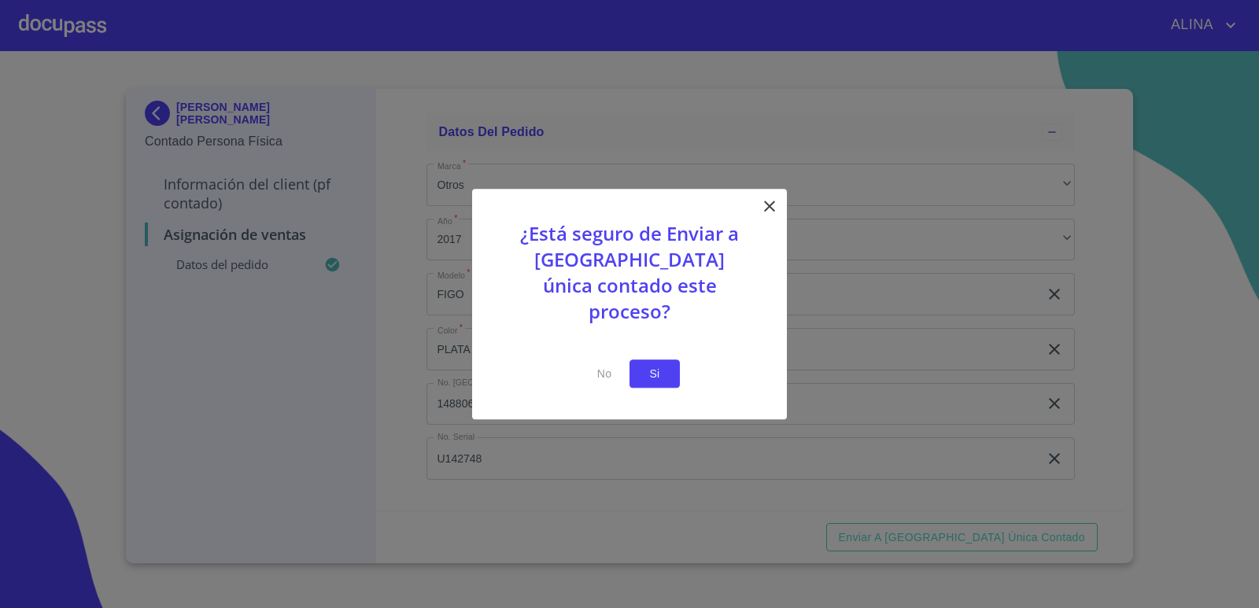
click at [660, 364] on span "Si" at bounding box center [654, 374] width 25 height 20
